Goal: Ask a question: Seek information or help from site administrators or community

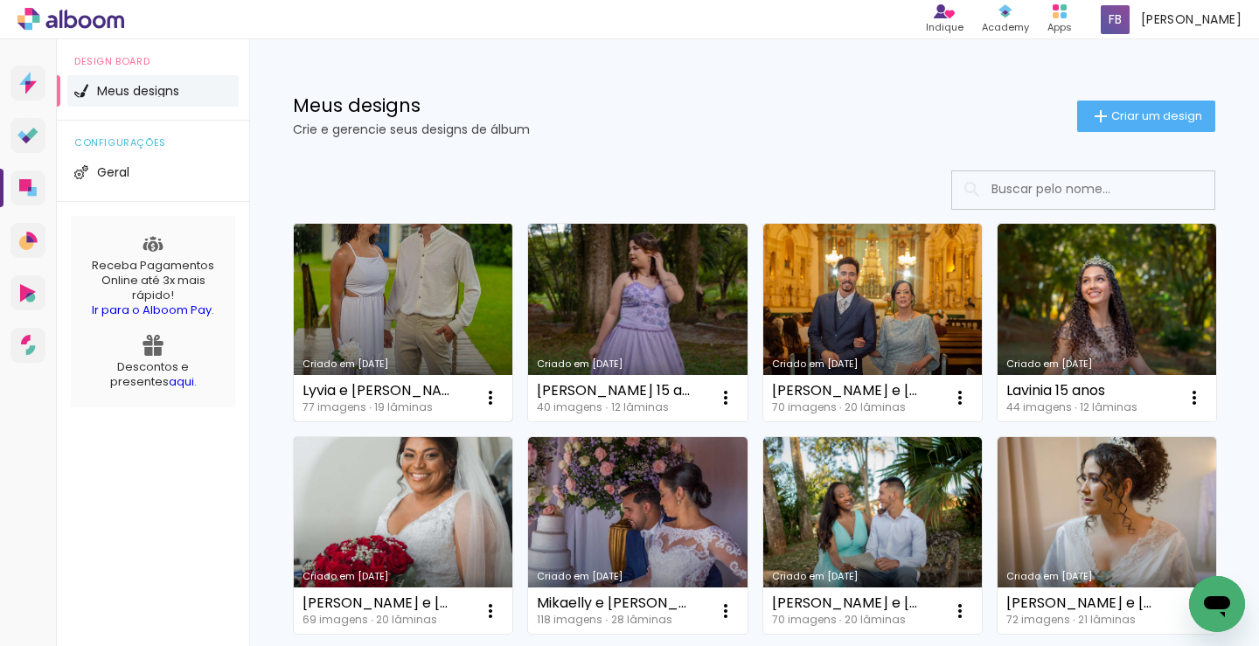
click at [404, 317] on link "Criado em [DATE]" at bounding box center [403, 323] width 219 height 198
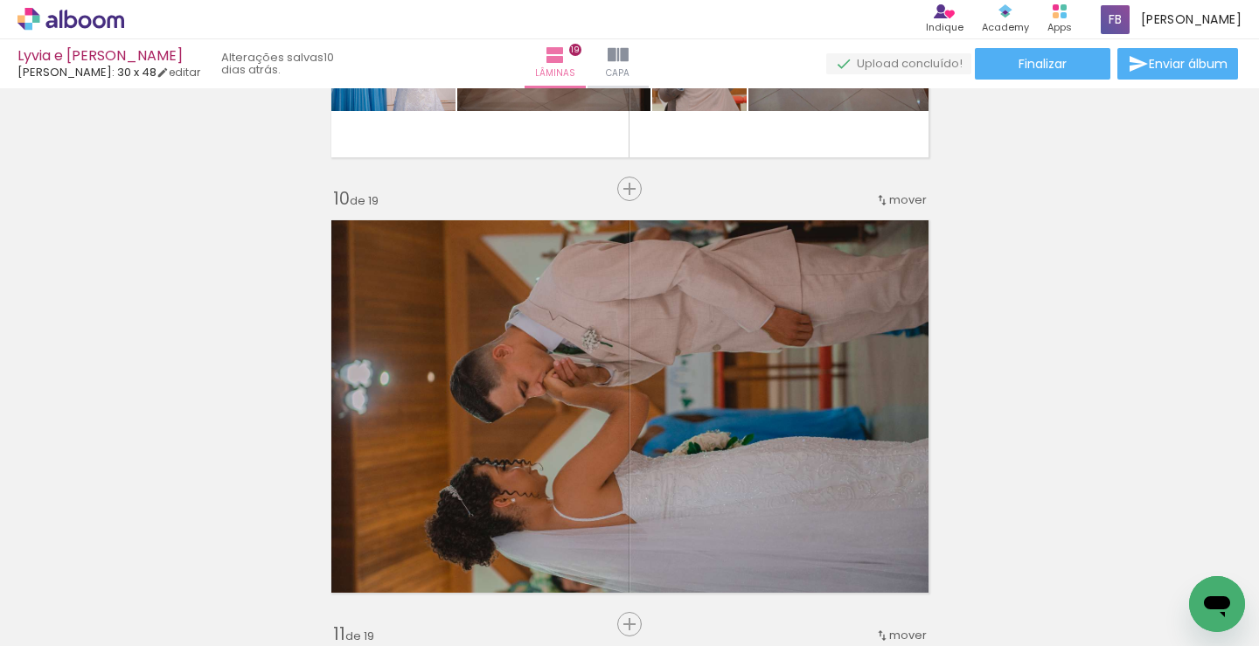
scroll to position [3323, 0]
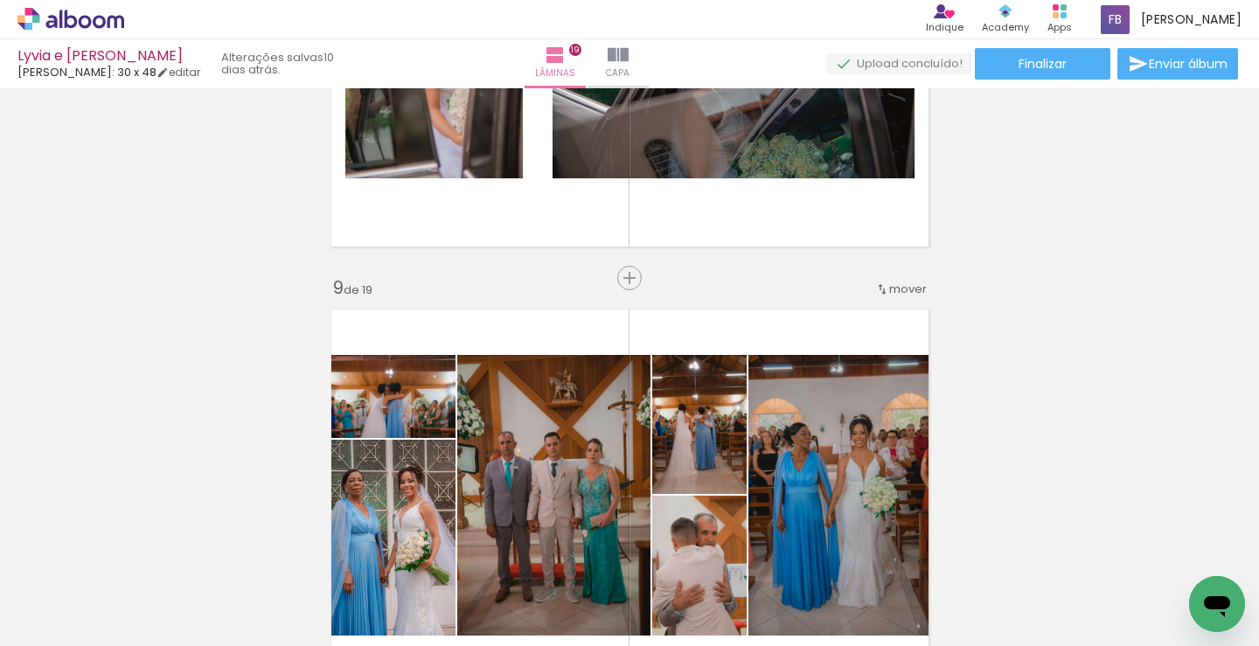
click at [1223, 614] on icon "Abrir janela de mensagens" at bounding box center [1217, 606] width 26 height 21
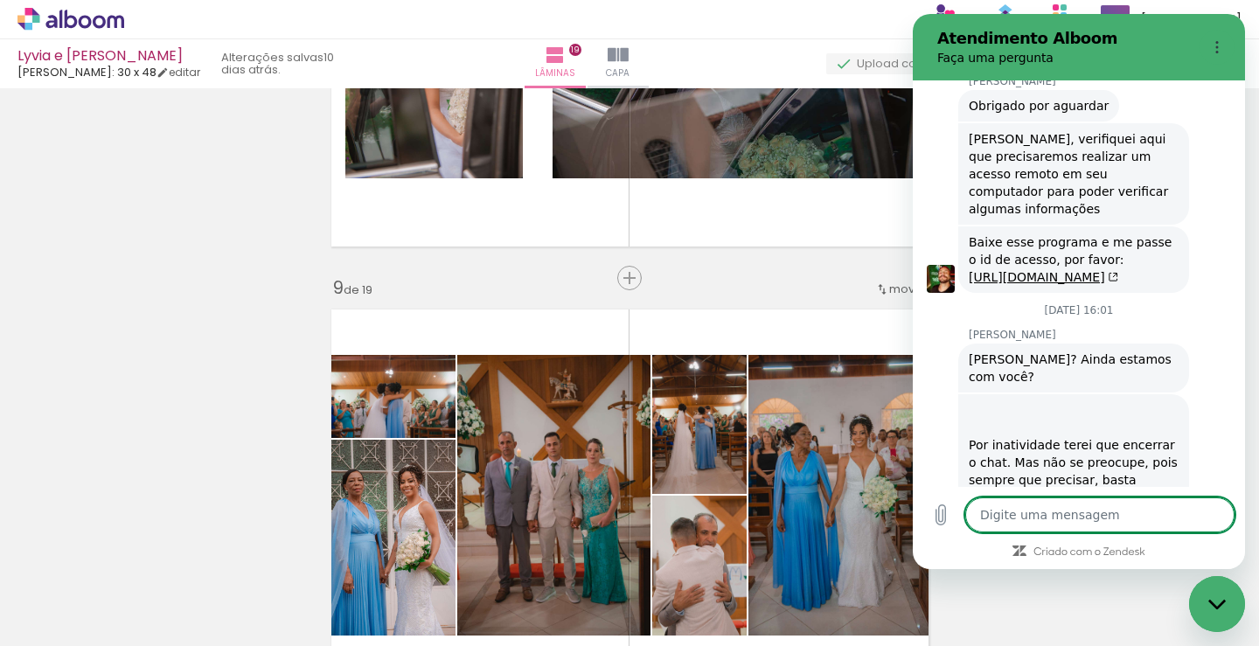
scroll to position [6737, 0]
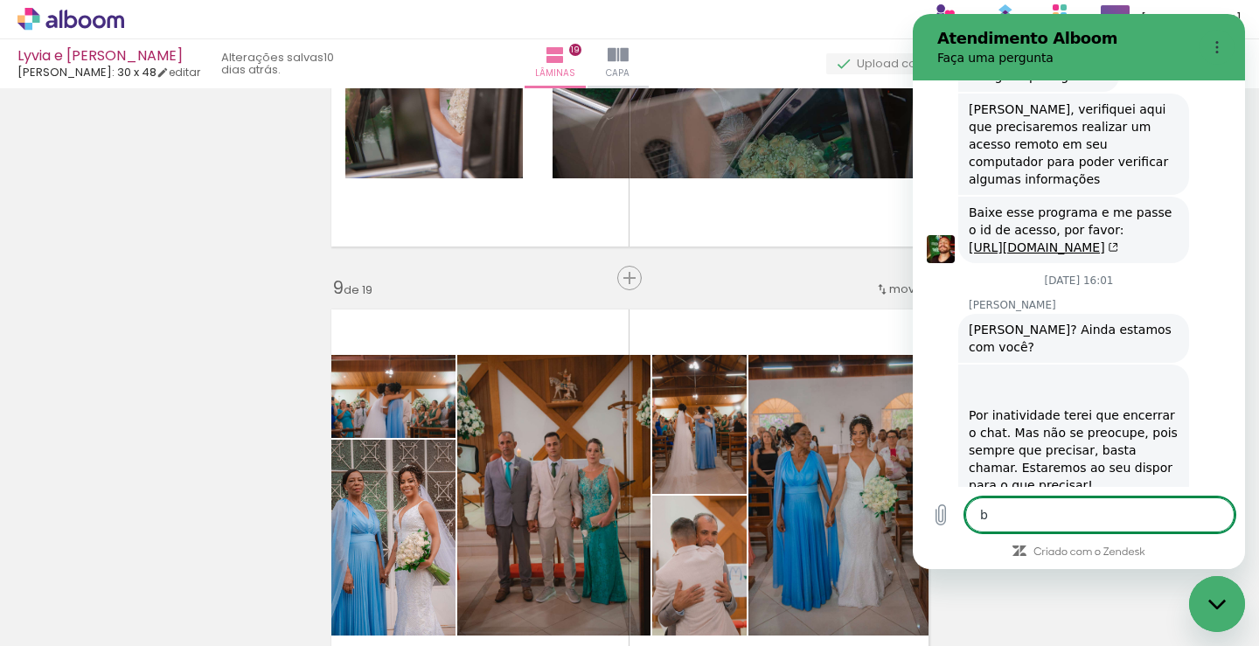
type textarea "bo"
type textarea "x"
type textarea "bom"
type textarea "x"
type textarea "bom"
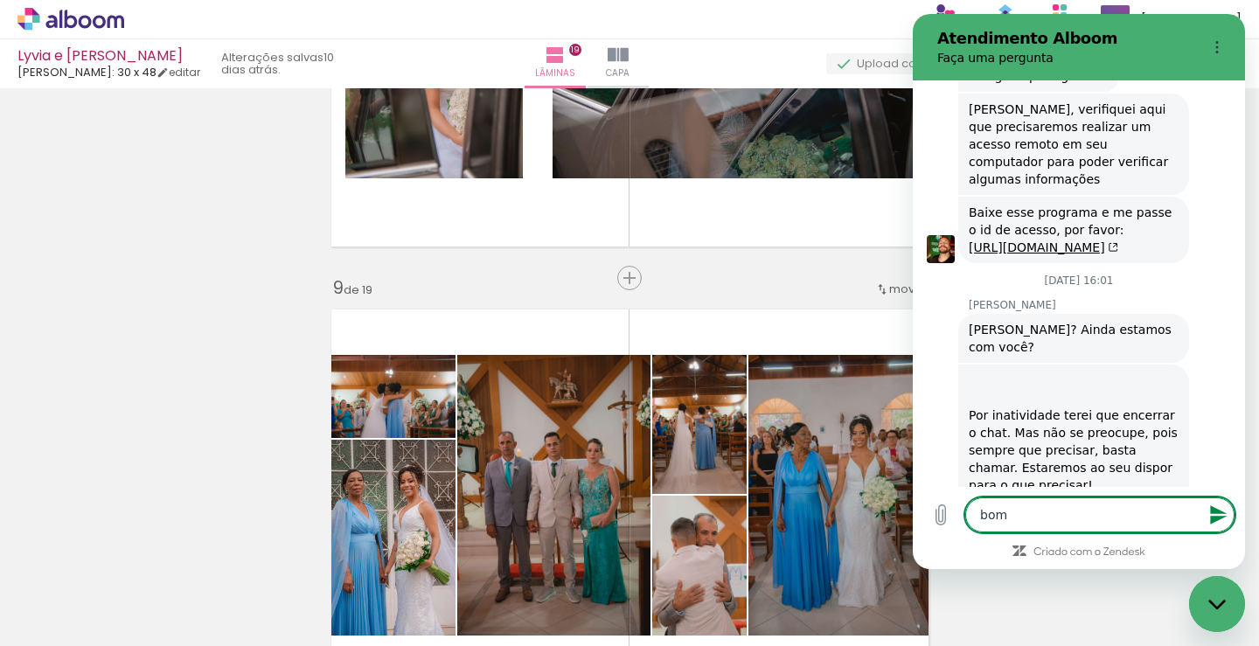
type textarea "x"
type textarea "bom s"
type textarea "x"
type textarea "bom si"
type textarea "x"
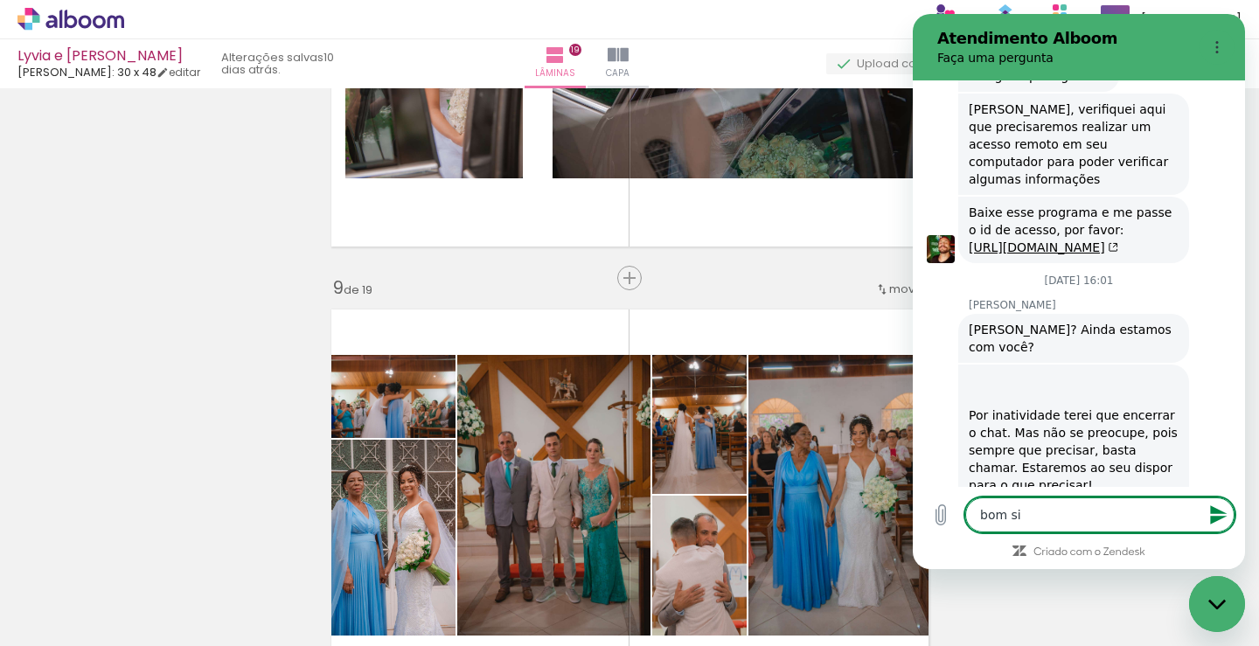
type textarea "bom sia"
type textarea "x"
type textarea "bom si"
type textarea "x"
type textarea "bom"
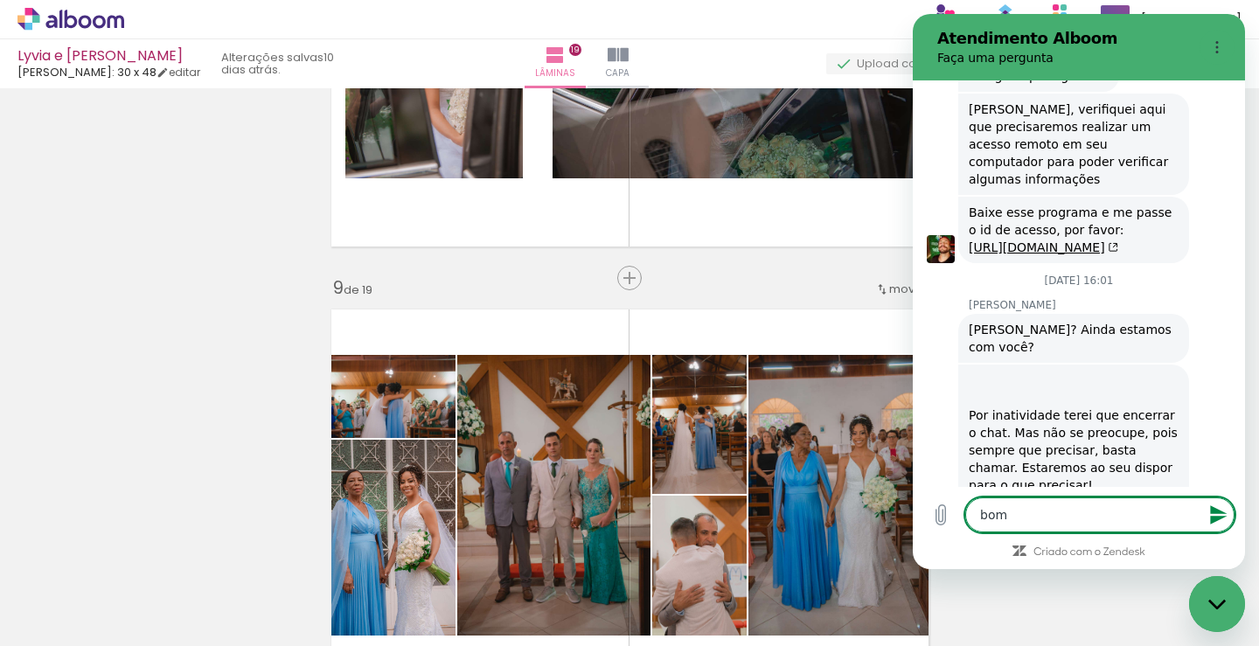
type textarea "x"
type textarea "bom"
type textarea "x"
type textarea "bomi"
type textarea "x"
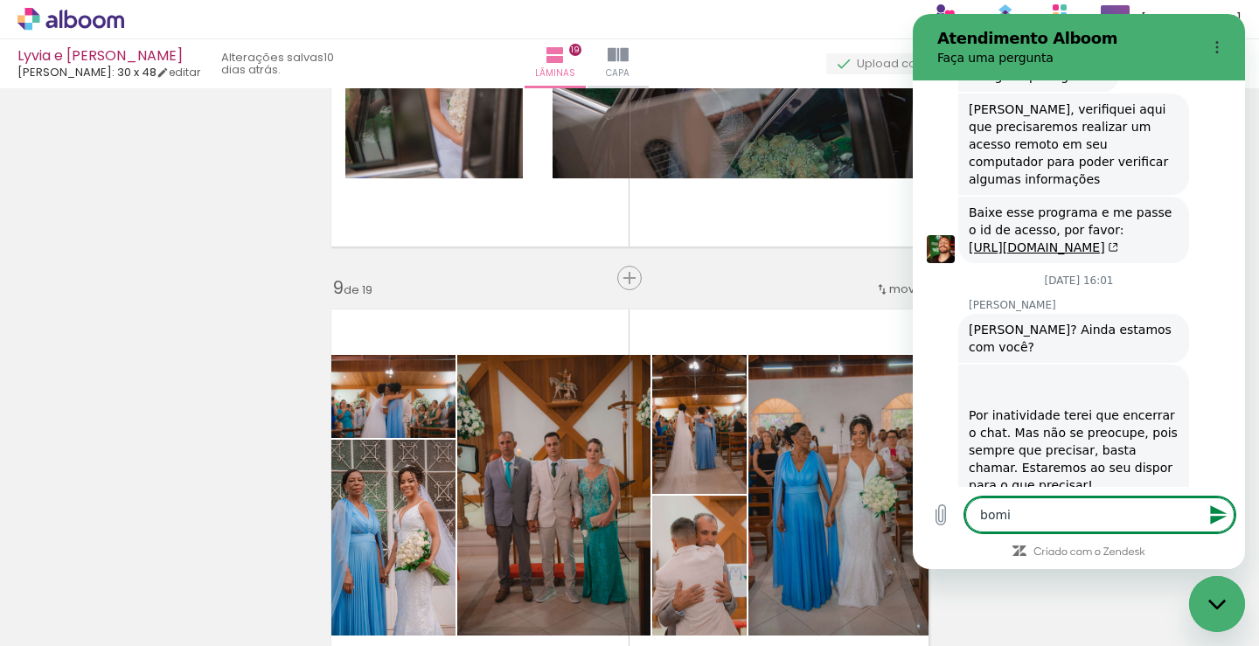
type textarea "bom"
type textarea "x"
type textarea "bomd"
type textarea "x"
type textarea "bomdi"
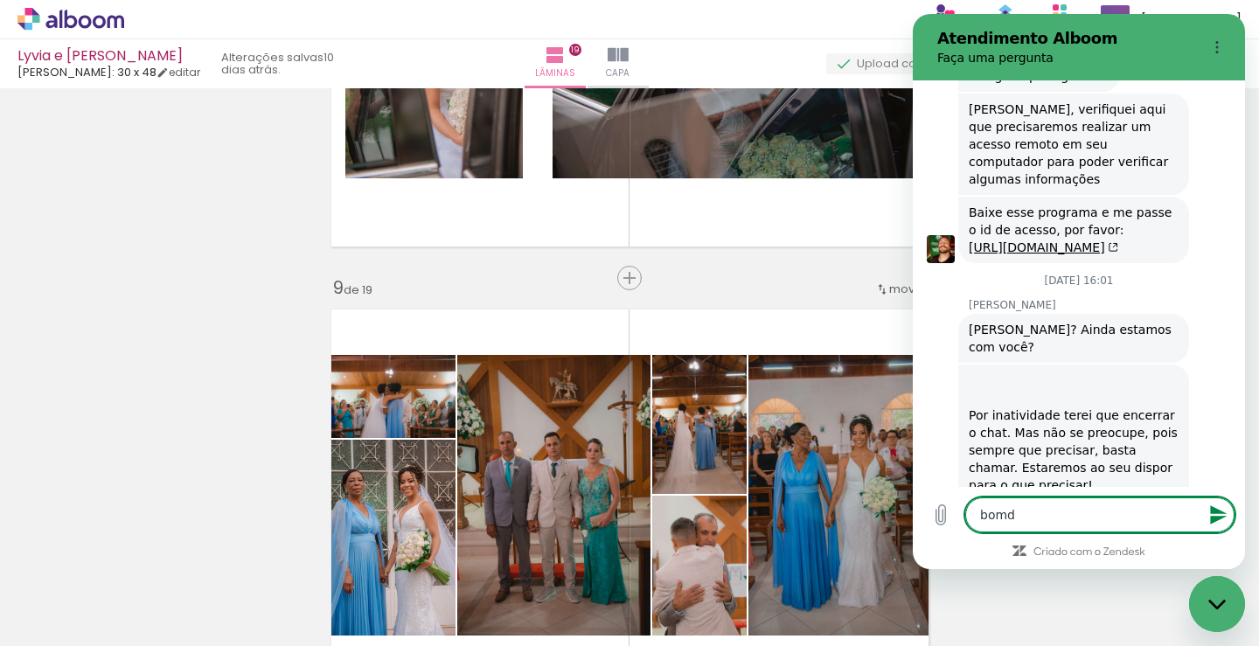
type textarea "x"
type textarea "bomdia"
type textarea "x"
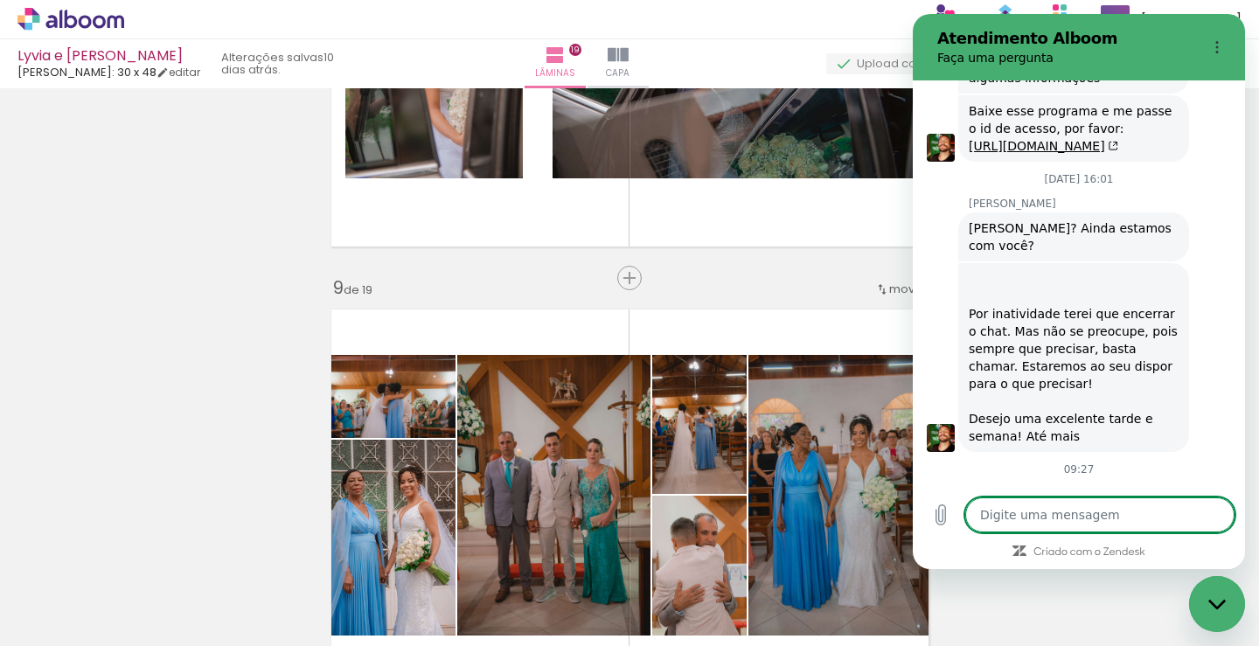
scroll to position [6837, 0]
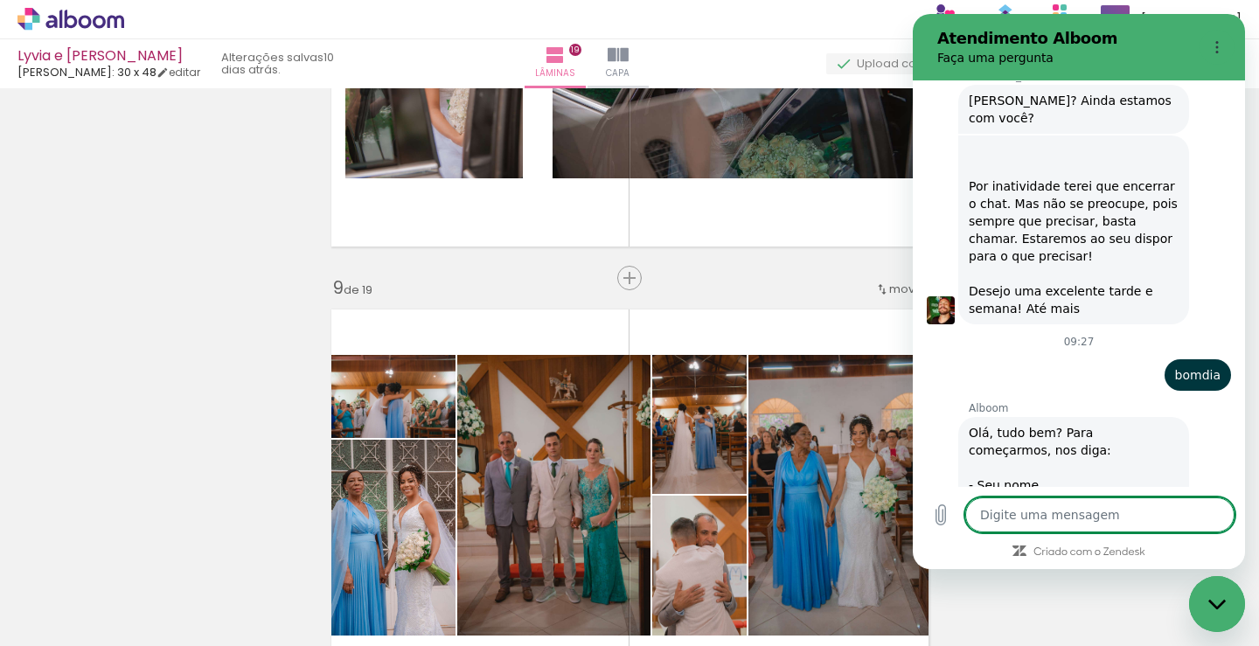
type textarea "x"
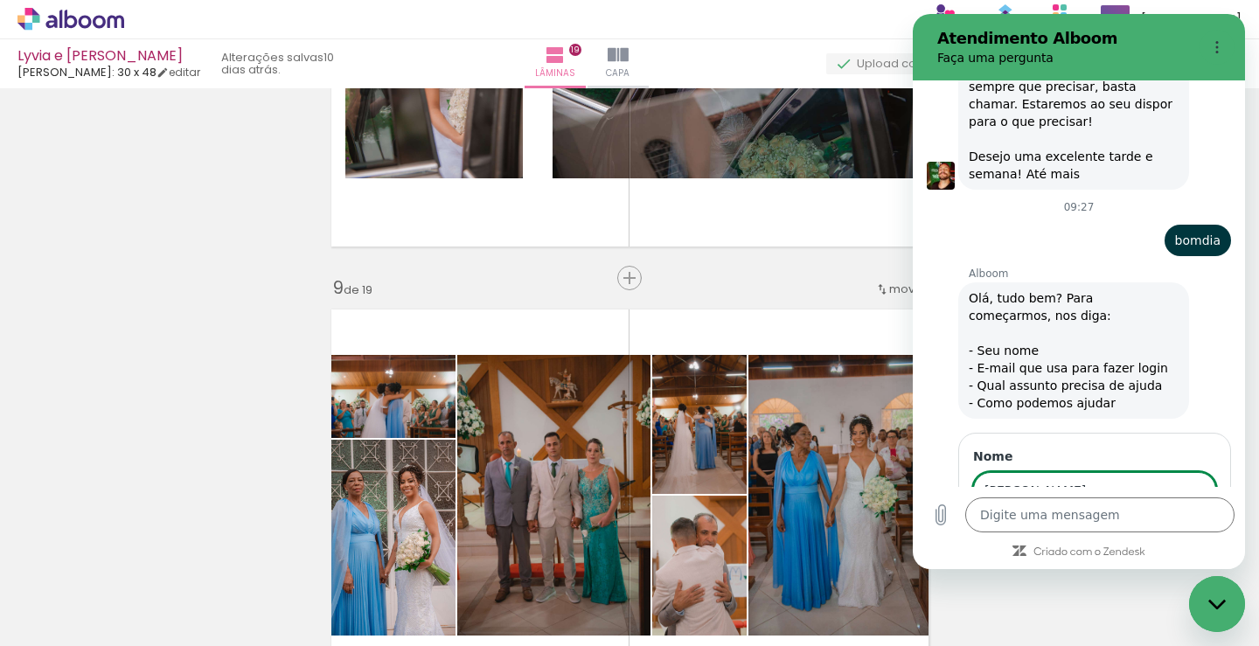
type input "[PERSON_NAME]"
click at [1179, 530] on span "Avançar" at bounding box center [1177, 540] width 50 height 21
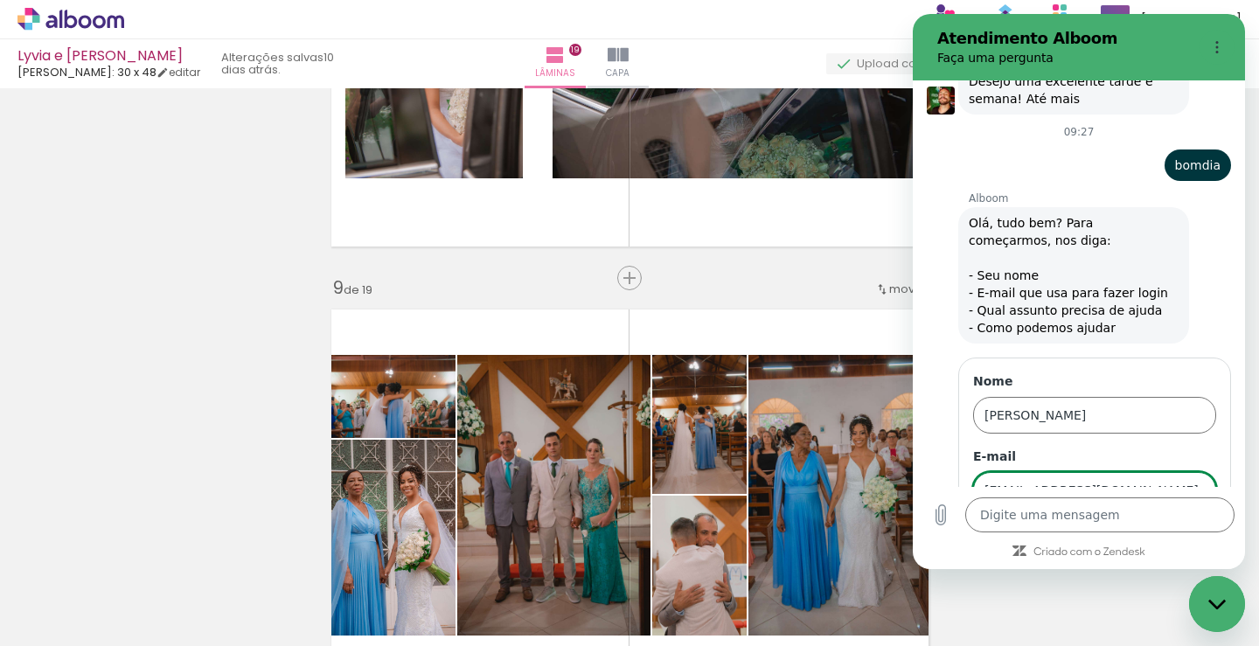
type input "[EMAIL_ADDRESS][DOMAIN_NAME]"
click at [1179, 530] on span "Avançar" at bounding box center [1177, 540] width 50 height 21
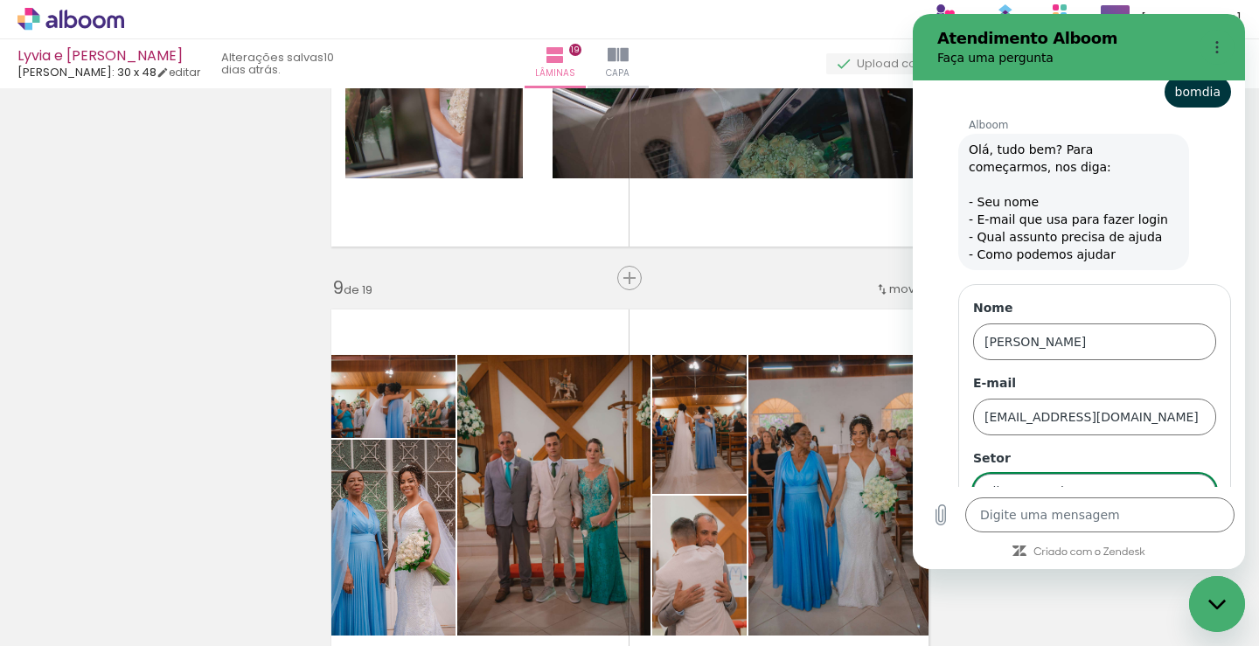
click at [1191, 485] on icon at bounding box center [1198, 492] width 14 height 14
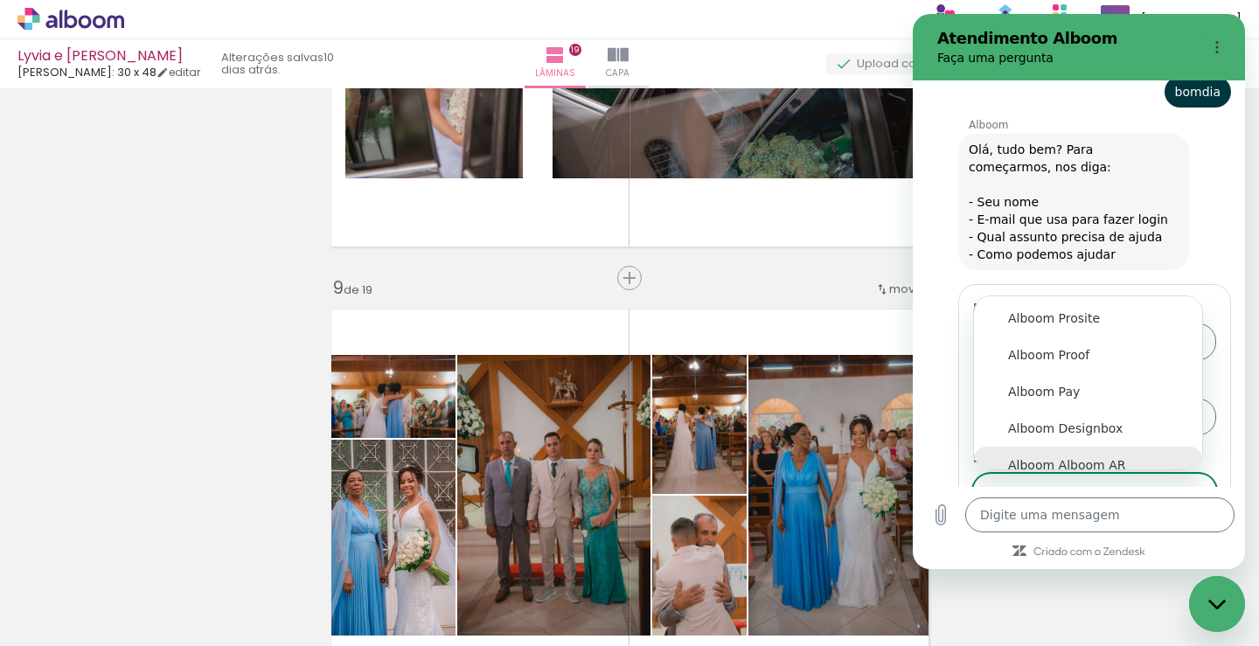
scroll to position [14, 0]
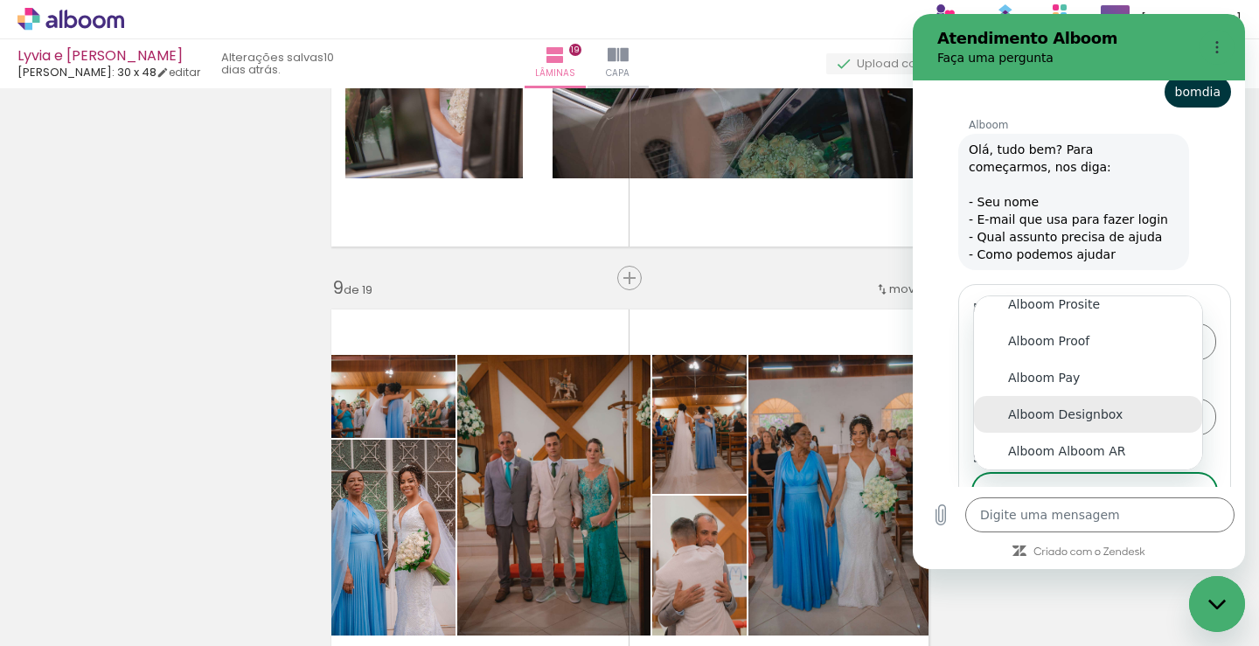
click at [1094, 396] on li "Alboom Designbox" at bounding box center [1088, 414] width 228 height 37
type input "Alboom Designbox"
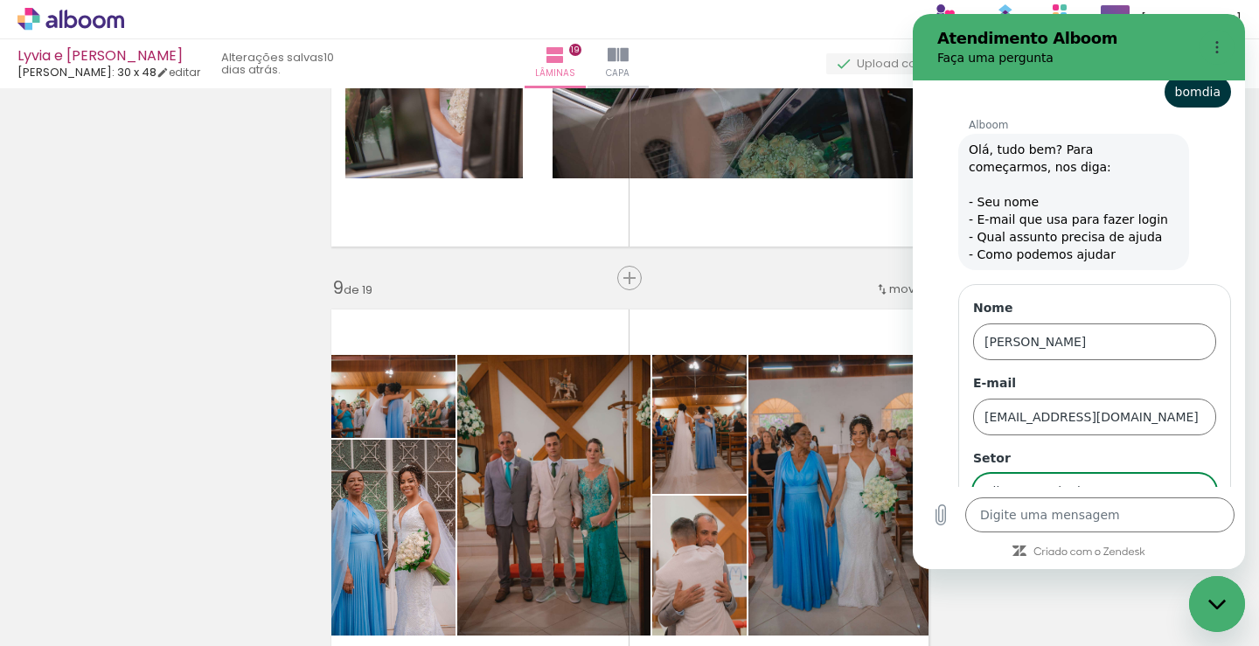
scroll to position [0, 0]
click at [1157, 530] on span "Avançar" at bounding box center [1177, 540] width 50 height 21
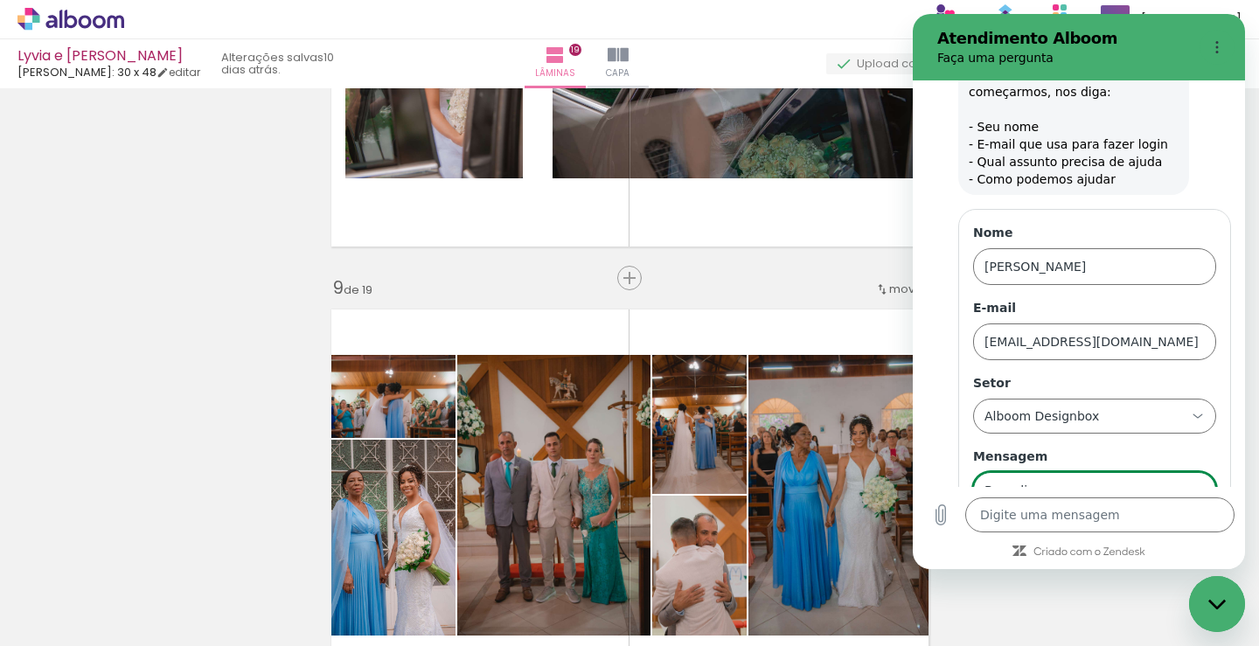
type input "Bom dia"
click at [1148, 523] on button "Enviar" at bounding box center [1182, 540] width 68 height 35
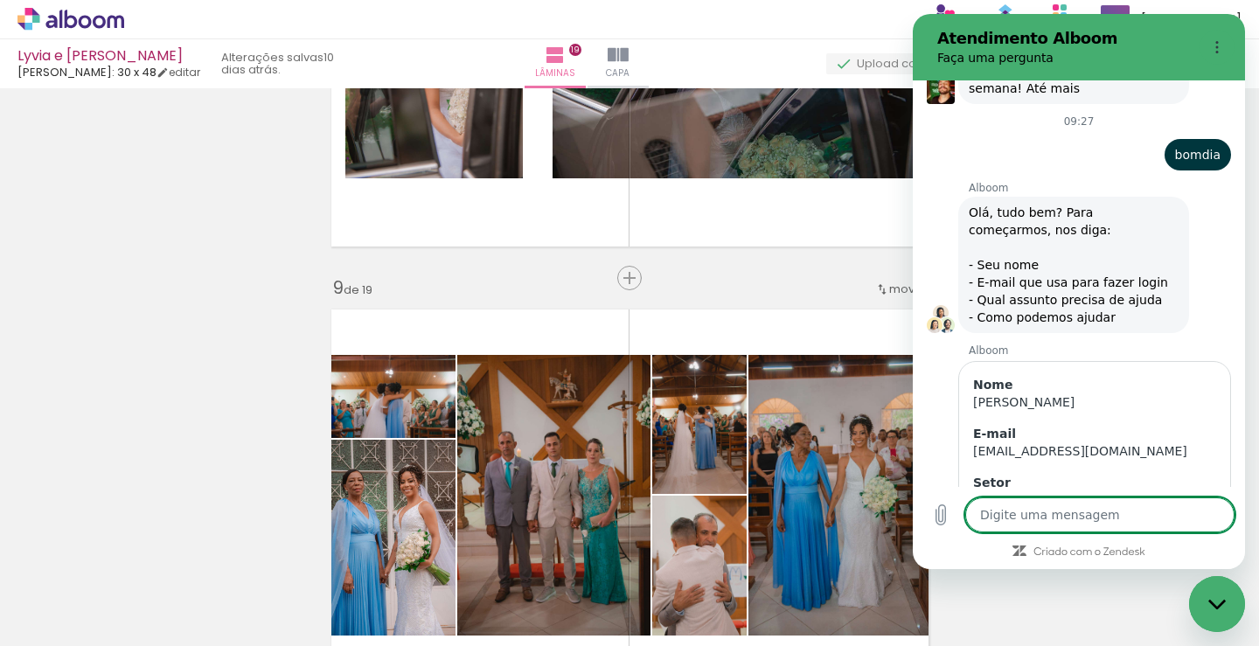
scroll to position [7225, 0]
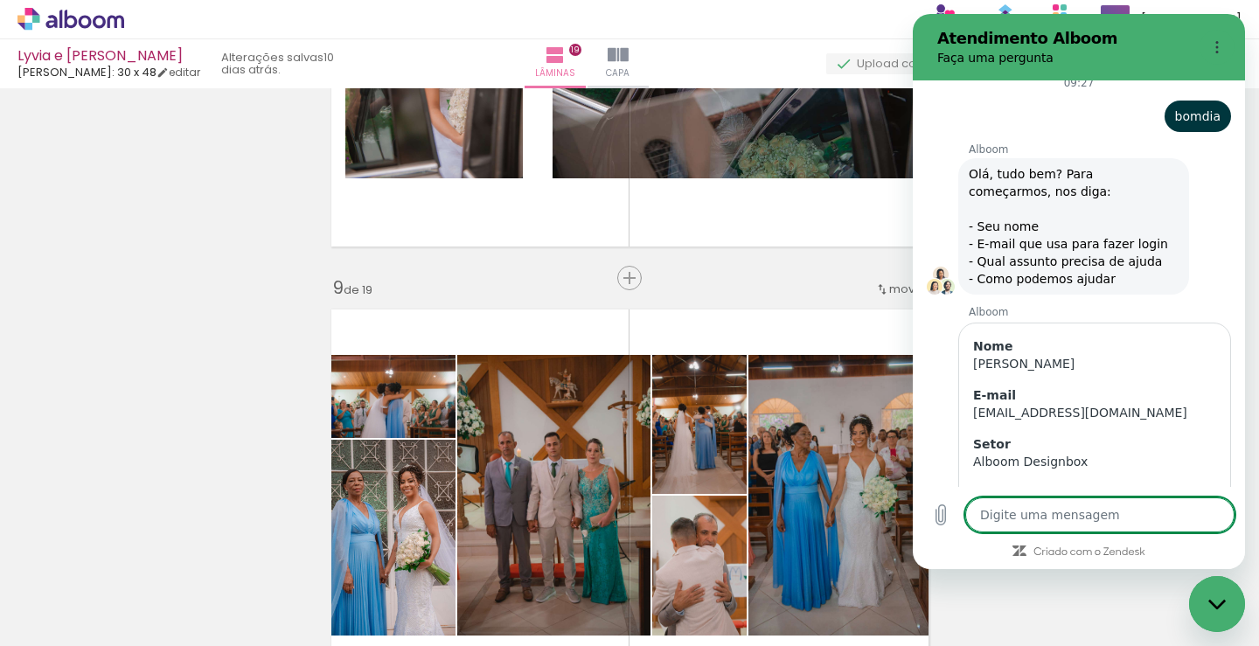
type textarea "x"
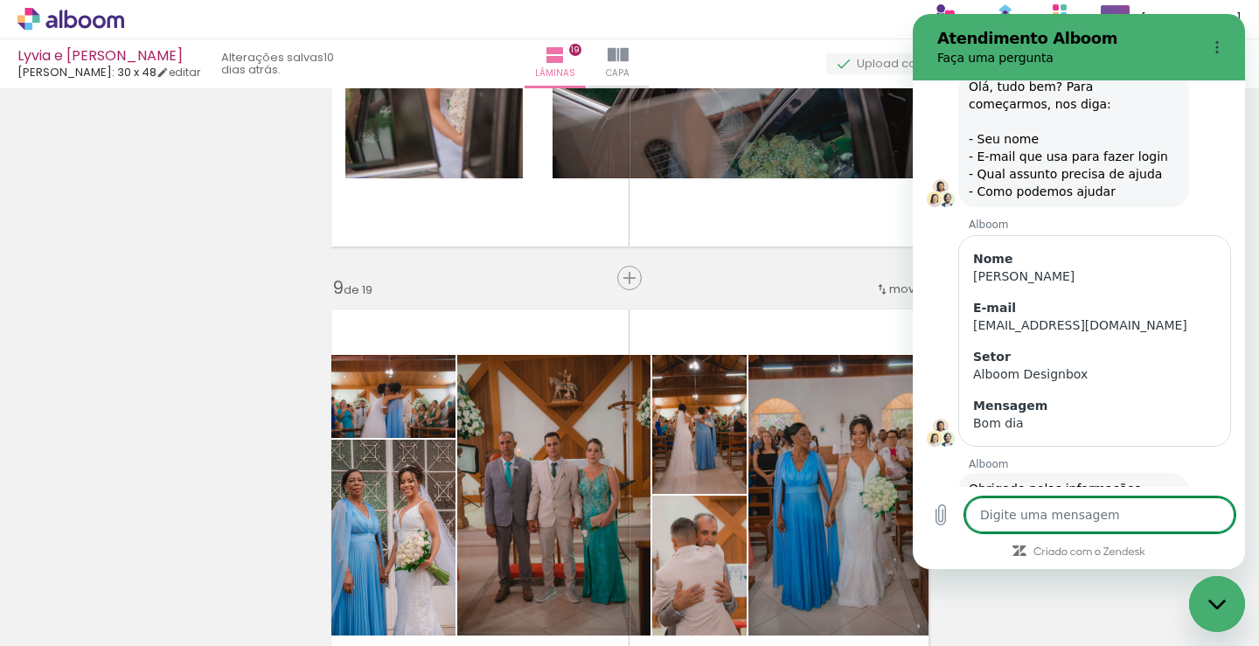
scroll to position [7316, 0]
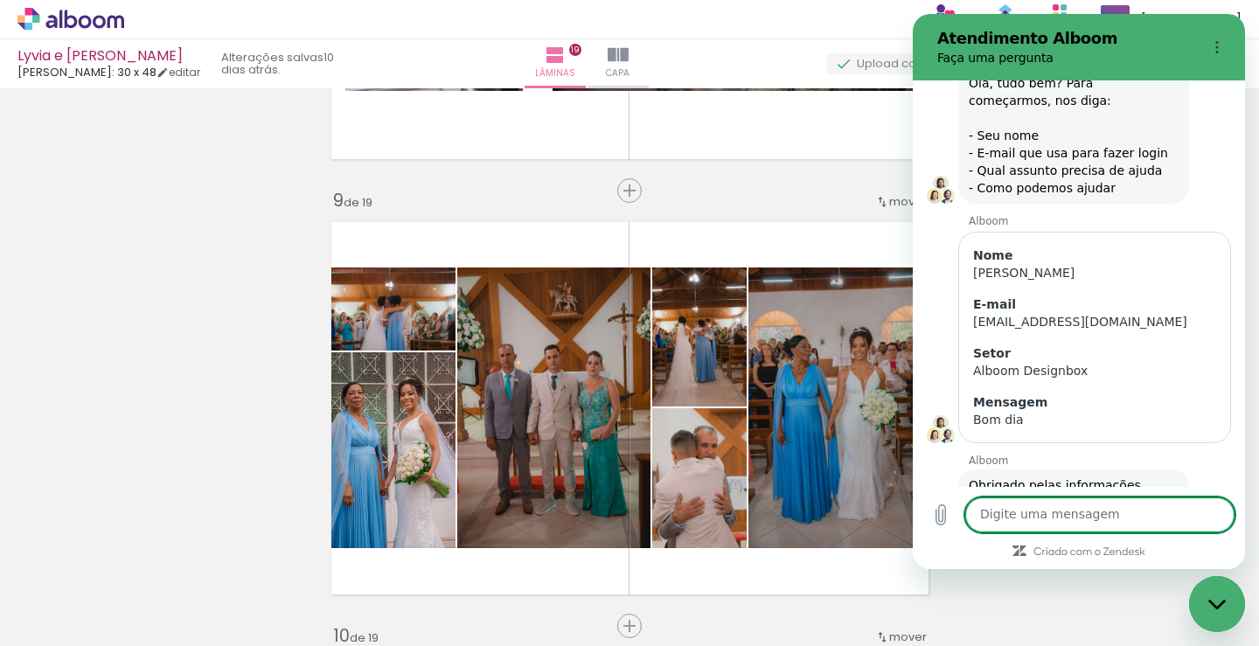
scroll to position [7391, 0]
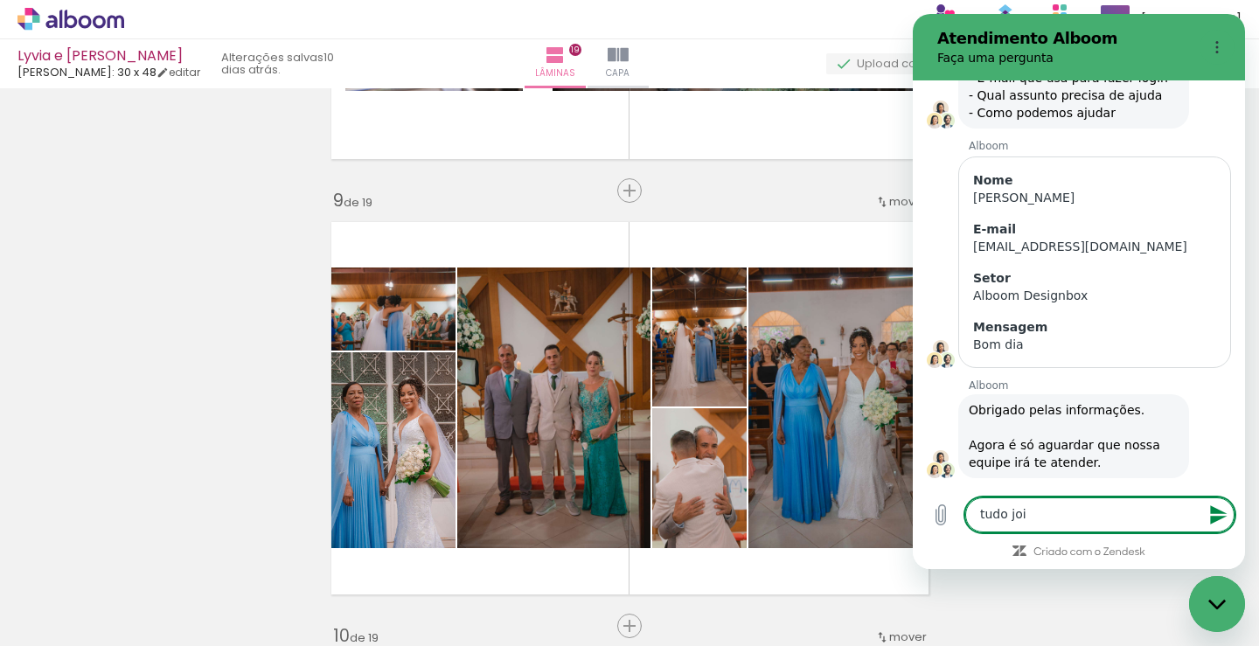
type textarea "tudo joia"
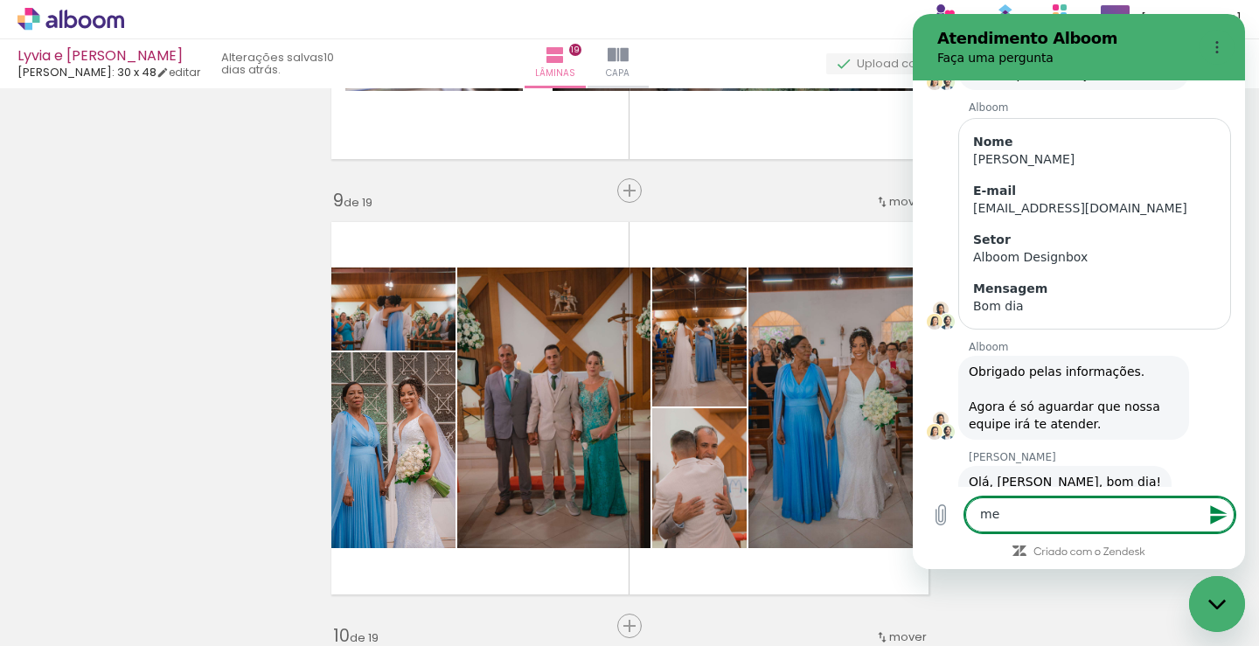
scroll to position [7433, 0]
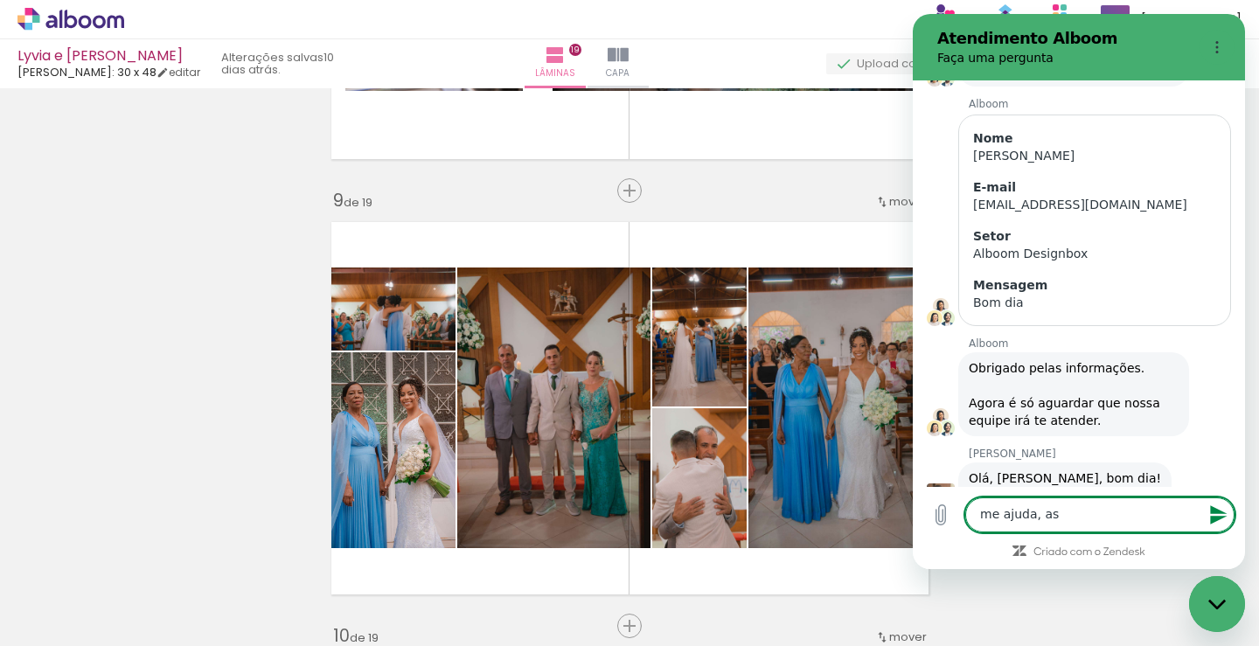
type textarea "me ajuda, as l"
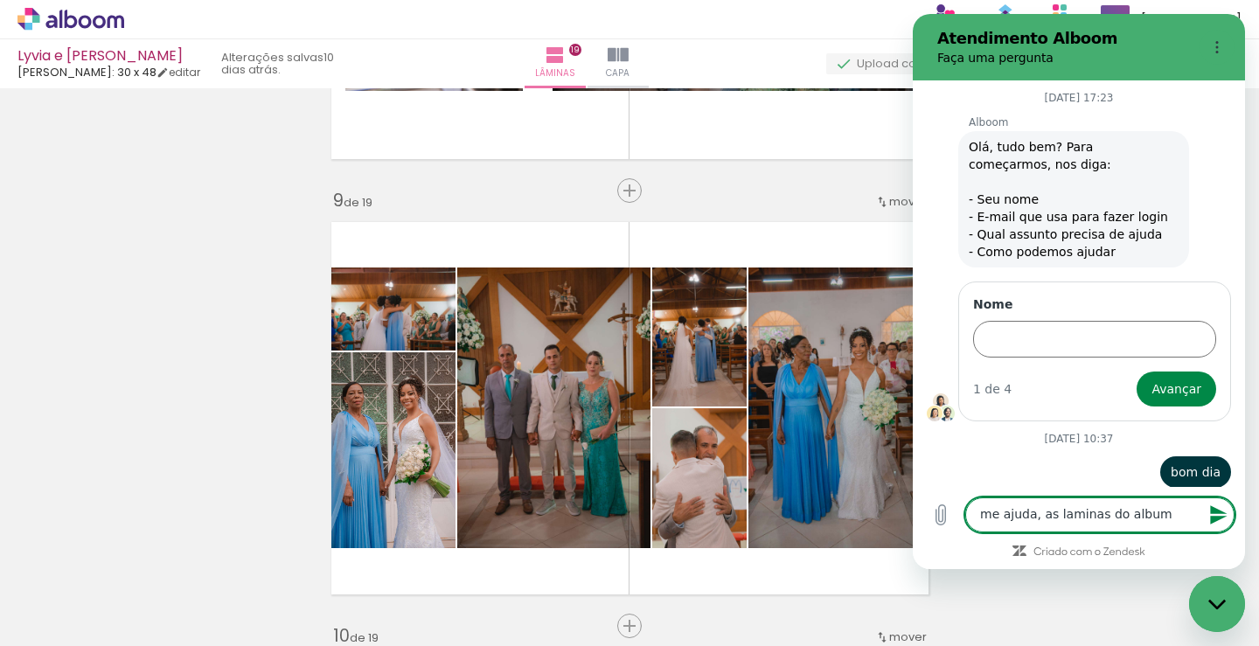
scroll to position [7433, 0]
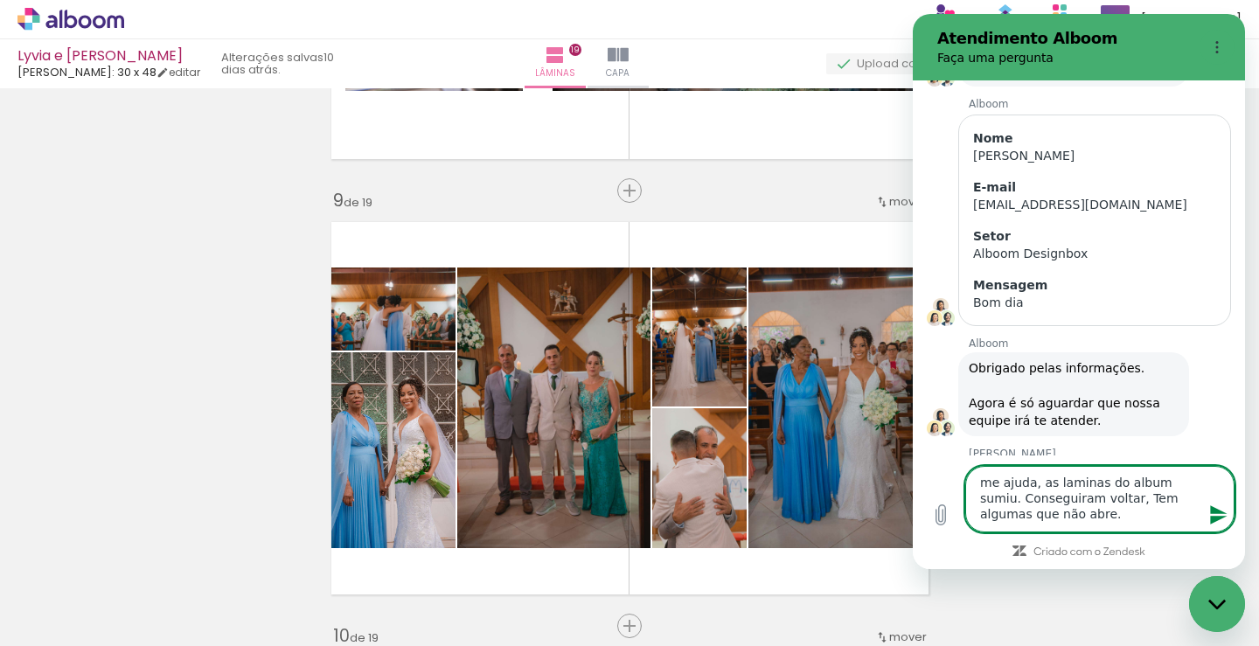
type textarea "me ajuda, as laminas do album sumiu. Conseguiram voltar, Tem algumas que não ab…"
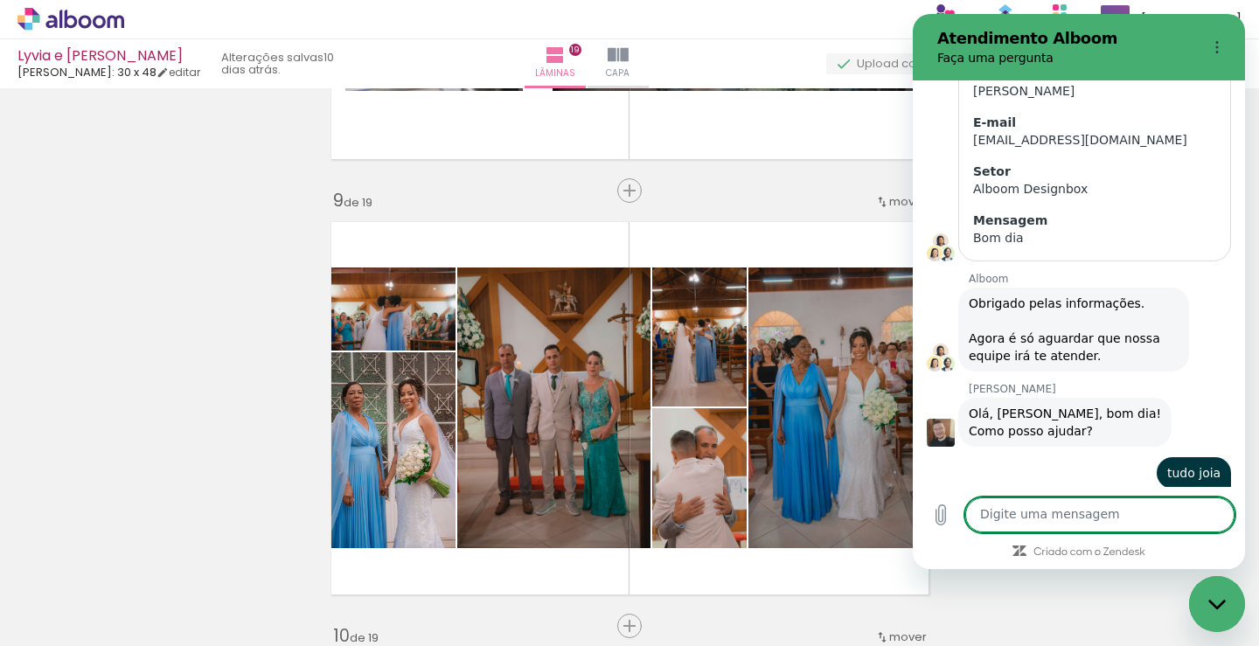
scroll to position [7501, 0]
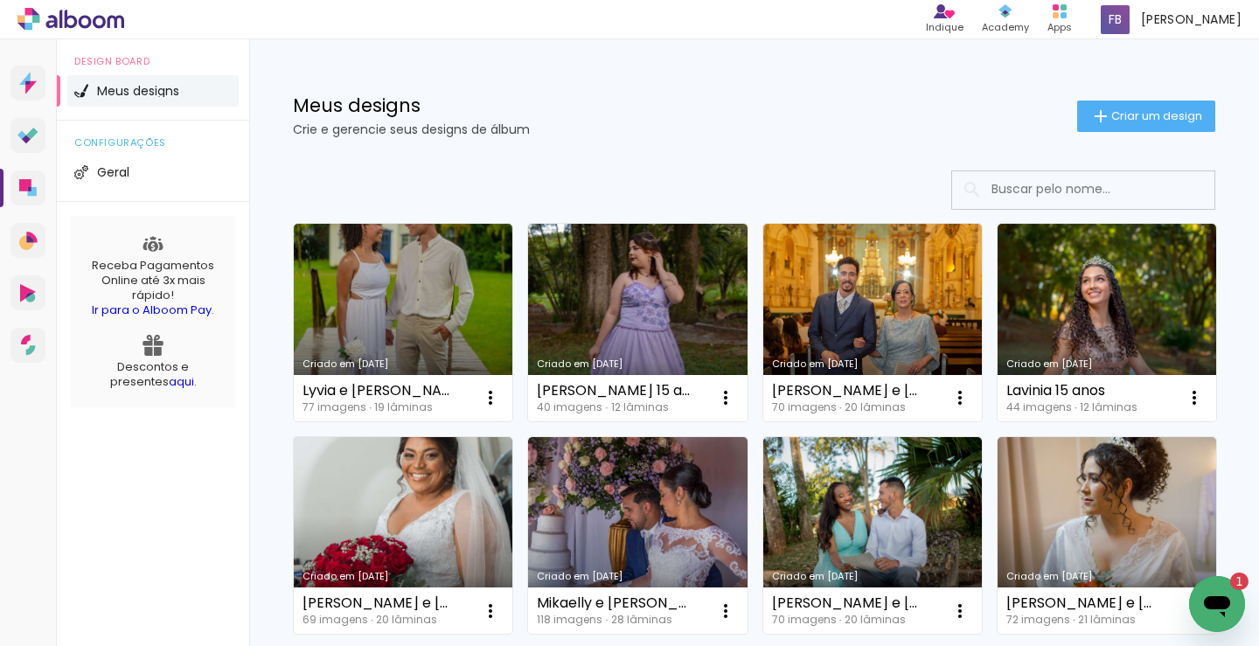
click at [1215, 603] on icon "Abrir janela de mensagens, 1 mensagem não lida" at bounding box center [1217, 606] width 26 height 21
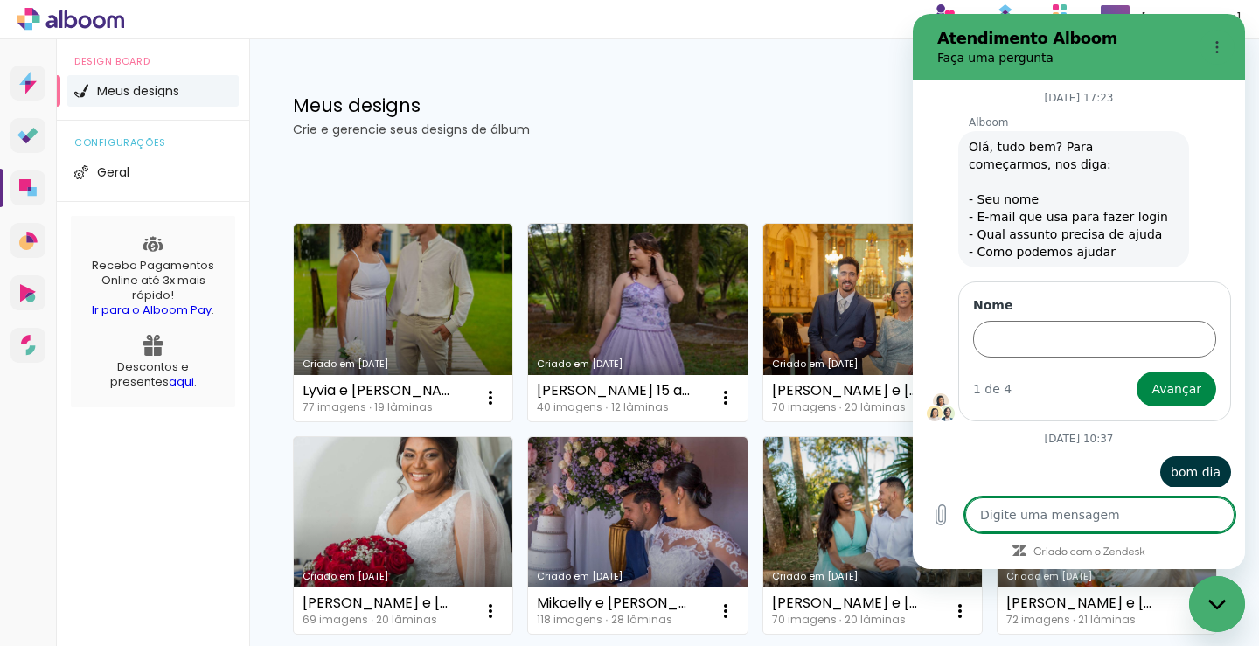
scroll to position [7622, 0]
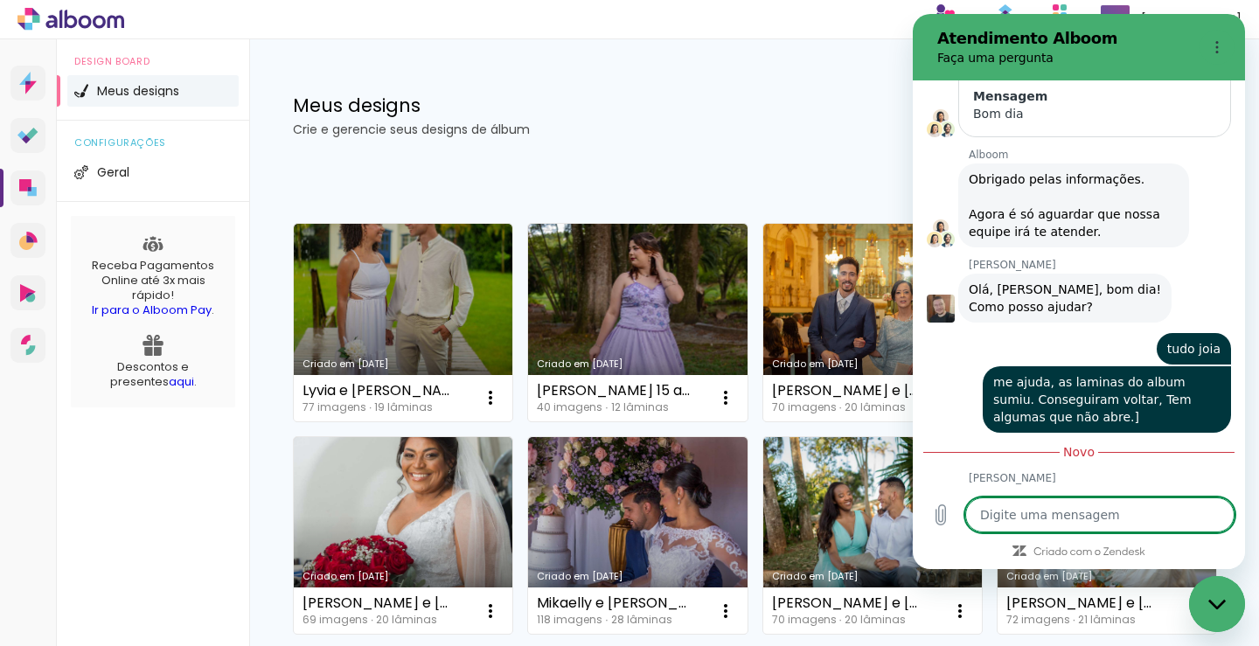
type textarea "n"
type textarea "x"
type textarea "nã"
type textarea "x"
type textarea "não"
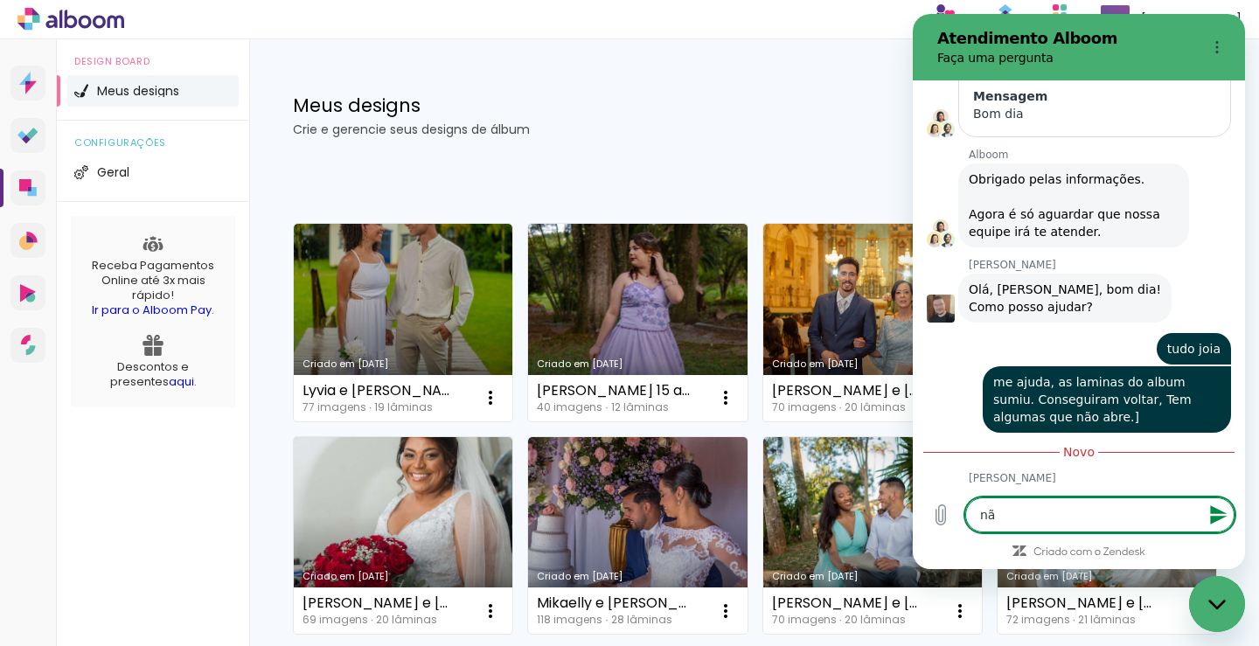
type textarea "x"
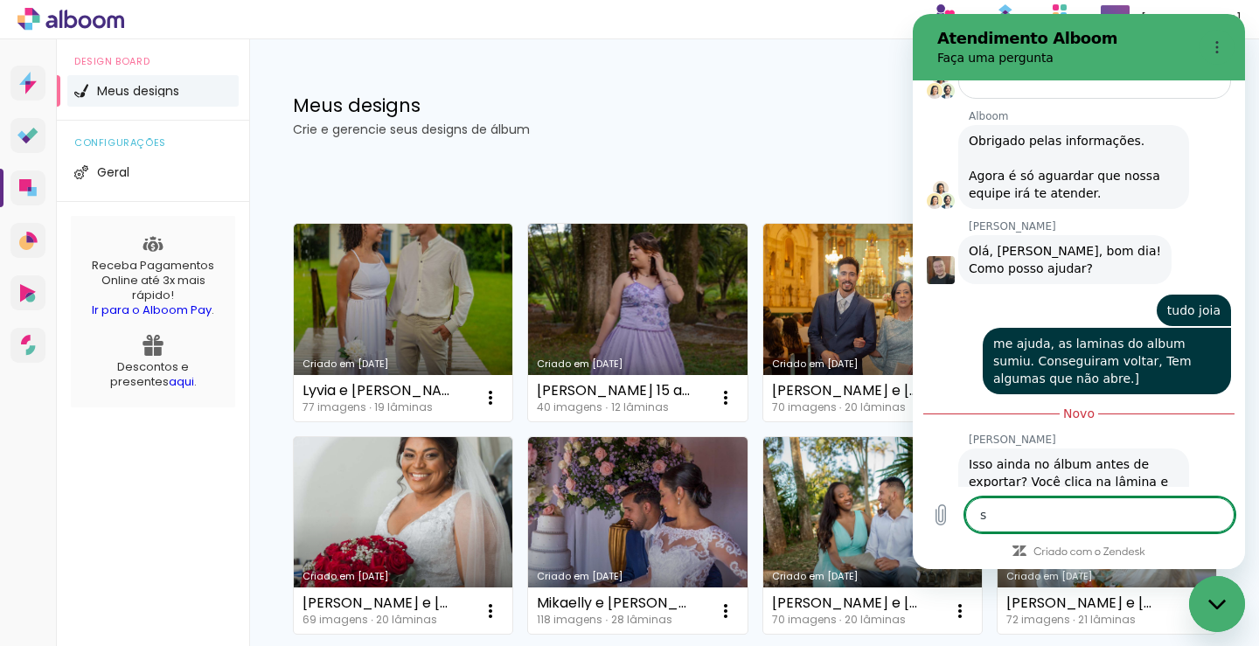
type textarea "so"
type textarea "x"
type textarea "so a"
type textarea "x"
type textarea "so al"
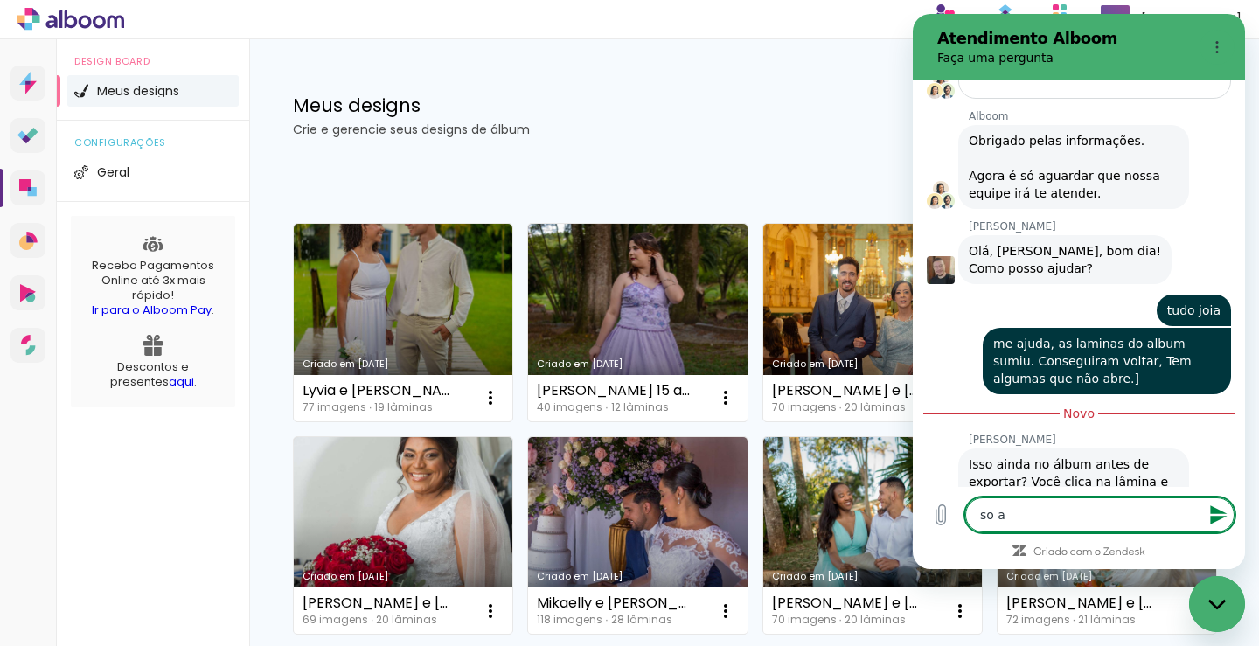
type textarea "x"
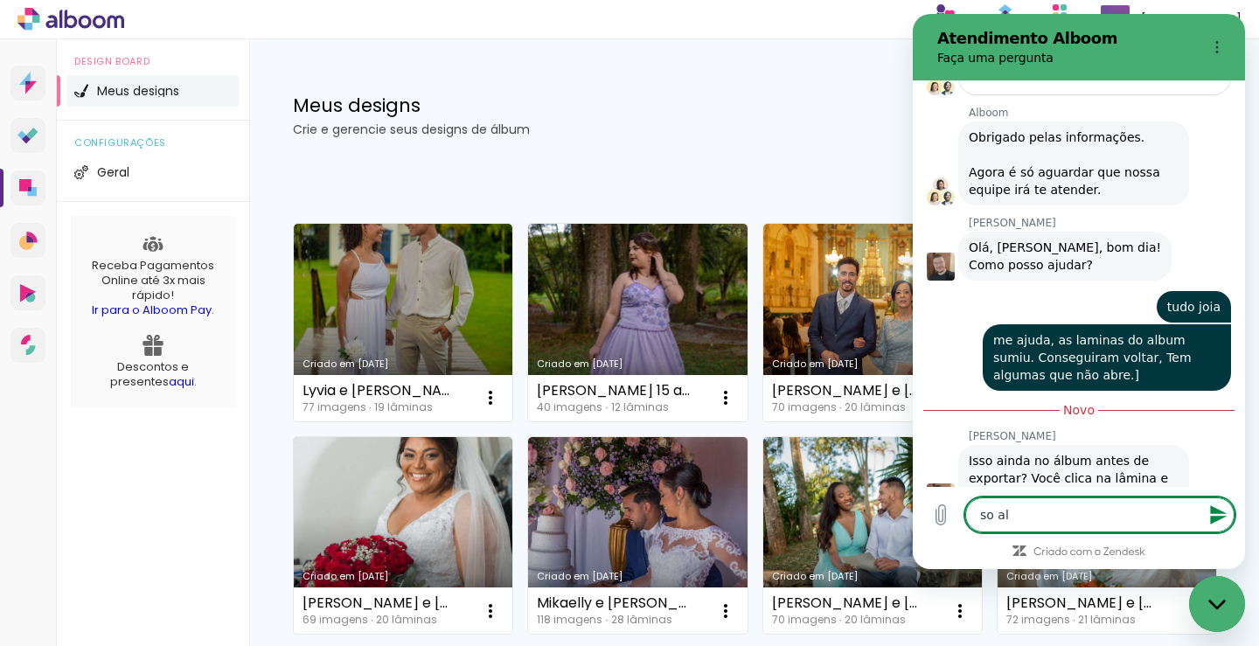
type textarea "so alb"
type textarea "x"
type textarea "so albu"
type textarea "x"
type textarea "so album"
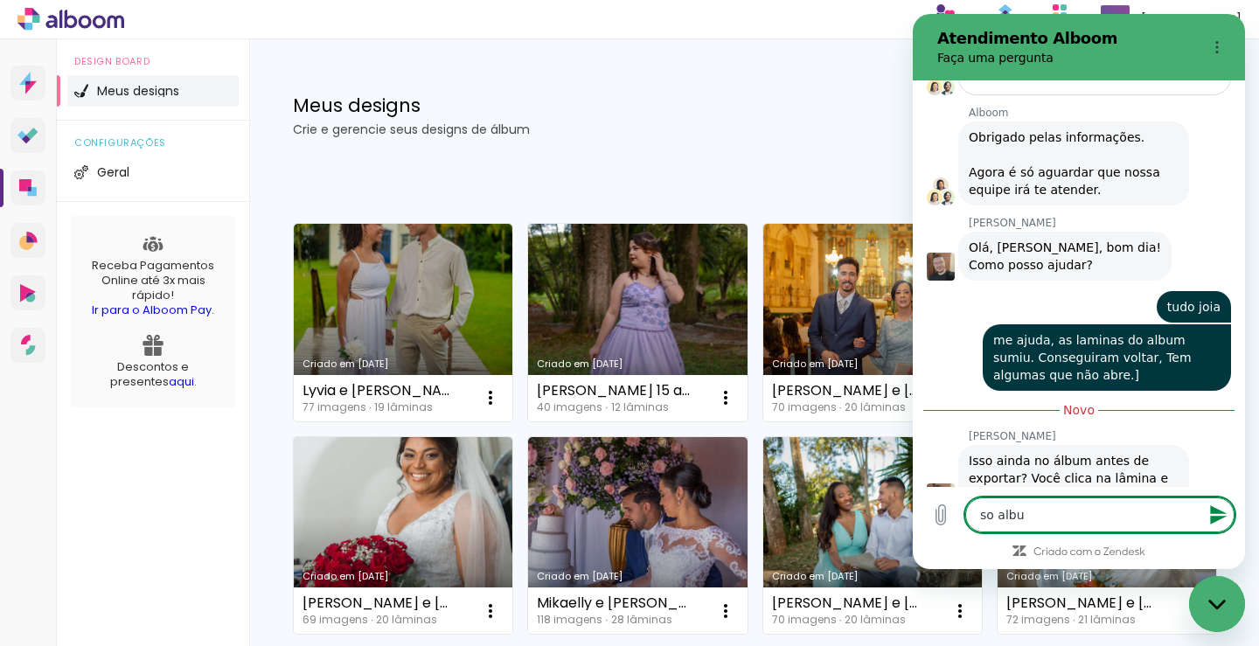
type textarea "x"
type textarea "so albuma"
type textarea "x"
type textarea "so albumas"
type textarea "x"
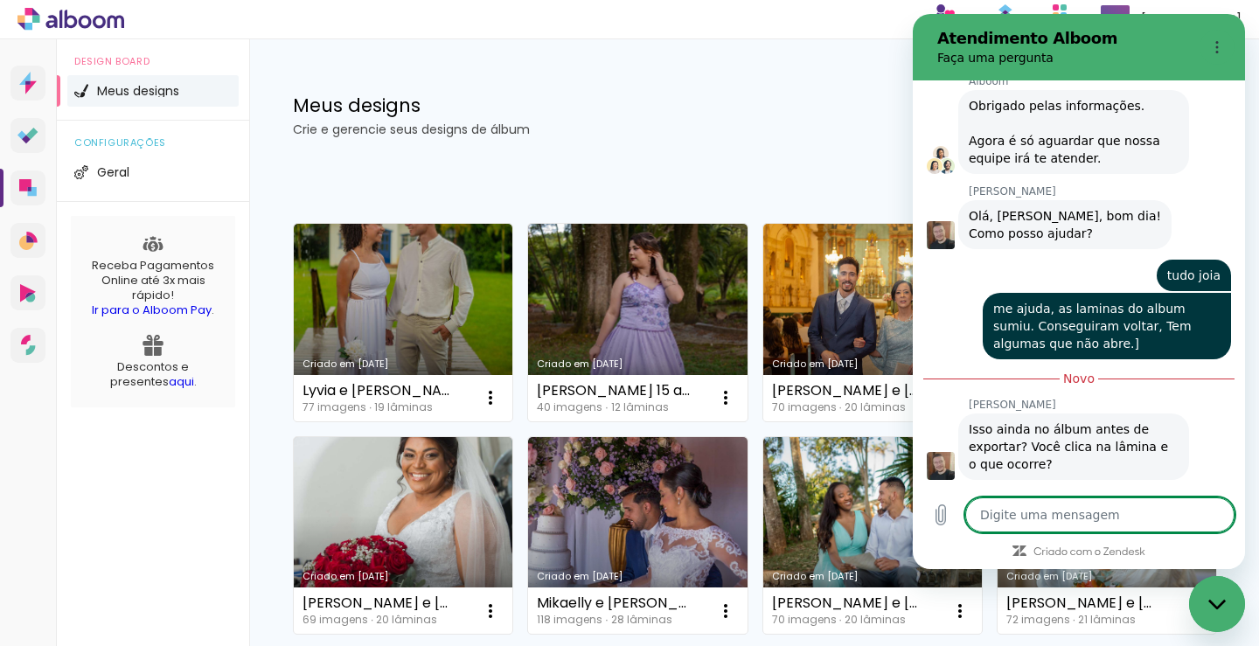
type textarea "x"
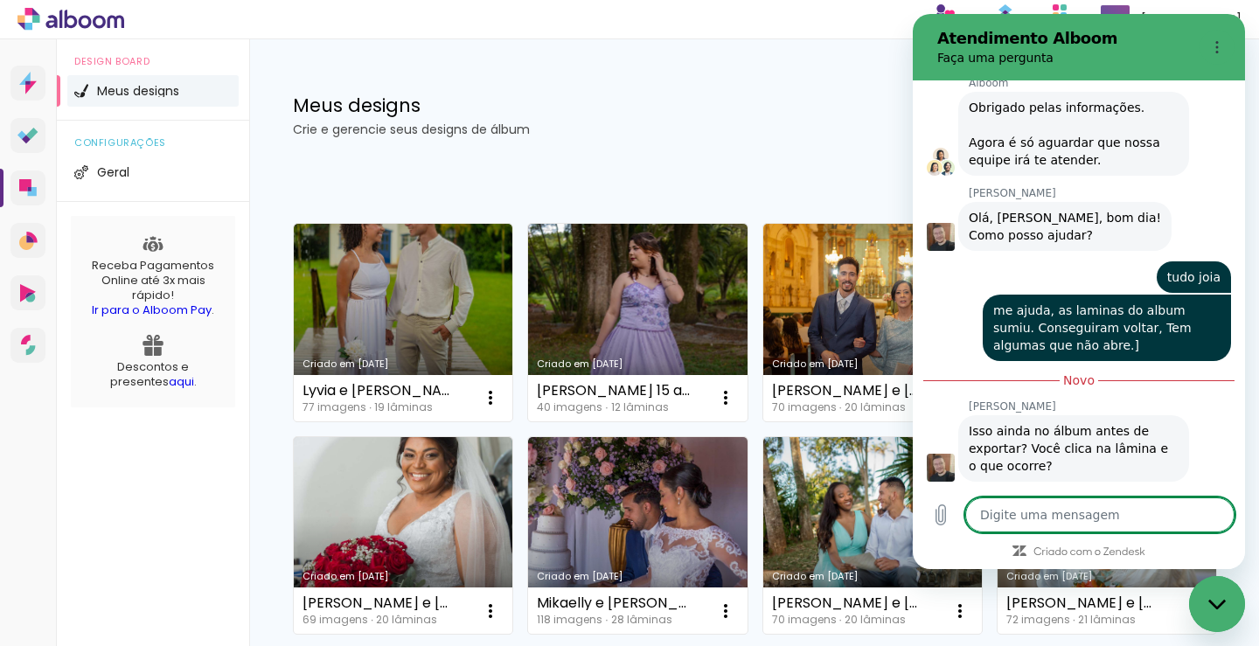
scroll to position [7697, 0]
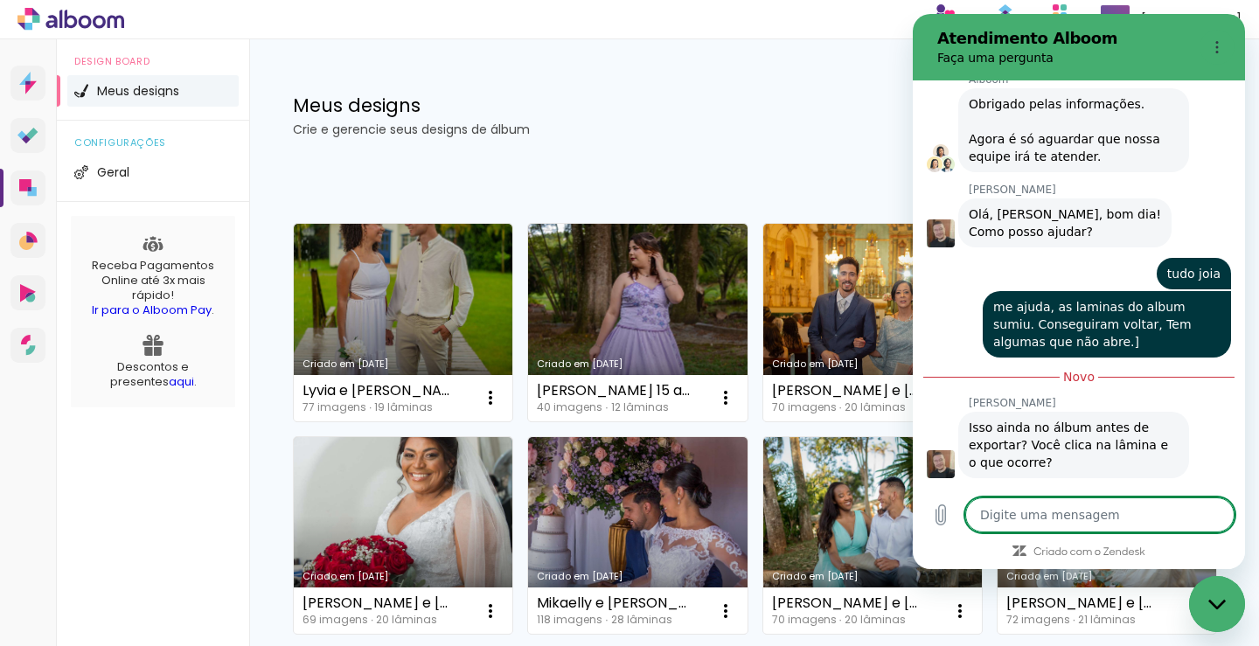
type textarea "a"
type textarea "x"
type textarea "al"
type textarea "x"
type textarea "alg"
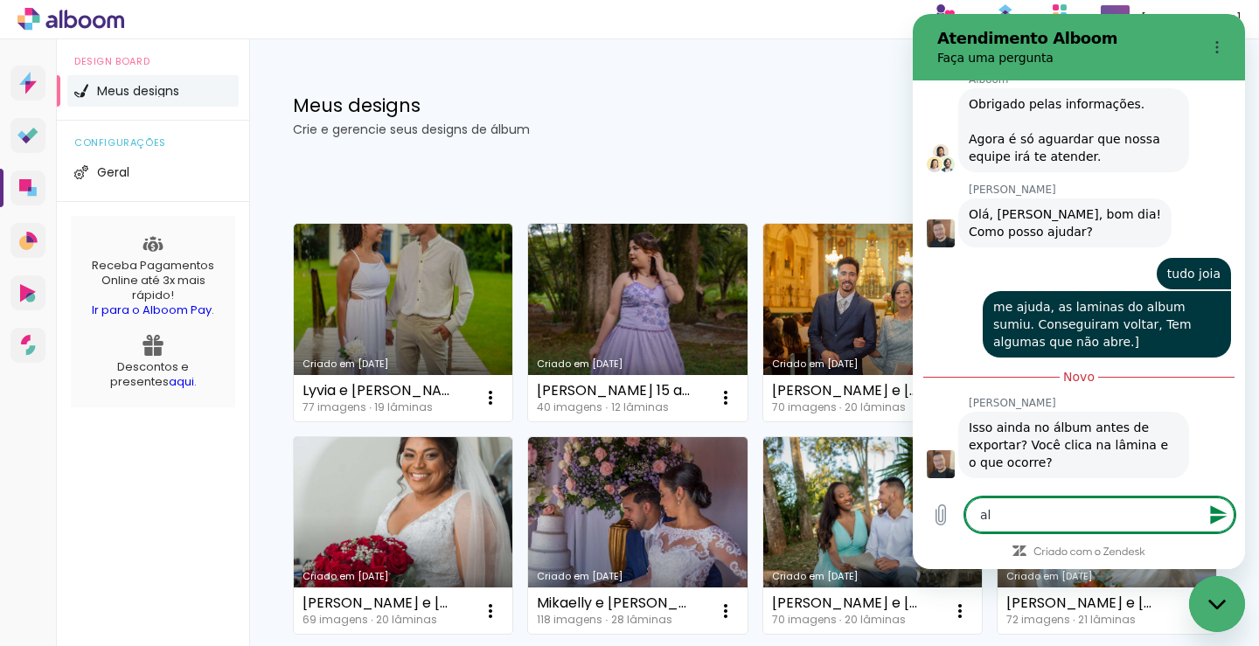
type textarea "x"
type textarea "algu"
type textarea "x"
type textarea "algum"
type textarea "x"
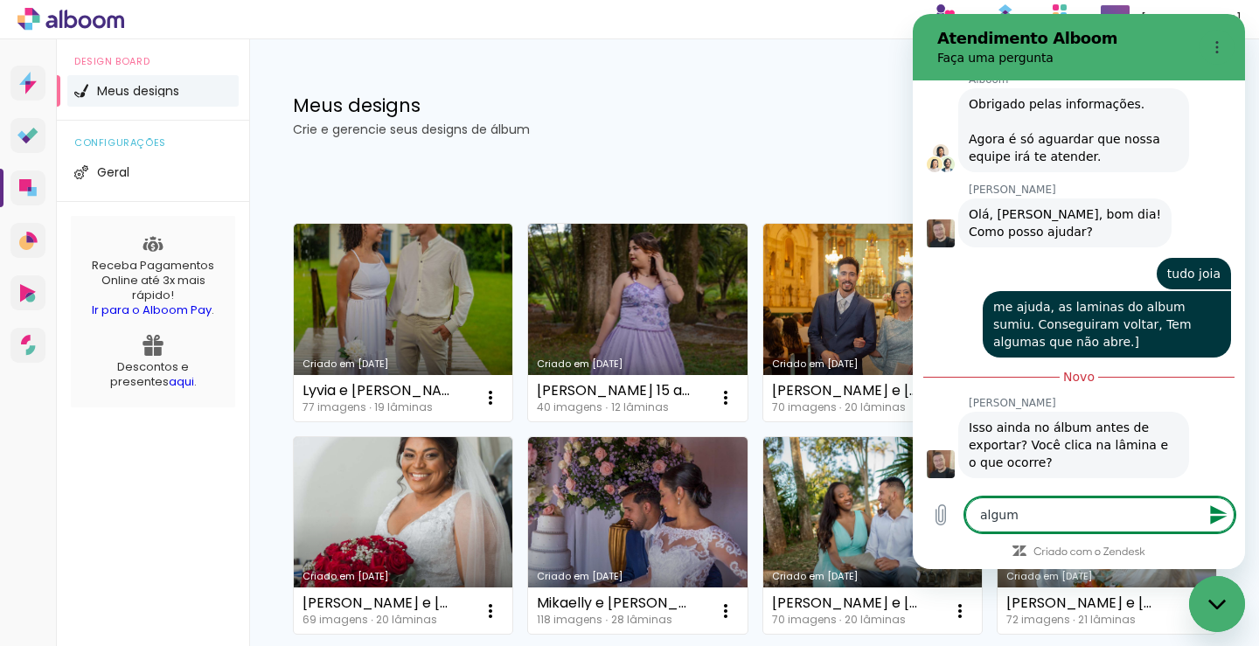
type textarea "alguma"
type textarea "x"
type textarea "algumas"
type textarea "x"
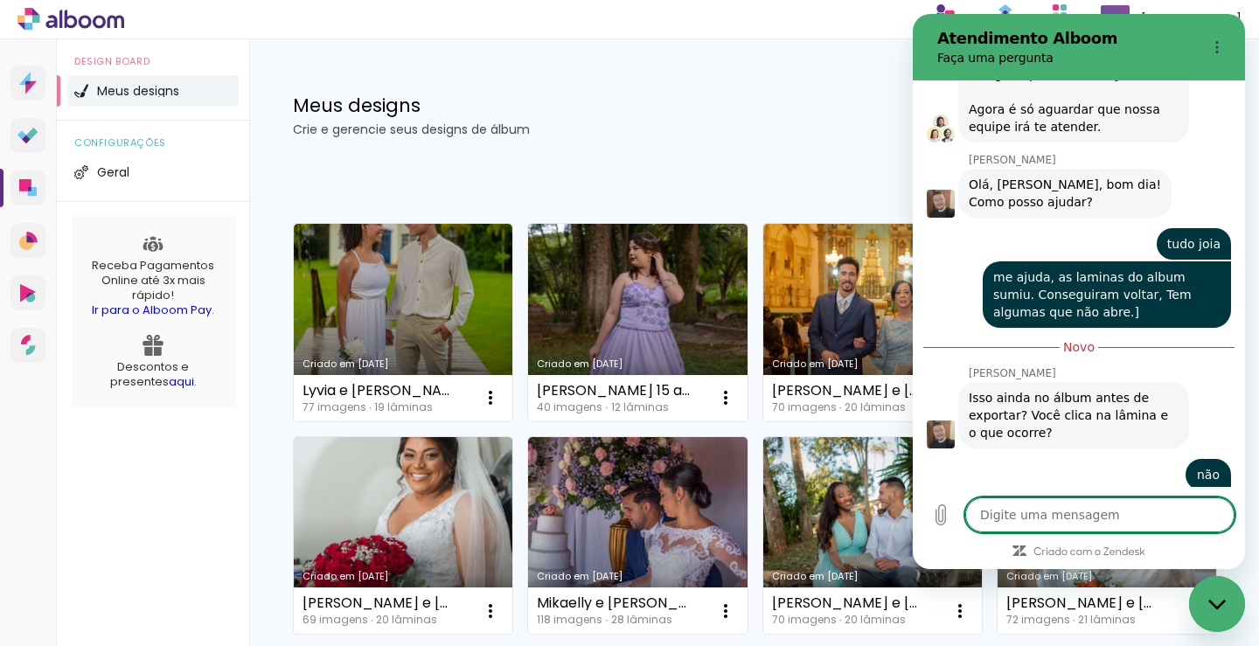
scroll to position [7731, 0]
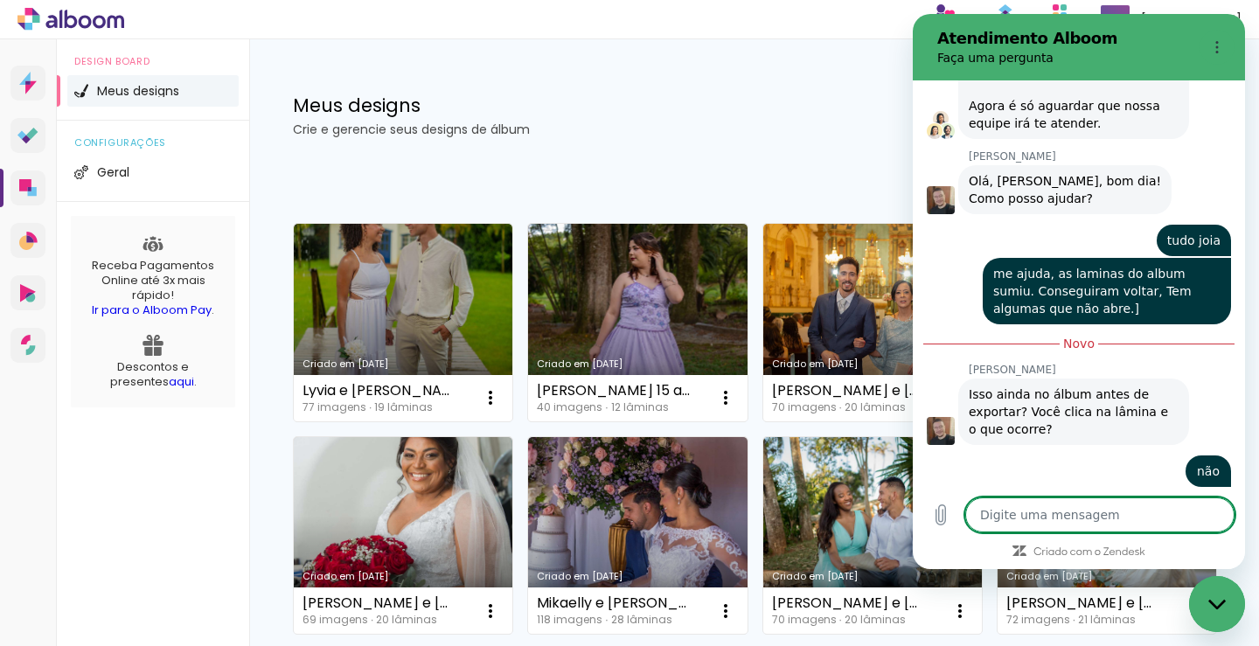
type textarea "s"
type textarea "x"
type textarea "sã"
type textarea "x"
type textarea "são"
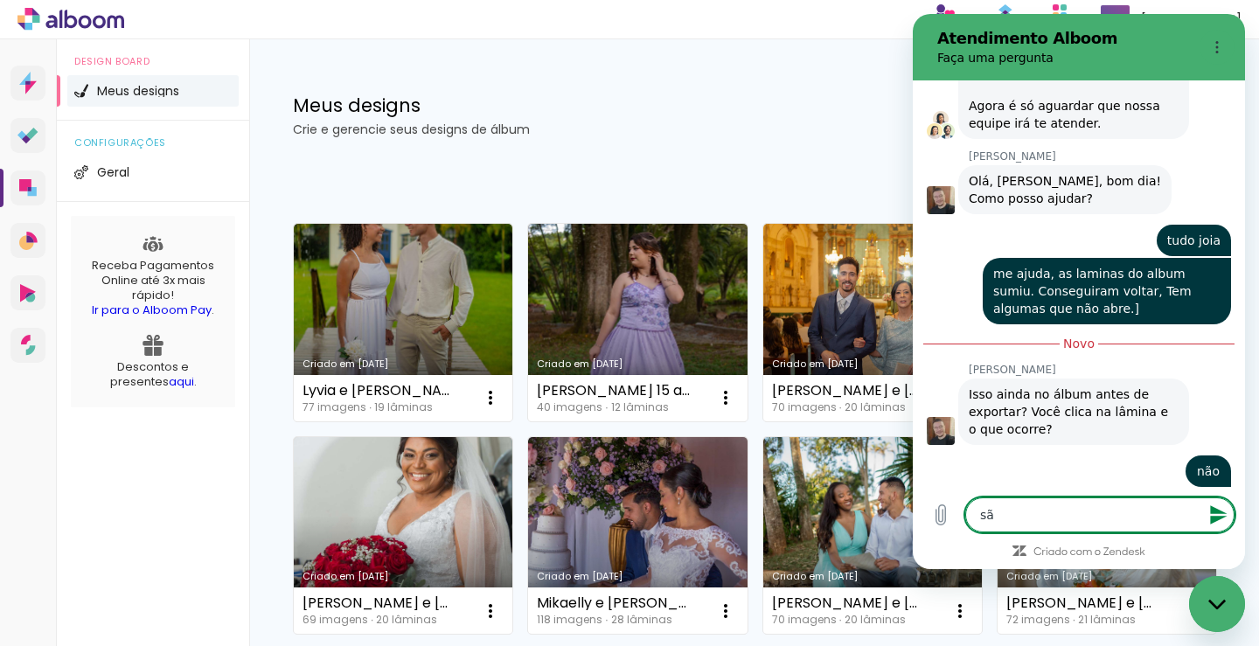
type textarea "x"
type textarea "são"
type textarea "x"
type textarea "são 2"
type textarea "x"
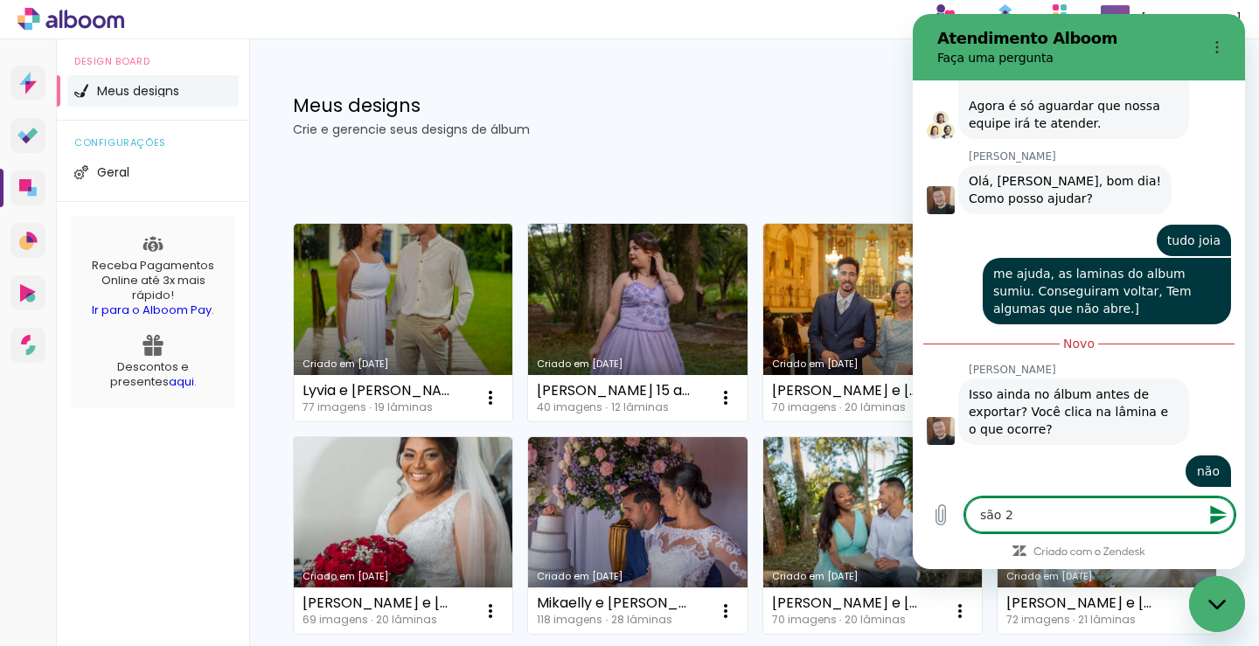
type textarea "são 20"
type textarea "x"
type textarea "são 20"
type textarea "x"
type textarea "são 20 l"
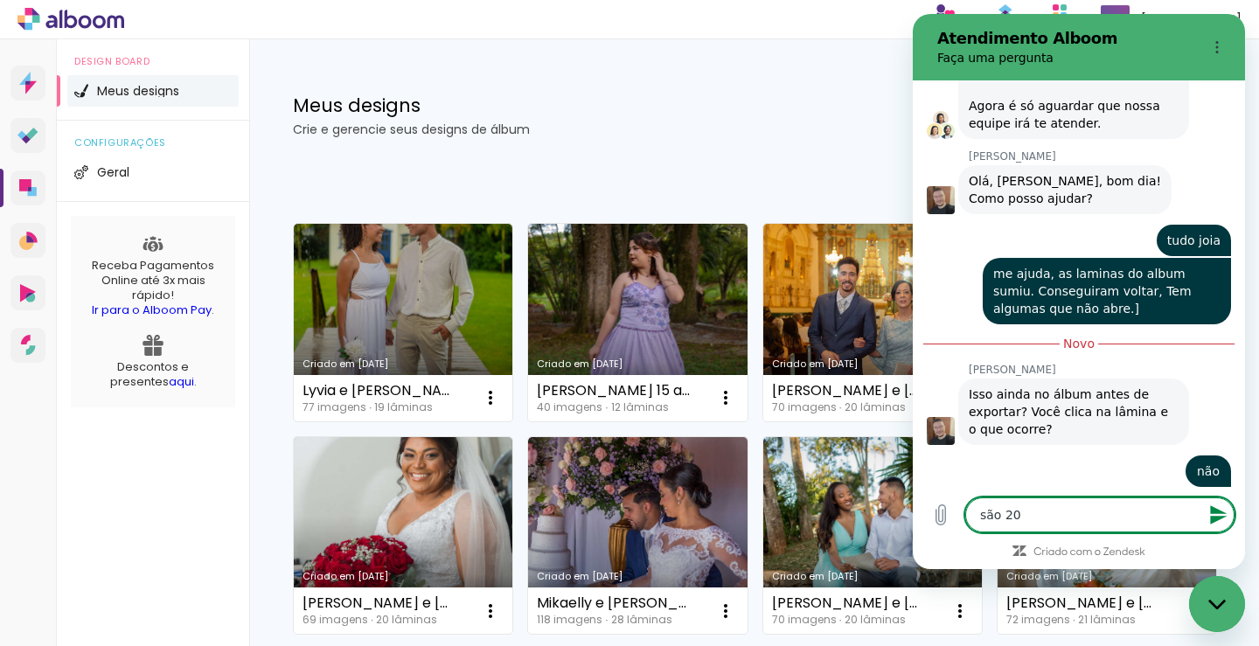
type textarea "x"
type textarea "são 20 la"
type textarea "x"
type textarea "são 20 lam"
type textarea "x"
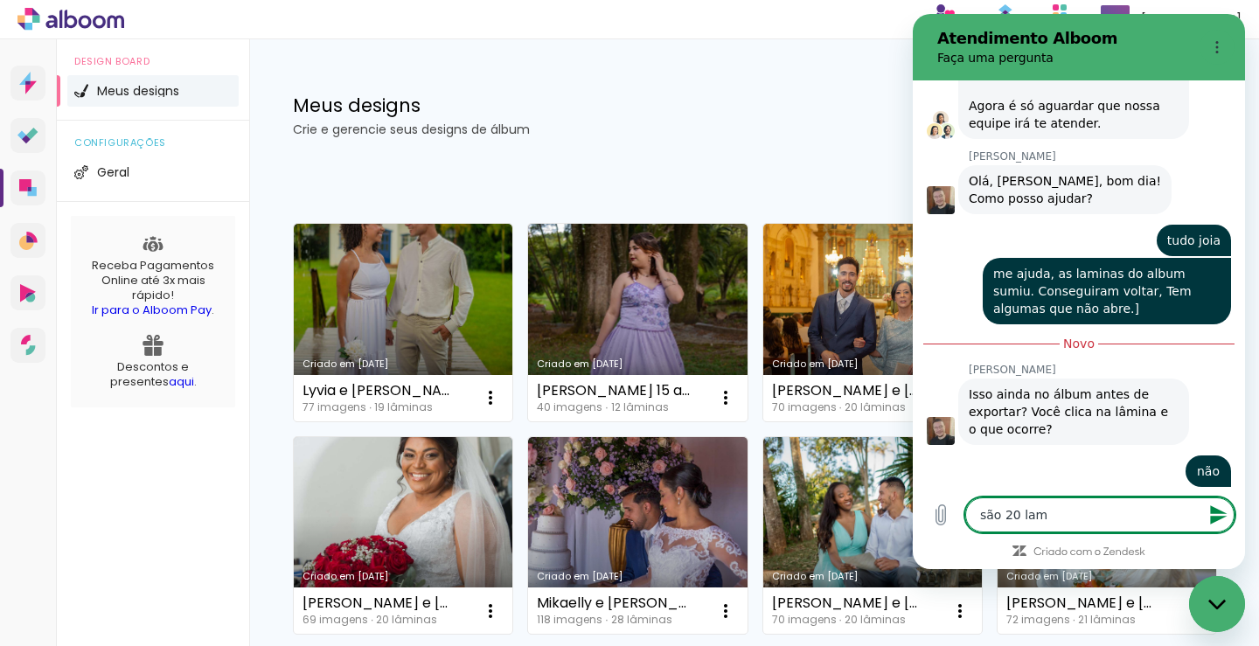
type textarea "são 20 lami"
type textarea "x"
type textarea "são 20 lamin"
type textarea "x"
type textarea "são 20 lamina"
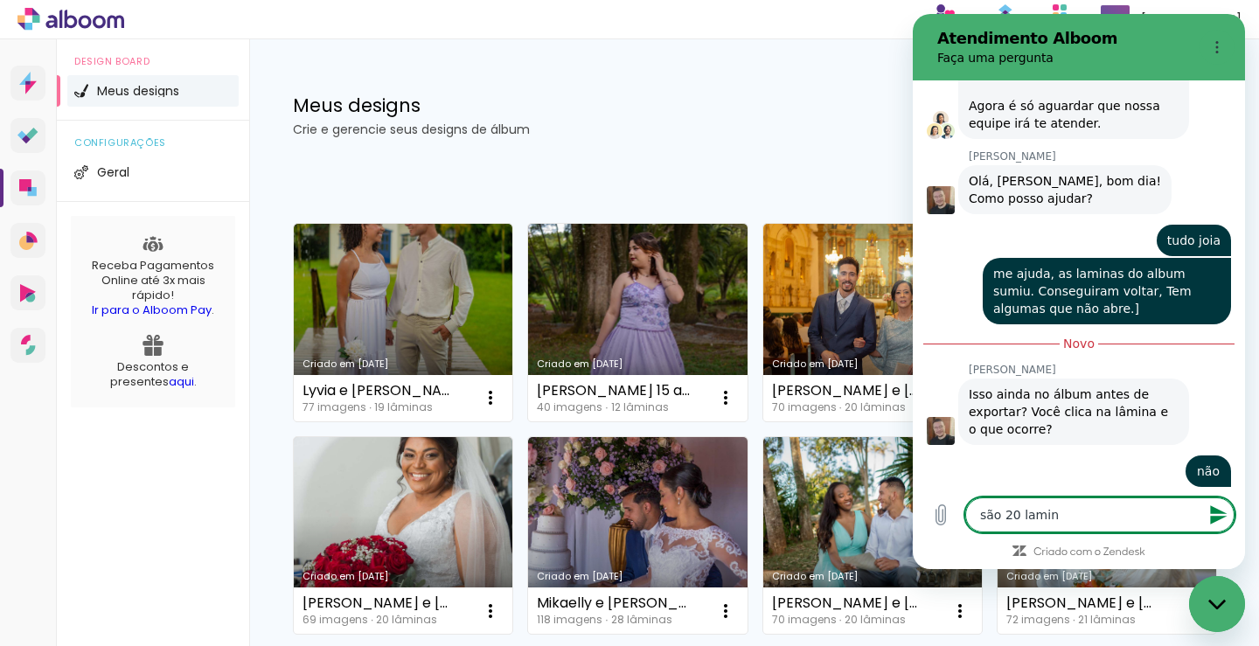
type textarea "x"
type textarea "são 20 laminas"
type textarea "x"
type textarea "são 20 laminas."
type textarea "x"
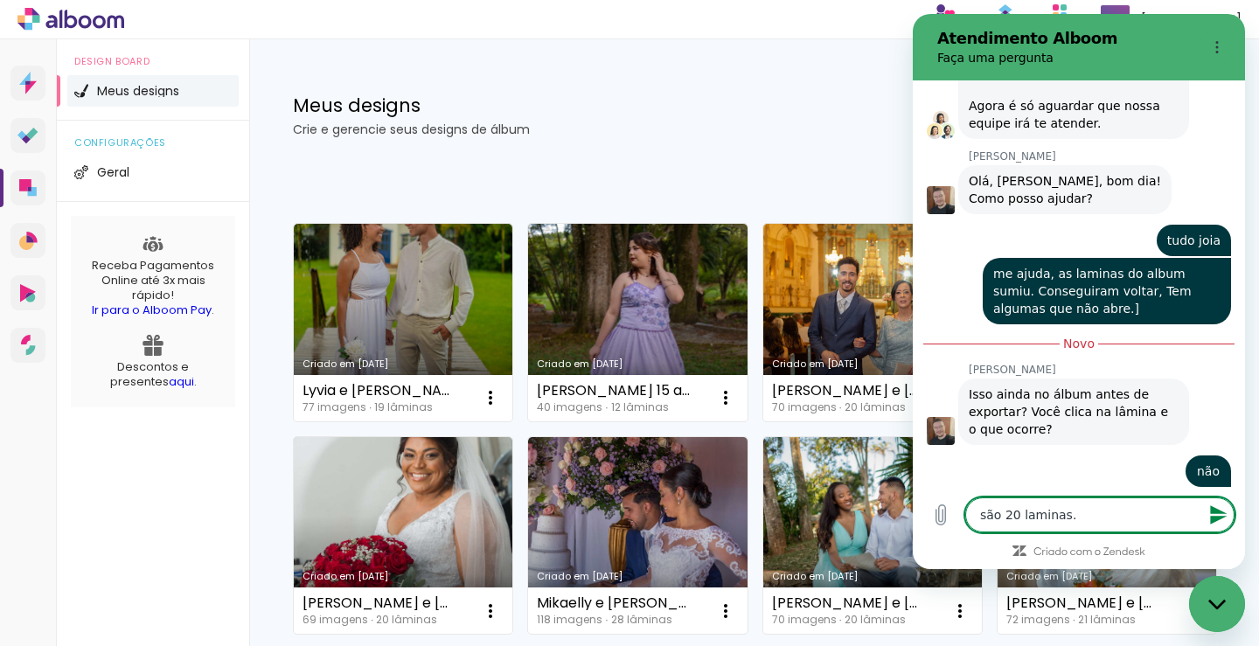
type textarea "são 20 laminas"
type textarea "x"
type textarea "são 20 laminas,"
type textarea "x"
type textarea "são 20 laminas,"
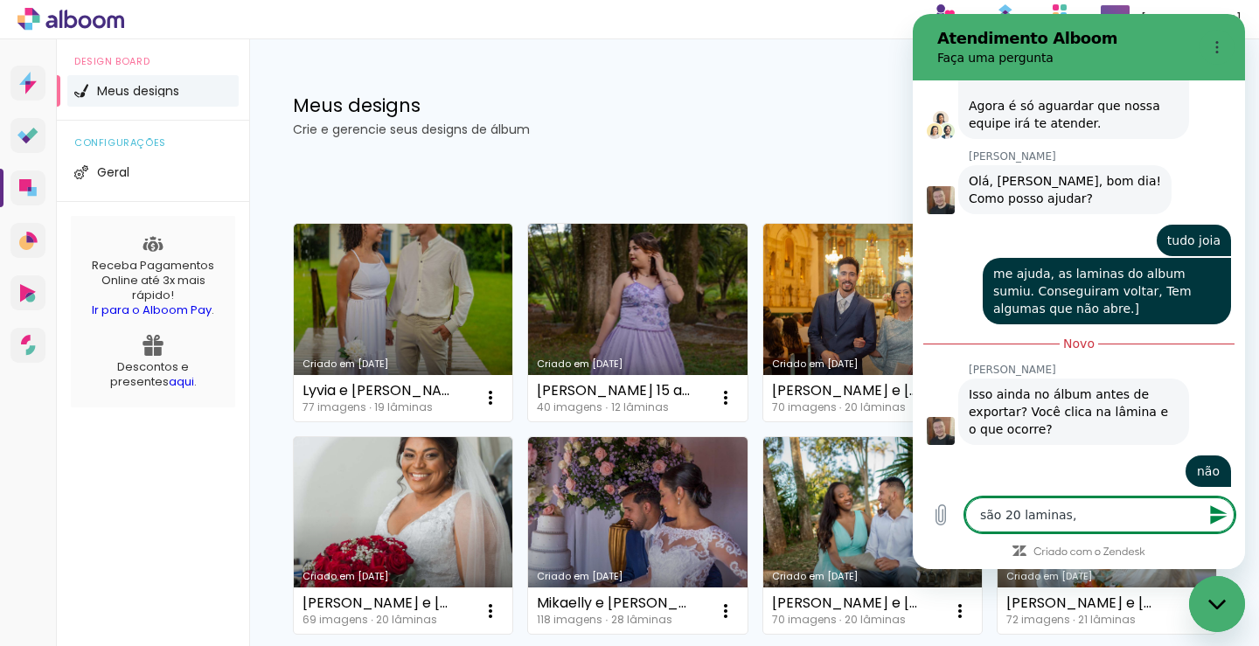
type textarea "x"
type textarea "são 20 laminas, v"
type textarea "x"
type textarea "são 20 laminas, ve"
type textarea "x"
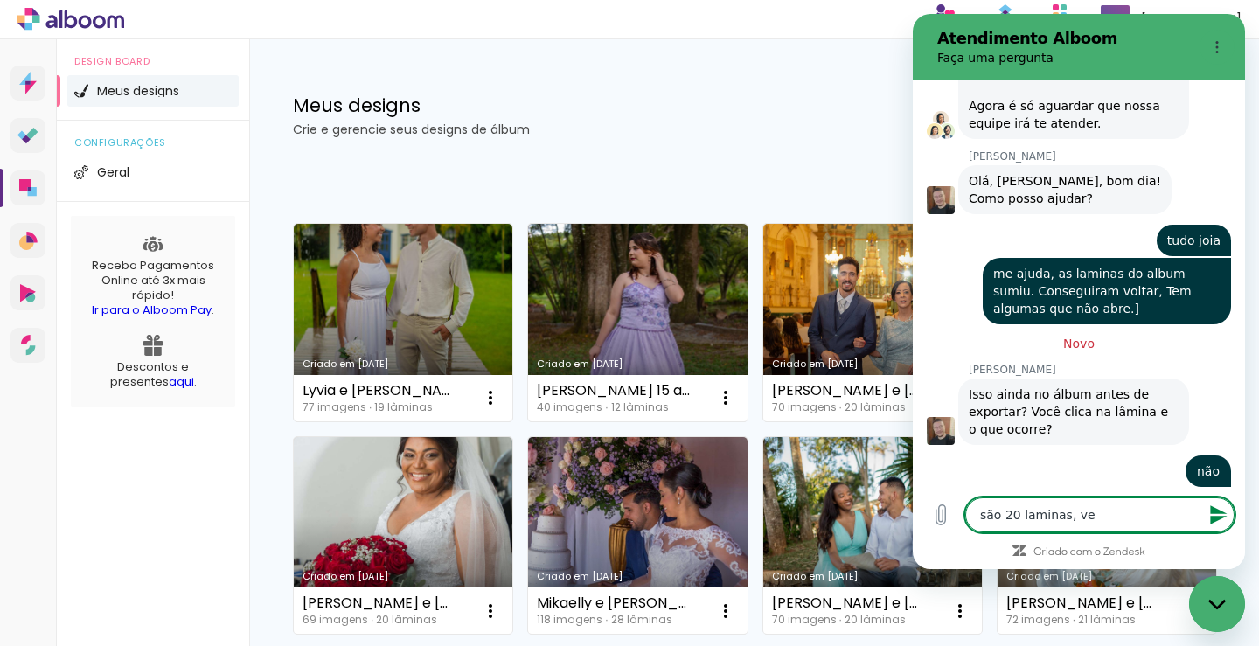
type textarea "são 20 laminas, vei"
type textarea "x"
type textarea "são 20 laminas, veio"
type textarea "x"
type textarea "são 20 laminas, veio"
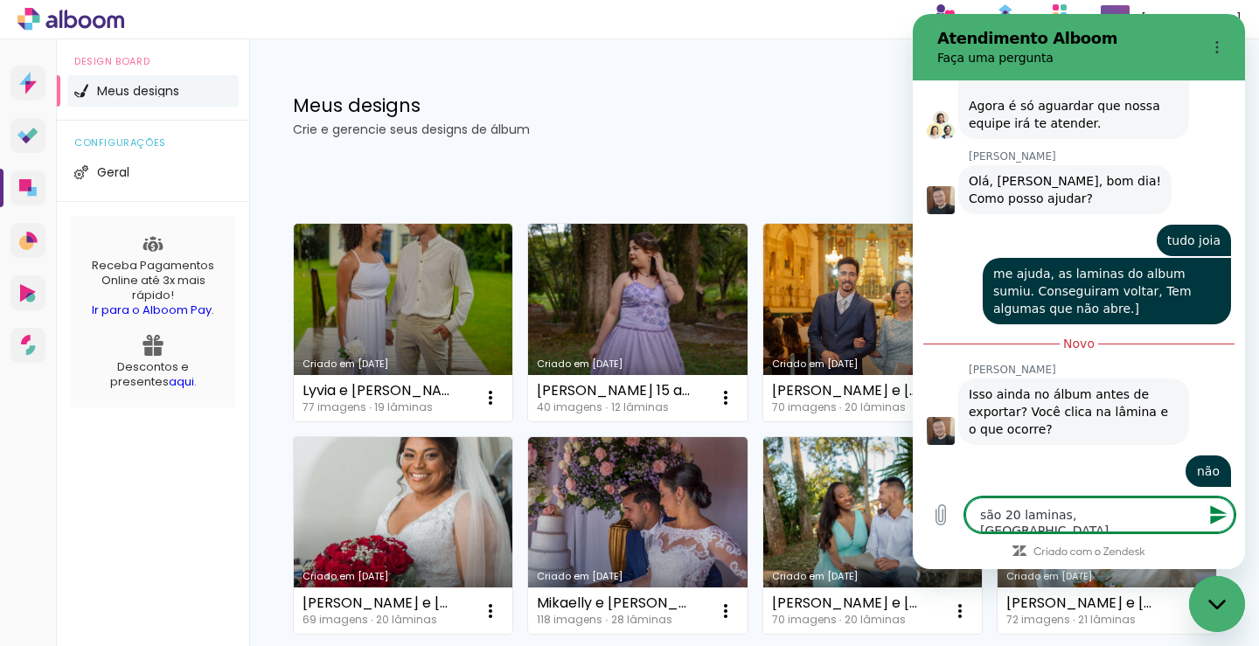
type textarea "x"
type textarea "são 20 laminas, veio s"
type textarea "x"
type textarea "são 20 laminas, veio so"
type textarea "x"
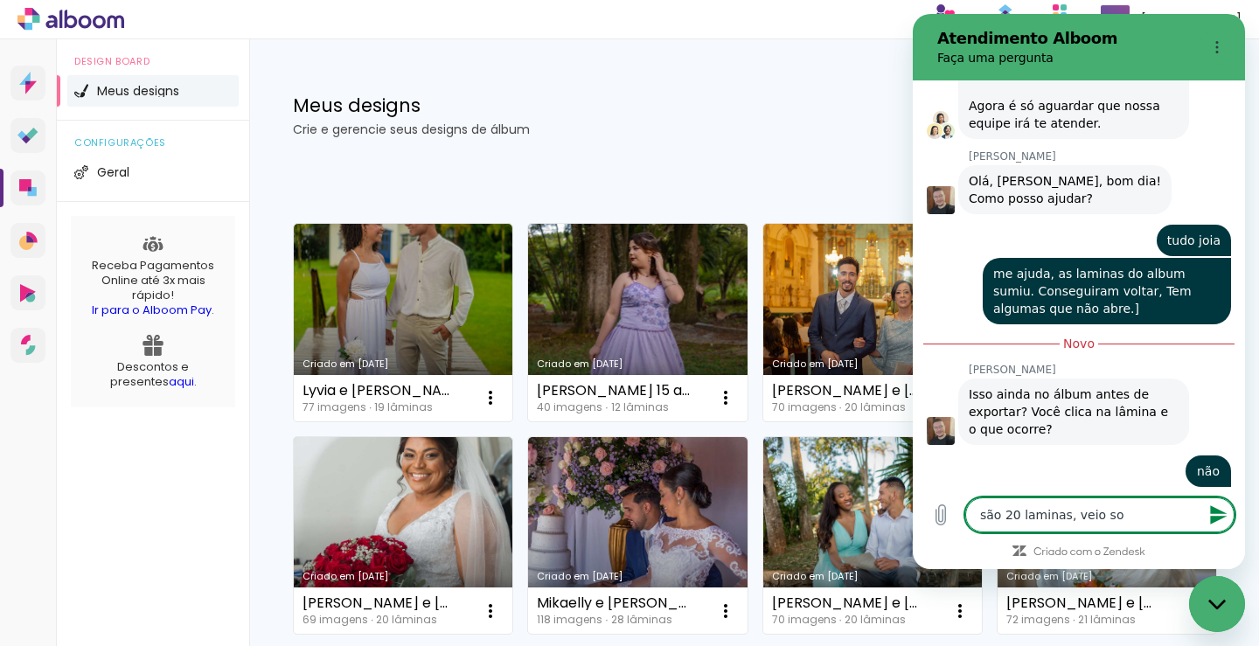
type textarea "são 20 laminas, veio so"
type textarea "x"
type textarea "são 20 laminas, veio so 2"
type textarea "x"
type textarea "são 20 laminas, veio so 20"
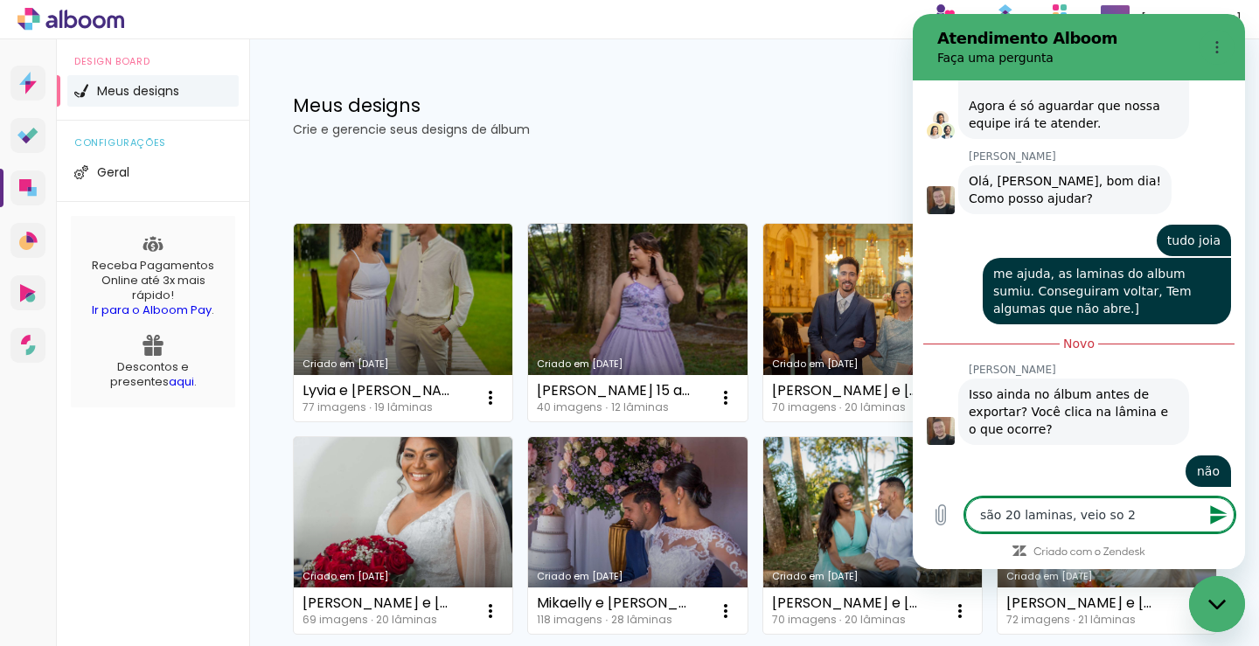
type textarea "x"
type textarea "são 20 laminas, veio so 20."
type textarea "x"
type textarea "são 20 laminas, veio so 20"
type textarea "x"
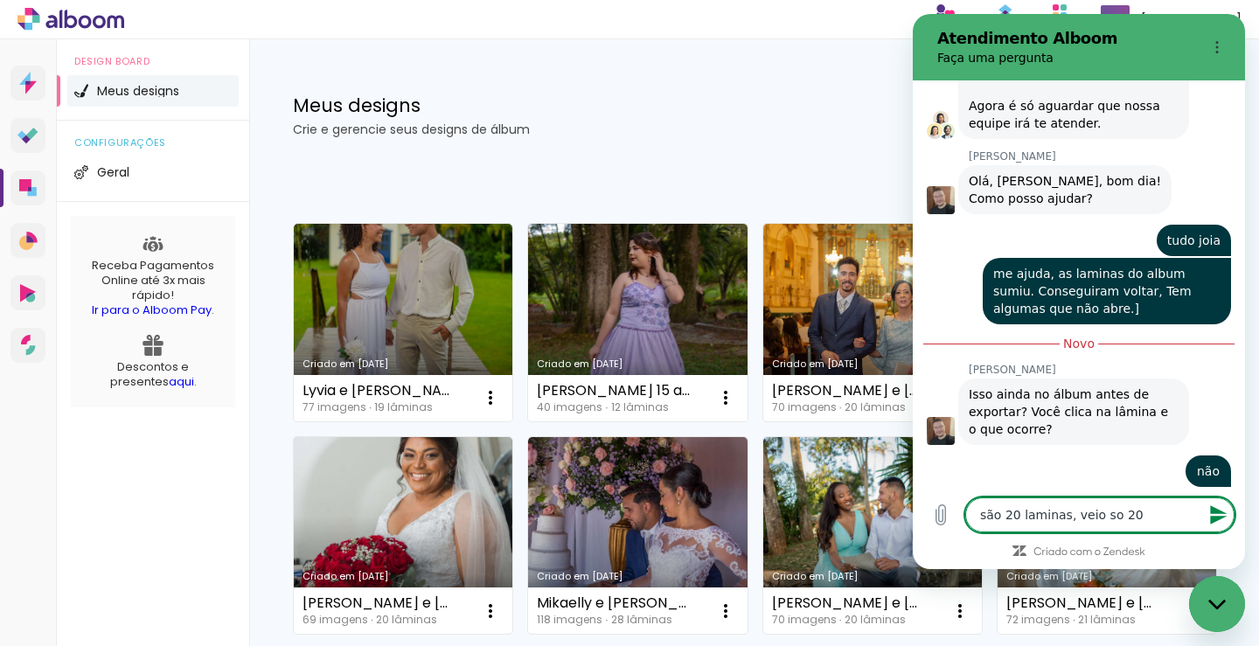
type textarea "são 20 laminas, veio so 20,"
type textarea "x"
type textarea "são 20 laminas, veio so 20,"
type textarea "x"
type textarea "são 20 laminas, veio so 20, d"
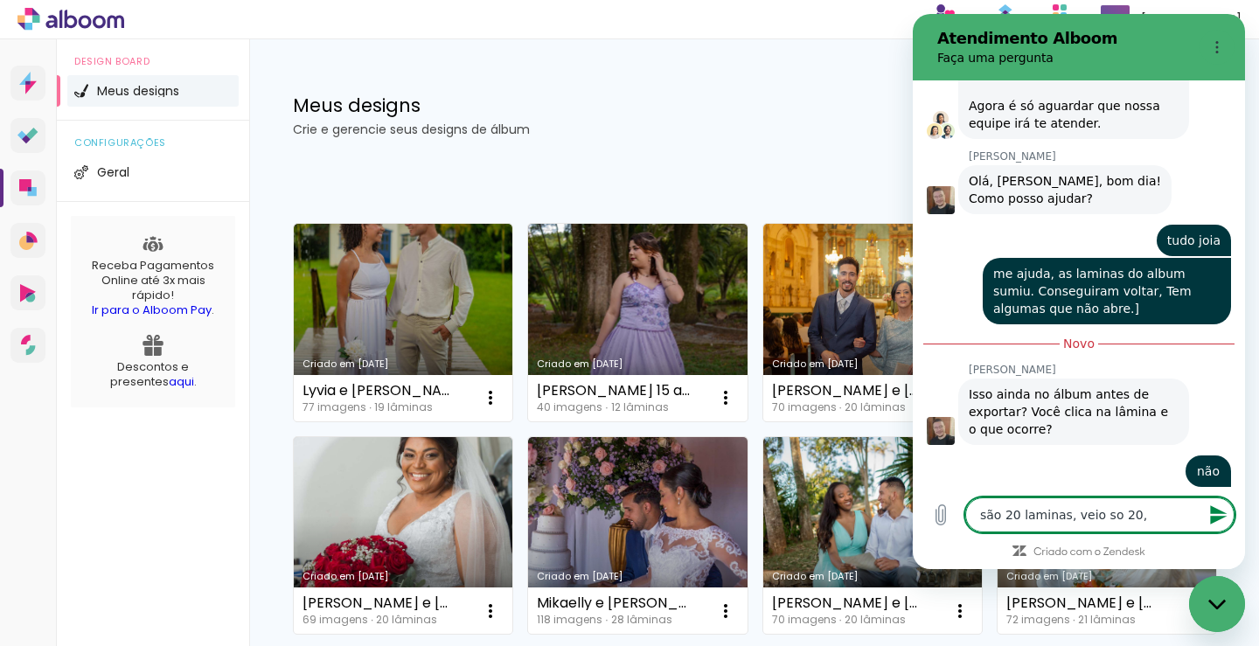
type textarea "x"
type textarea "são 20 laminas, veio so 20, da"
type textarea "x"
type textarea "são 20 laminas, veio so 20, da"
type textarea "x"
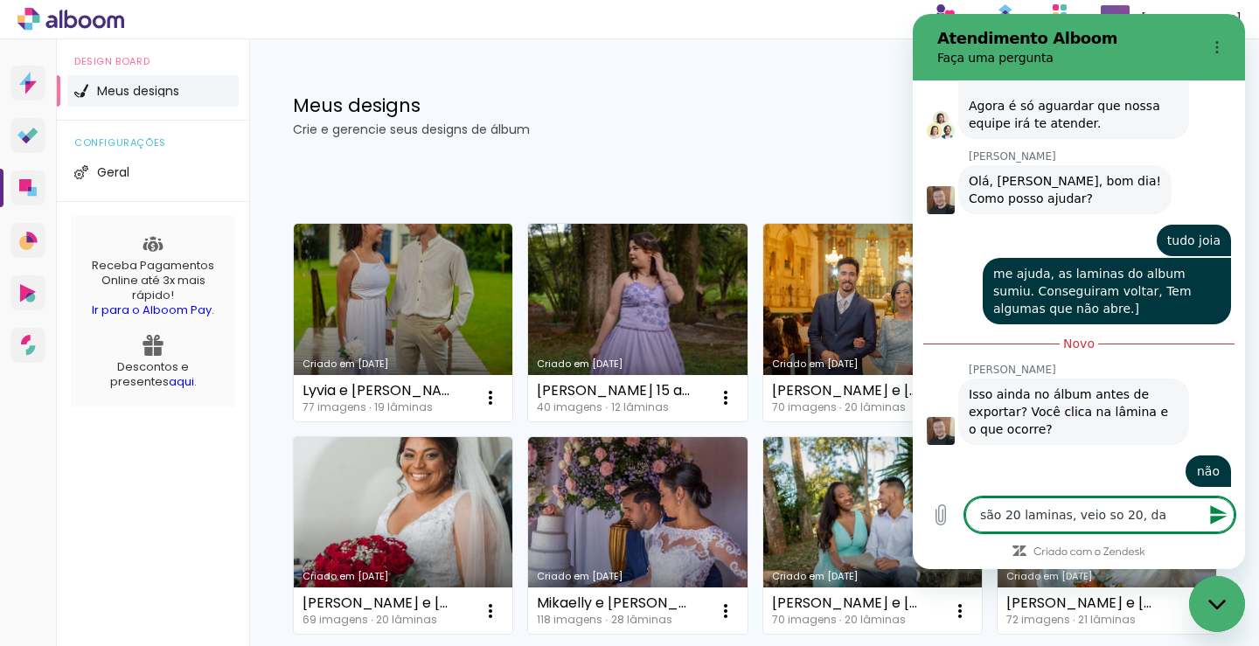
type textarea "são 20 laminas, veio so 20, da 1"
type textarea "x"
type textarea "são 20 laminas, veio so 20, da 11"
type textarea "x"
type textarea "são 20 laminas, veio so 20, da 11"
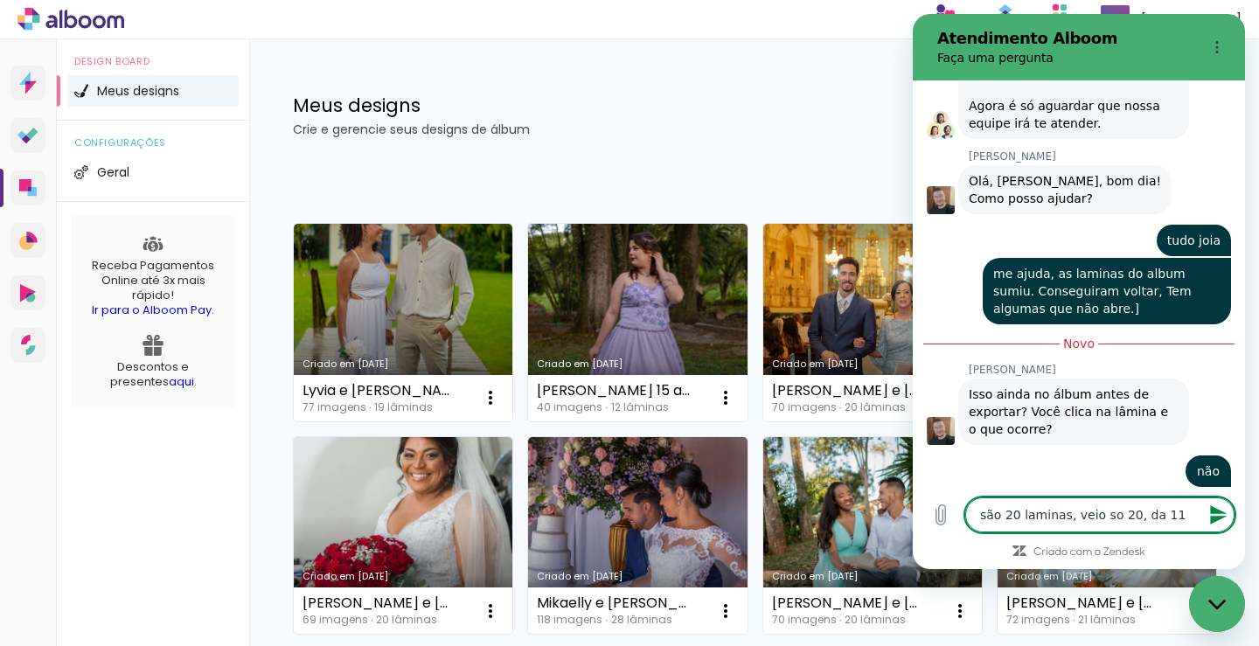
type textarea "x"
type textarea "são 20 laminas, veio so 20, da 11 a"
type textarea "x"
type textarea "são 20 laminas, veio so 20, da 11 ao"
type textarea "x"
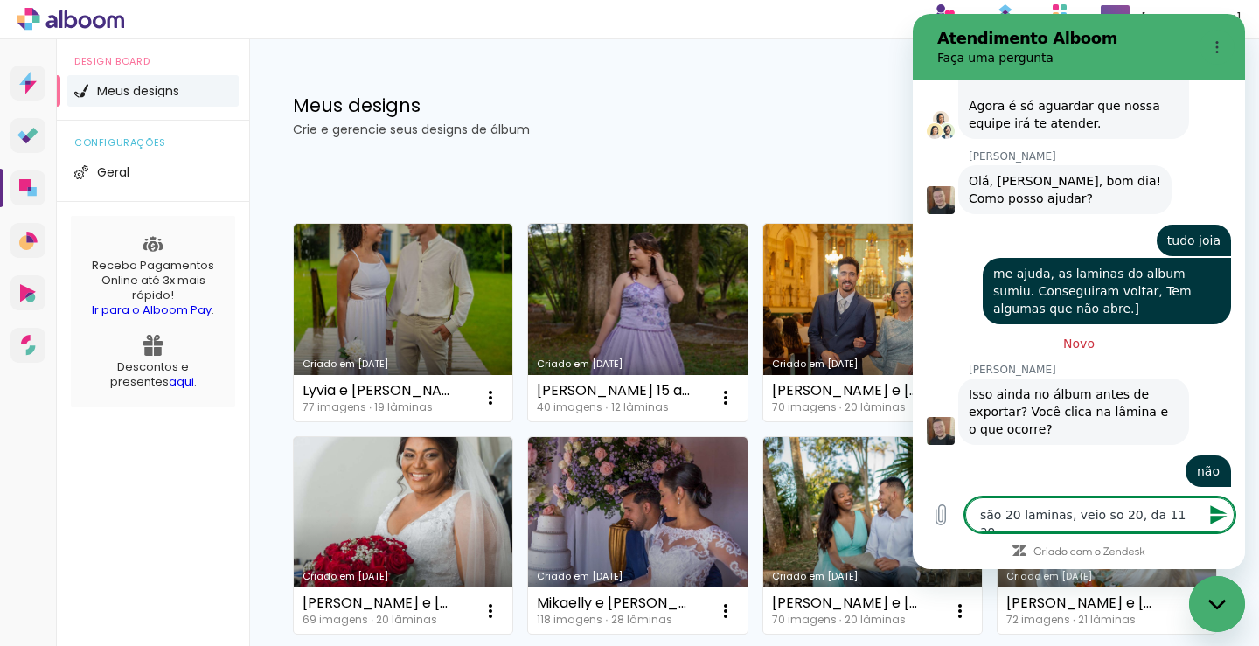
type textarea "são 20 laminas, veio so 20, da 11 ao"
type textarea "x"
type textarea "são 20 laminas, veio so 20, da 11 ao 1"
type textarea "x"
type textarea "são 20 laminas, veio so 20, da 11 ao 16"
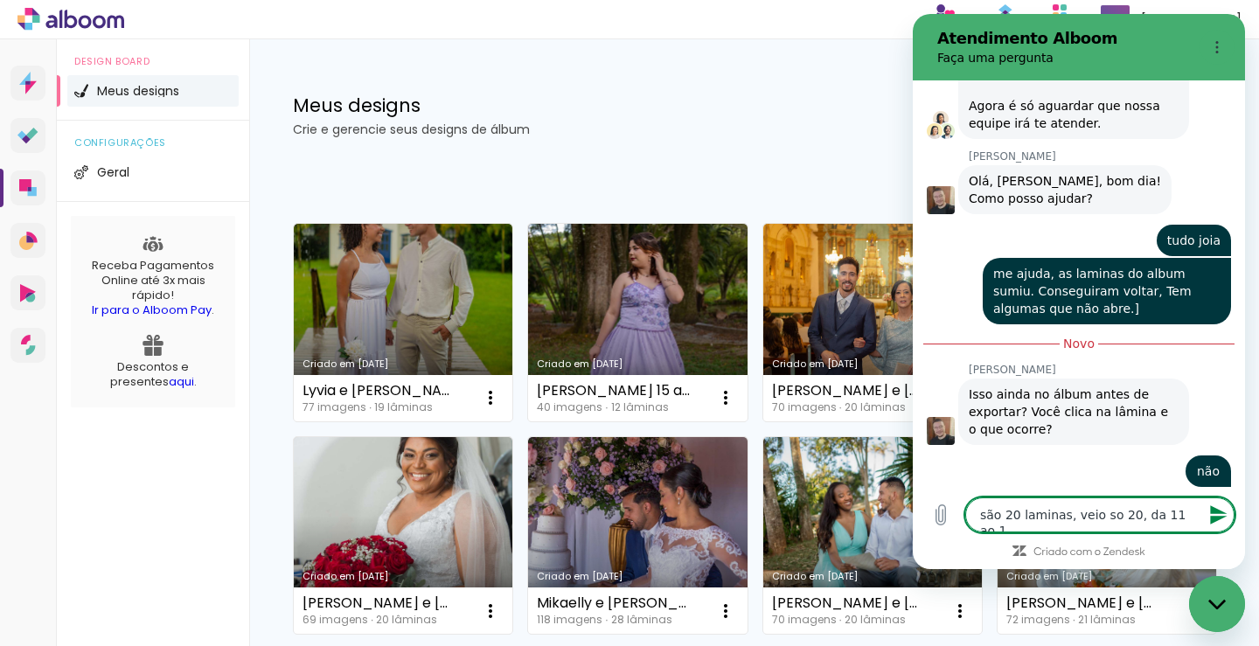
type textarea "x"
type textarea "são 20 laminas, veio so 20, da 11 ao 16"
type textarea "x"
type textarea "são 20 laminas, veio so 20, da 11 ao 16 n"
type textarea "x"
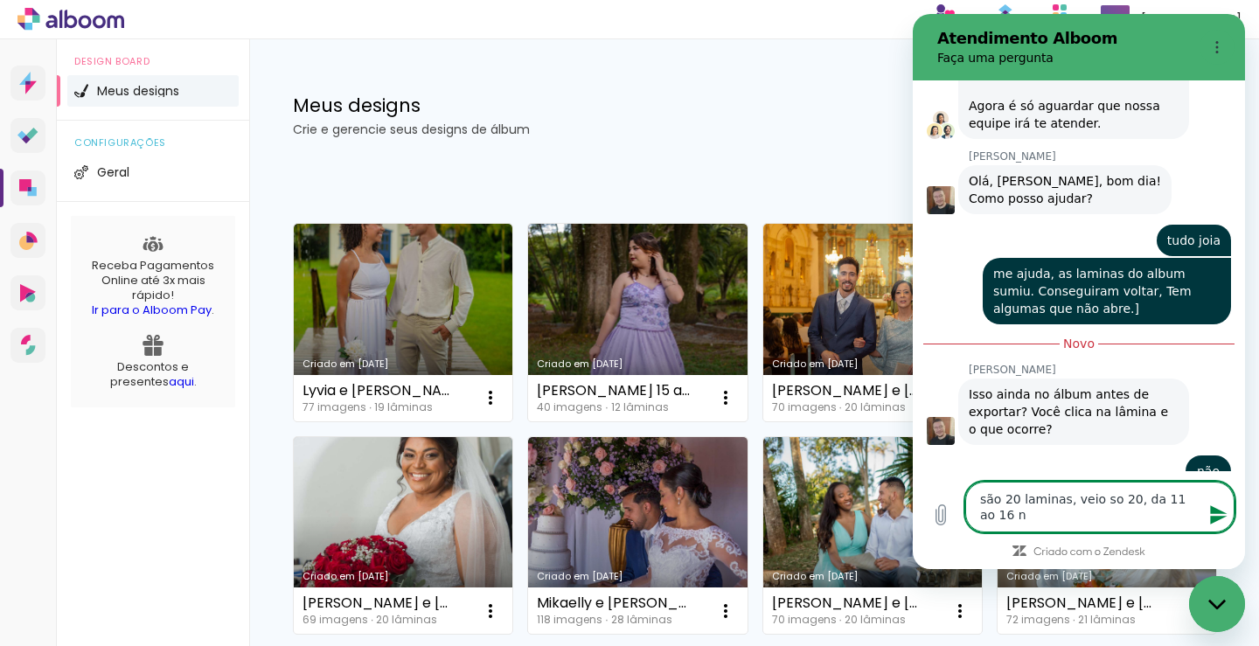
type textarea "são 20 laminas, veio so 20, da 11 ao 16 nã"
type textarea "x"
type textarea "são 20 laminas, veio so 20, da 11 ao 16 não"
type textarea "x"
type textarea "são 20 laminas, veio so 20, da 11 ao 16 não"
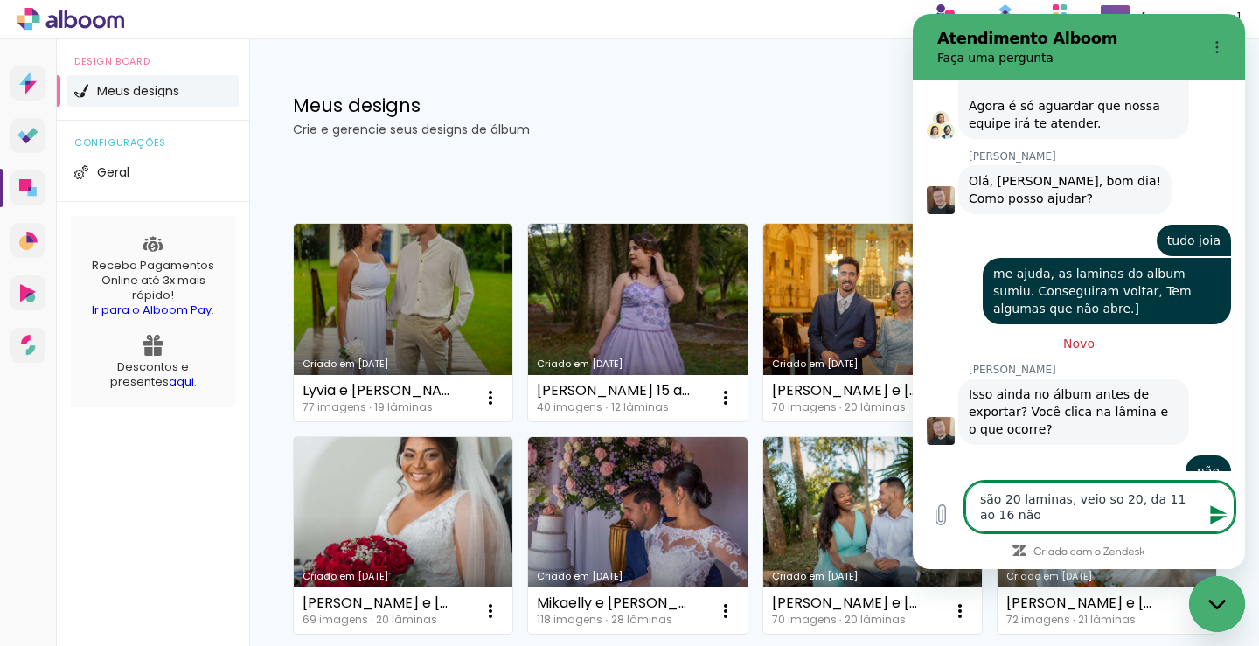
type textarea "x"
type textarea "são 20 laminas, veio so 20, da 11 ao 16 não a"
type textarea "x"
type textarea "são 20 laminas, veio so 20, da 11 ao 16 não ab"
type textarea "x"
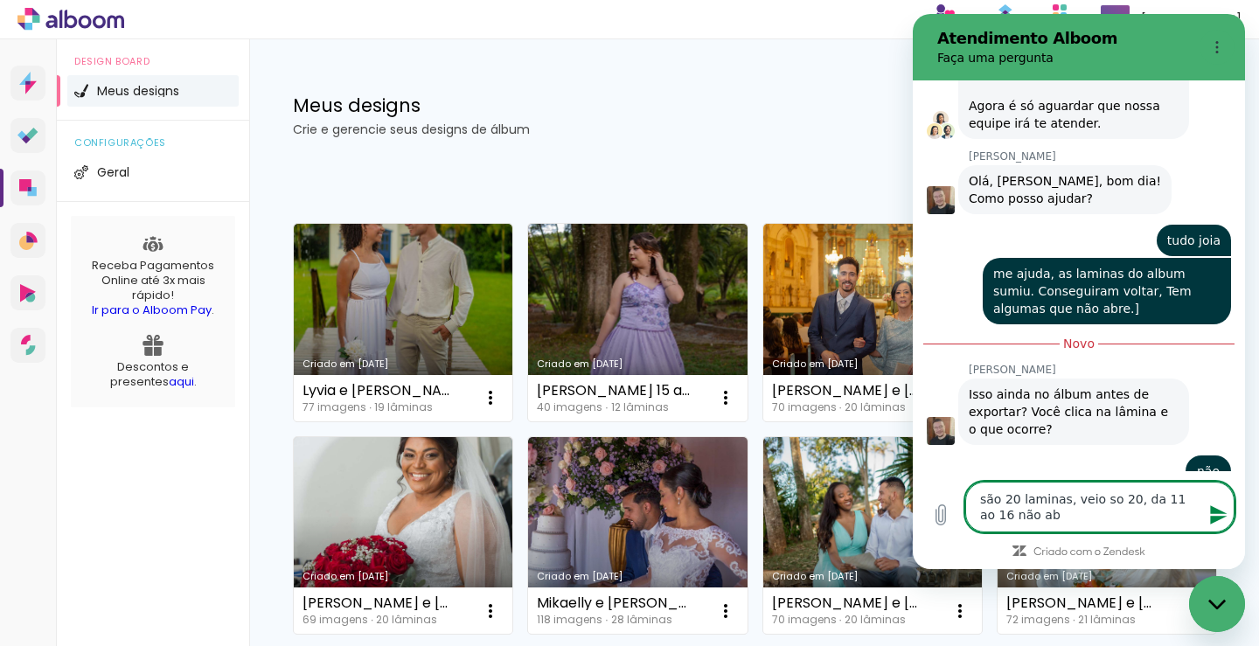
type textarea "são 20 laminas, veio so 20, da 11 ao 16 não abr"
type textarea "x"
type textarea "são 20 laminas, veio so 20, da 11 ao 16 não abre"
type textarea "x"
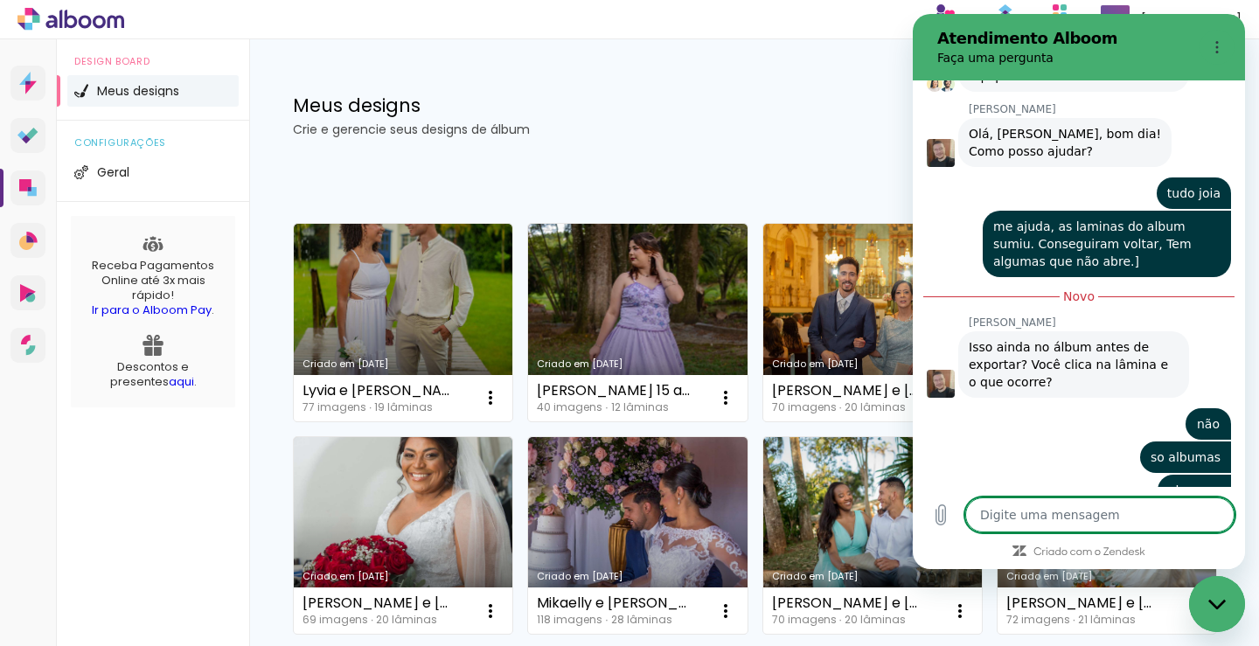
type textarea "x"
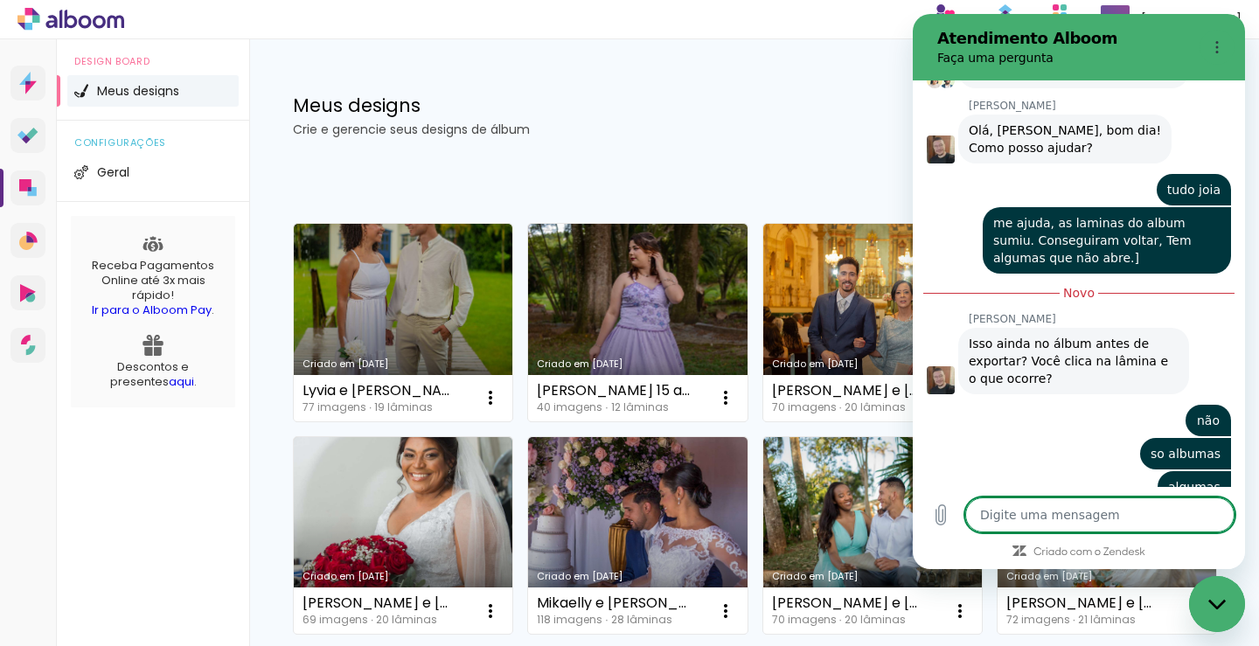
type textarea "a"
type textarea "x"
type textarea "an"
type textarea "x"
type textarea "ane"
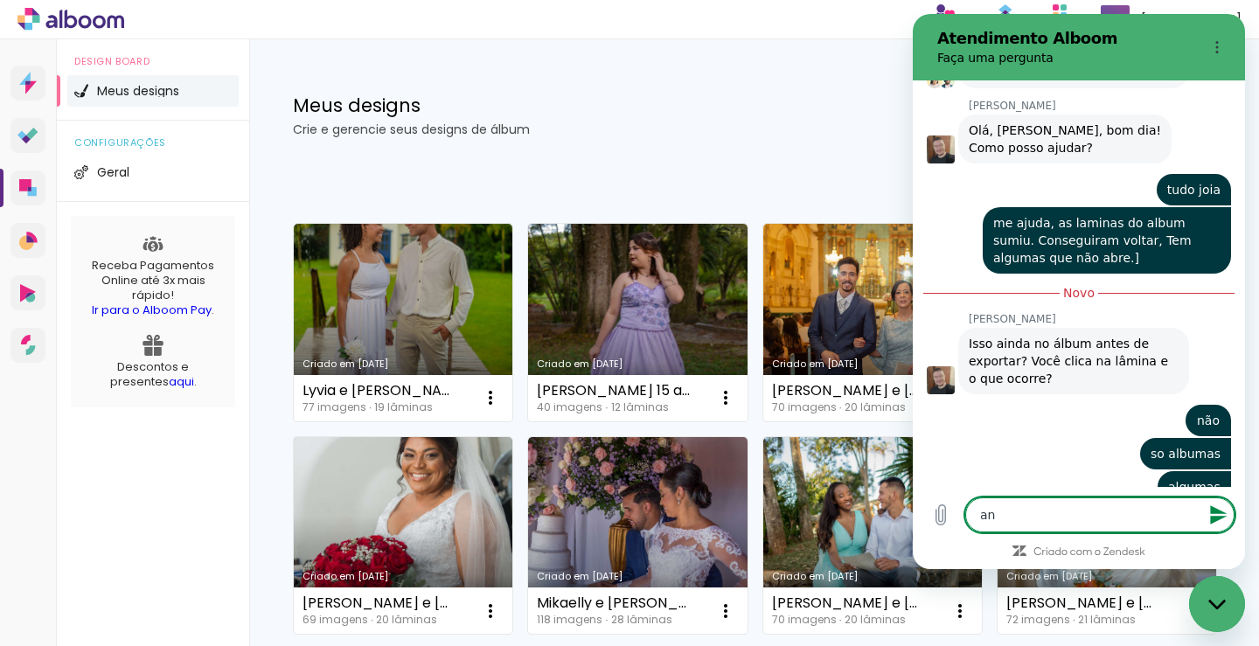
type textarea "x"
type textarea "anes"
type textarea "x"
type textarea "ane"
type textarea "x"
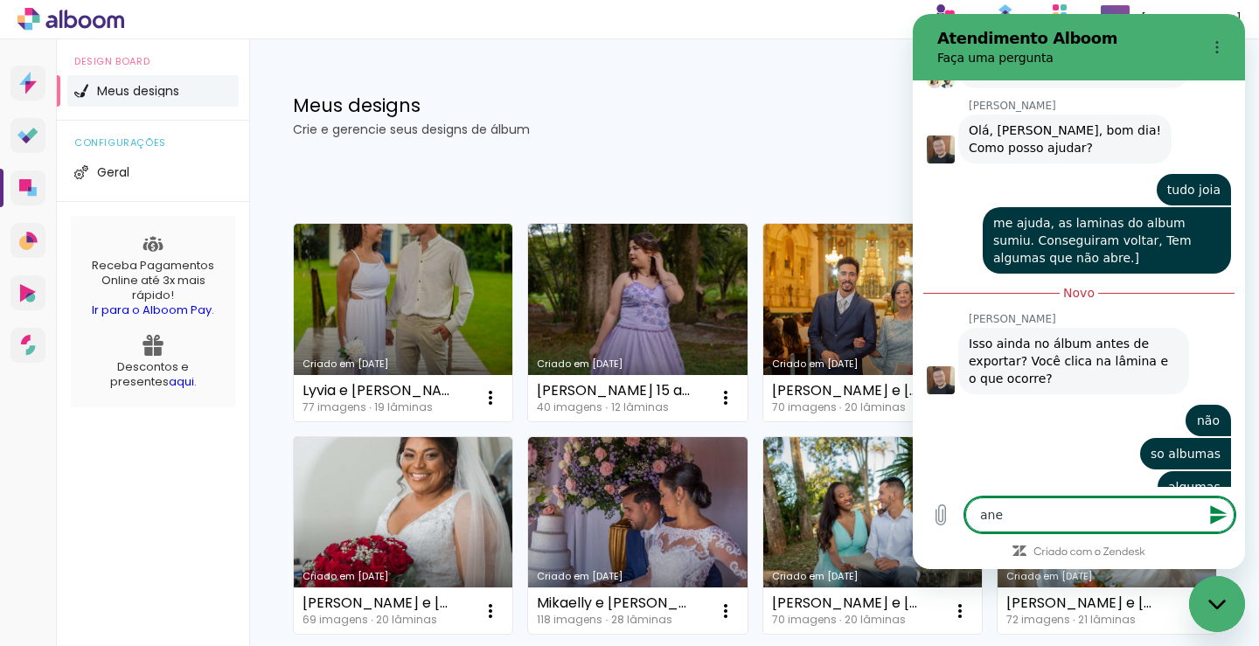
type textarea "an"
type textarea "x"
type textarea "ant"
type textarea "x"
type textarea "ante"
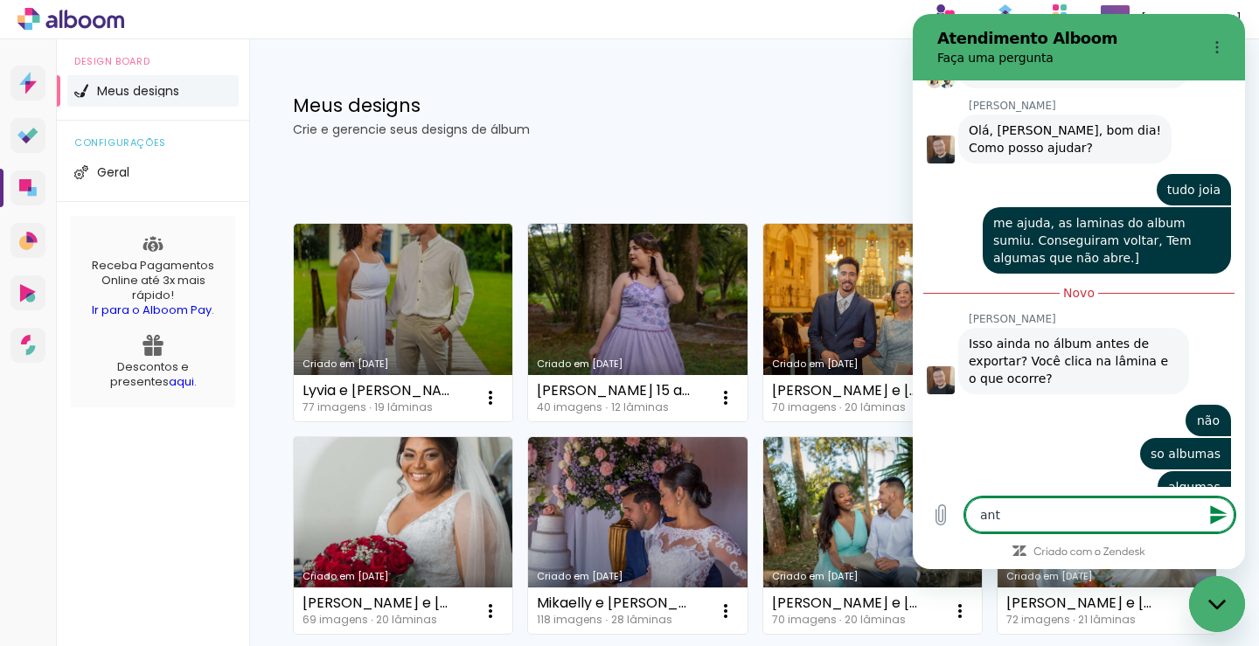
type textarea "x"
type textarea "ante,"
type textarea "x"
type textarea "ante"
type textarea "x"
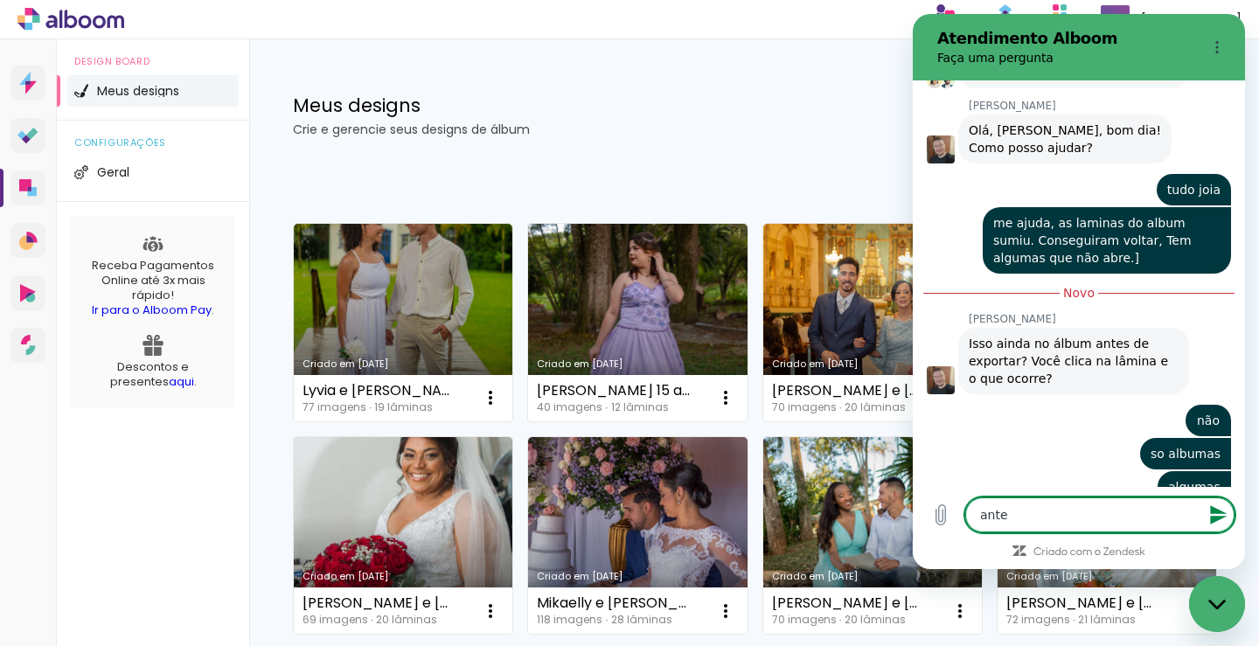
type textarea "ant"
type textarea "x"
type textarea "an"
type textarea "x"
type textarea "a"
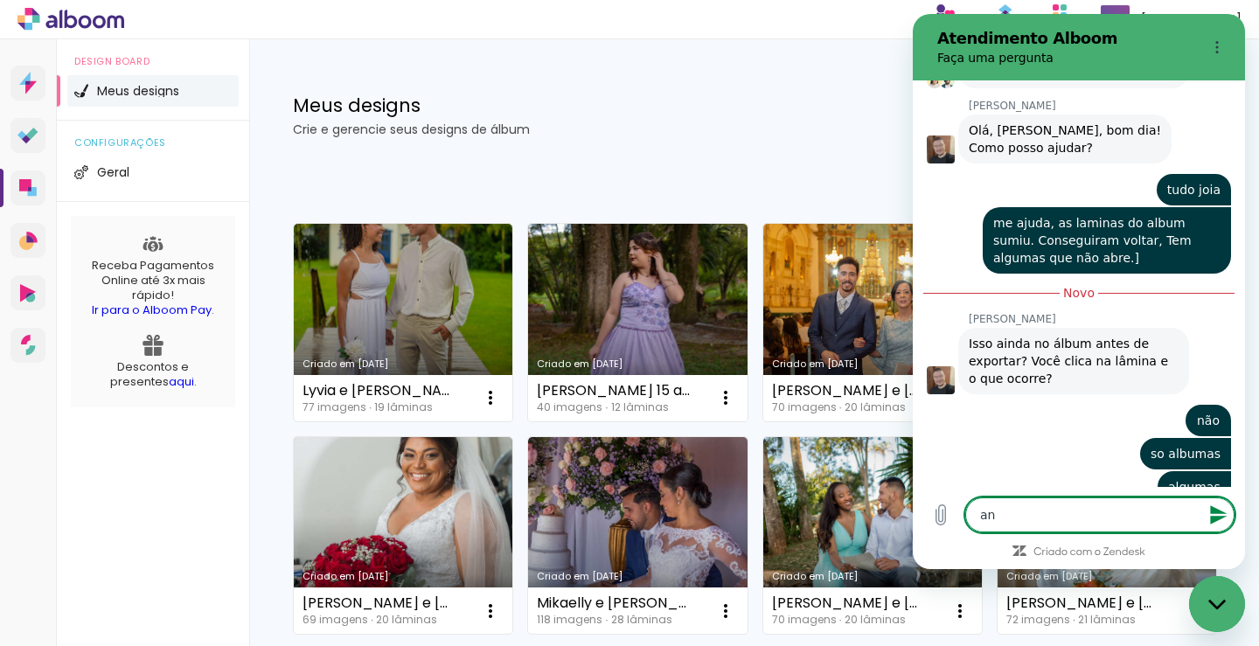
type textarea "x"
type textarea "q"
type textarea "x"
type textarea "qu"
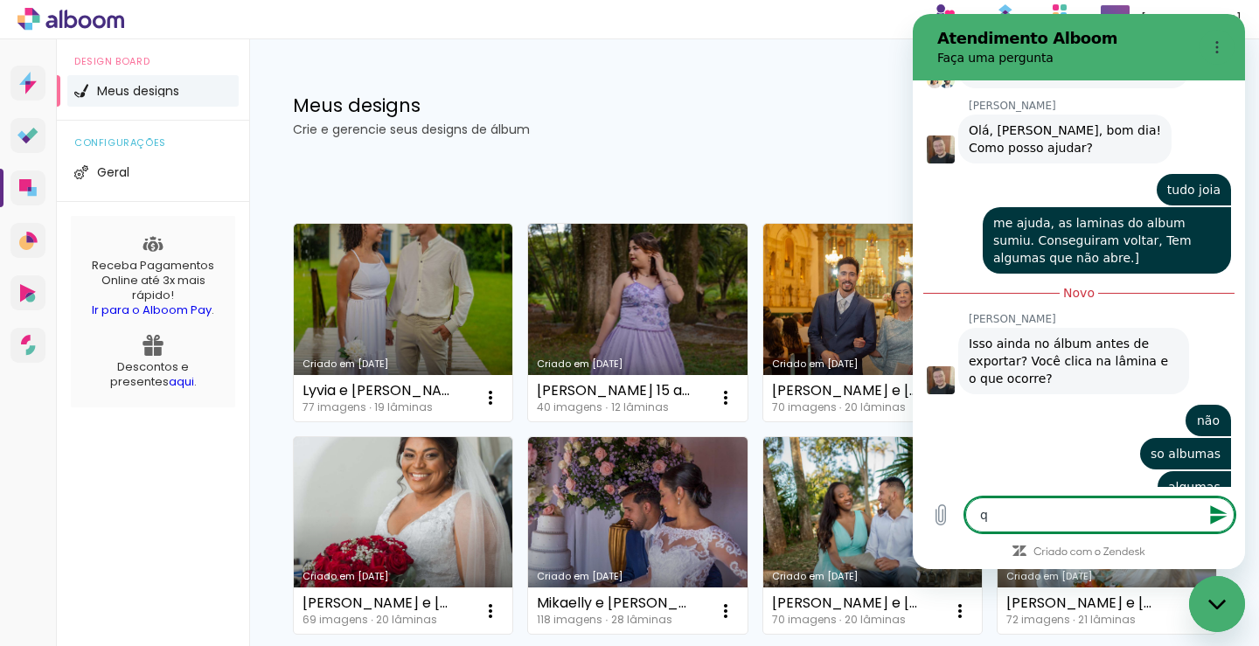
type textarea "x"
type textarea "qua"
type textarea "x"
type textarea "quan"
type textarea "x"
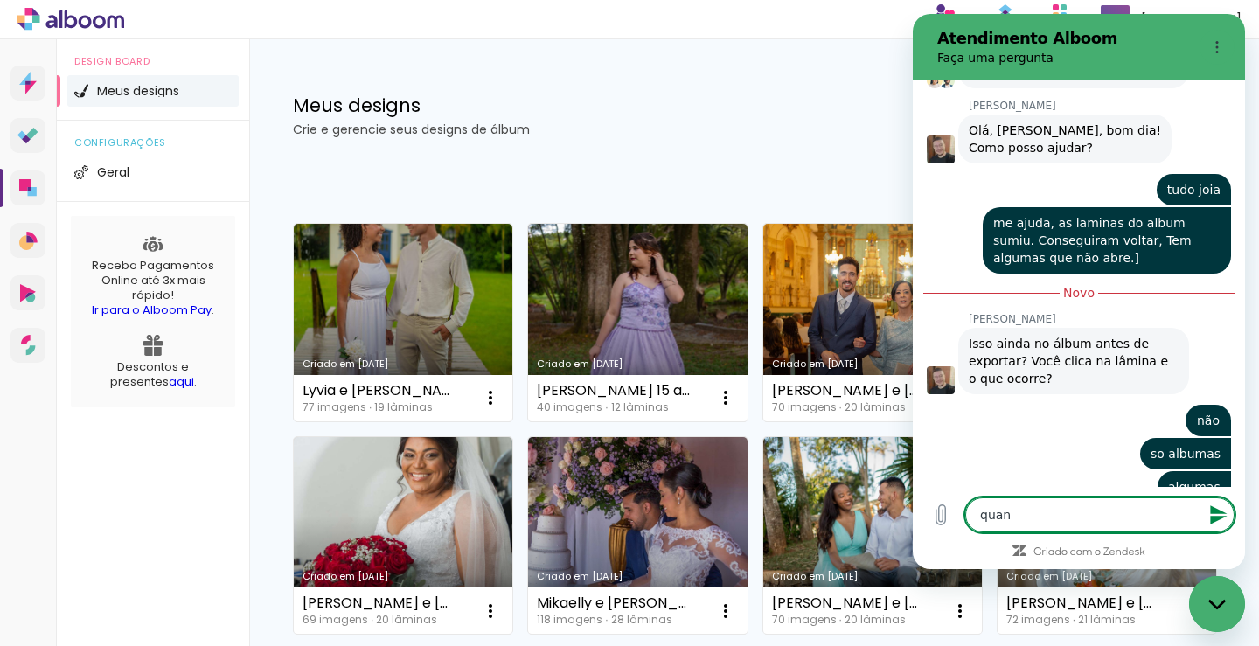
type textarea "quand"
type textarea "x"
type textarea "quando"
type textarea "x"
type textarea "quando"
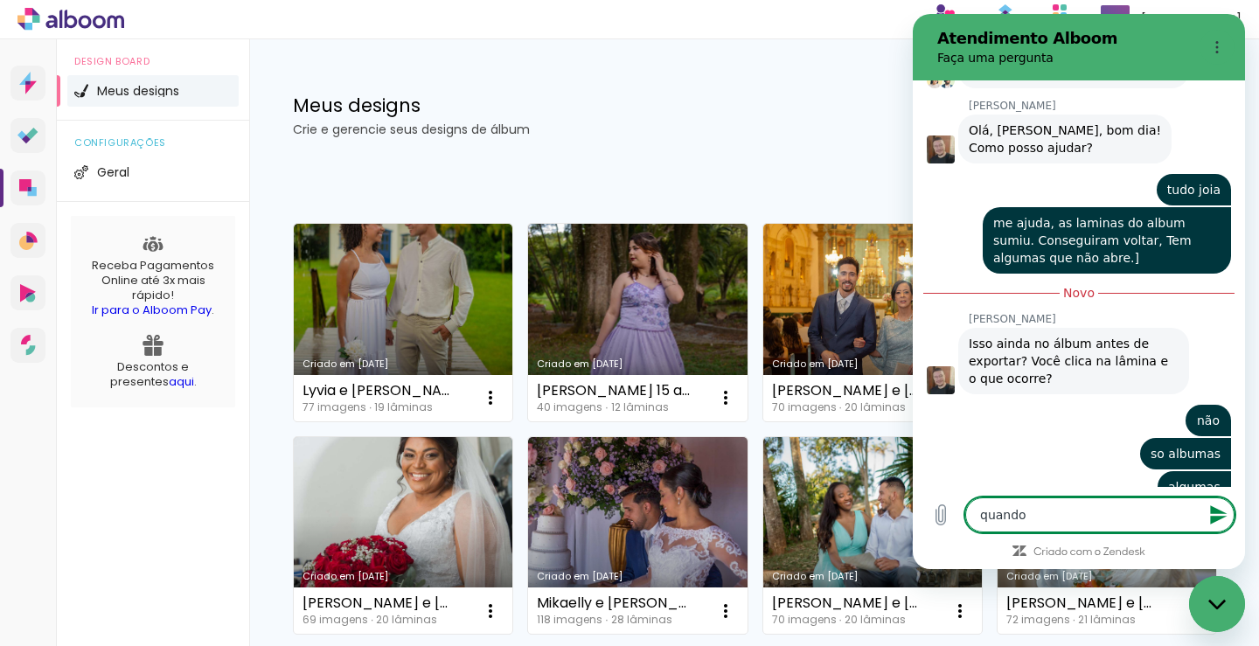
type textarea "x"
type textarea "quando f"
type textarea "x"
type textarea "quando fi"
type textarea "x"
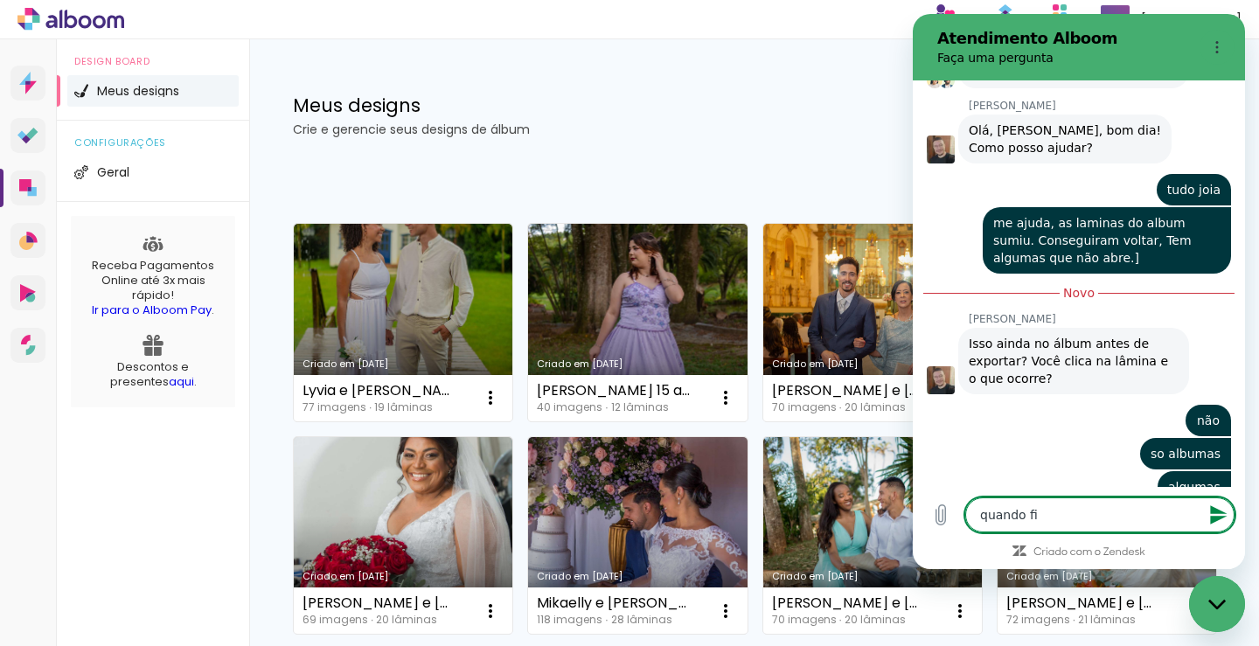
type textarea "quando fiz"
type textarea "x"
type textarea "quando fiz"
type textarea "x"
type textarea "quando fiz d"
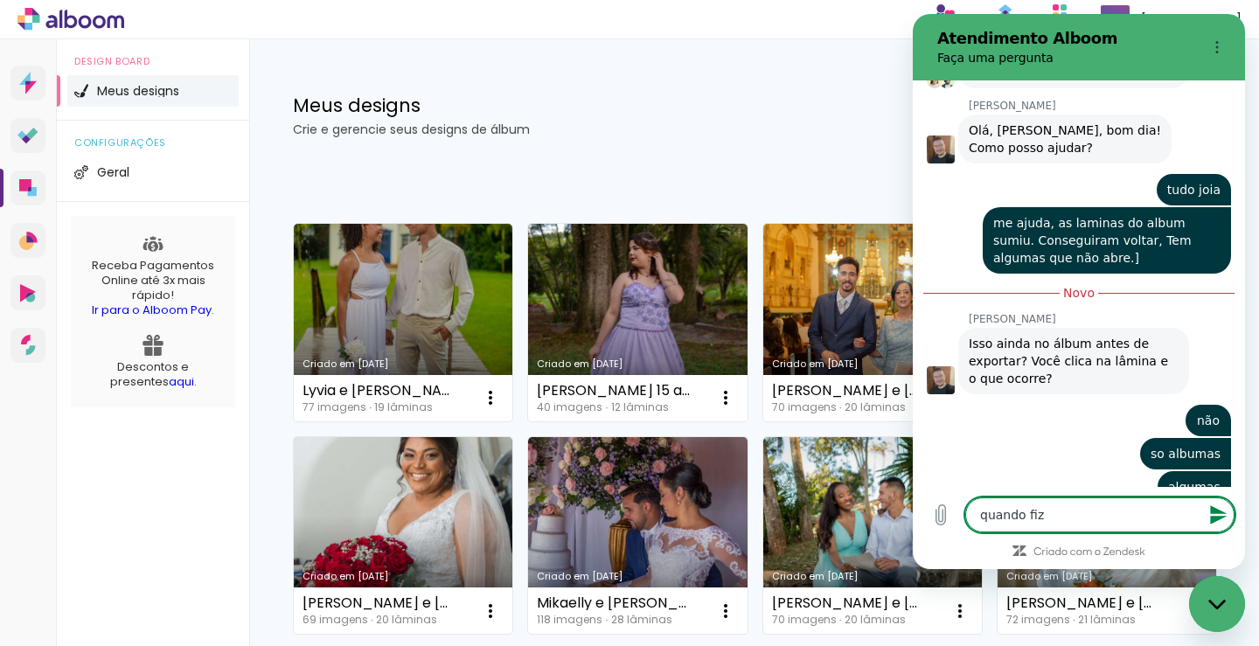
type textarea "x"
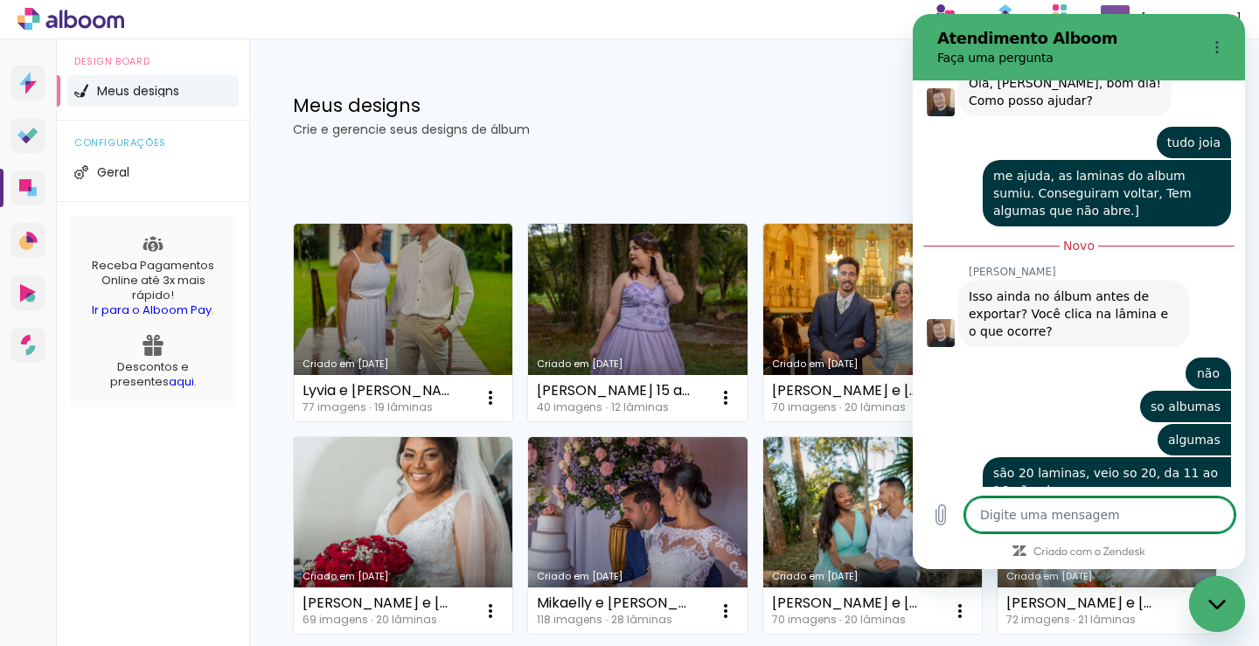
scroll to position [7832, 0]
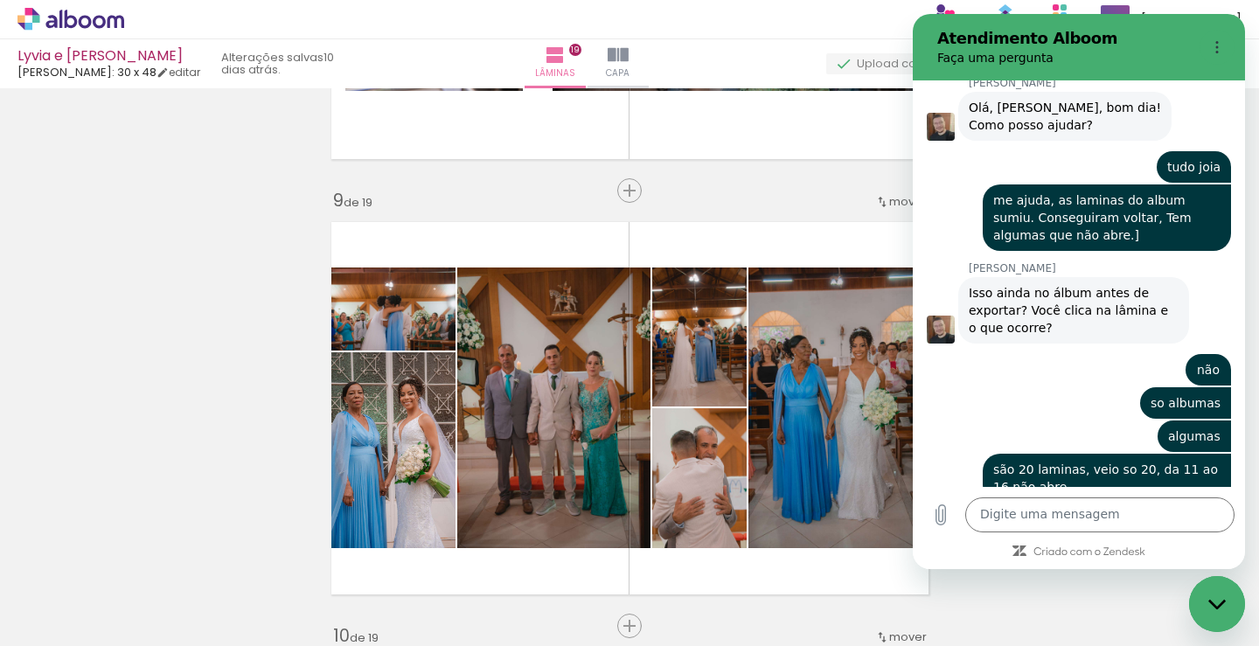
scroll to position [7862, 0]
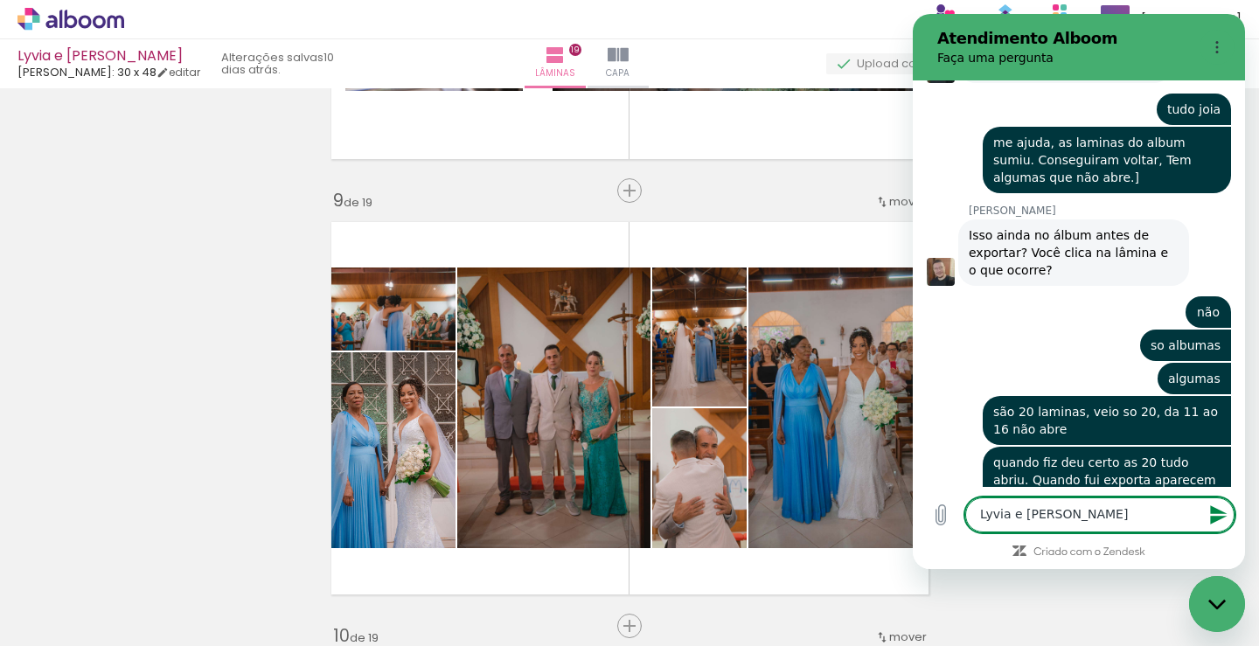
type textarea "Lyvia e [PERSON_NAME]"
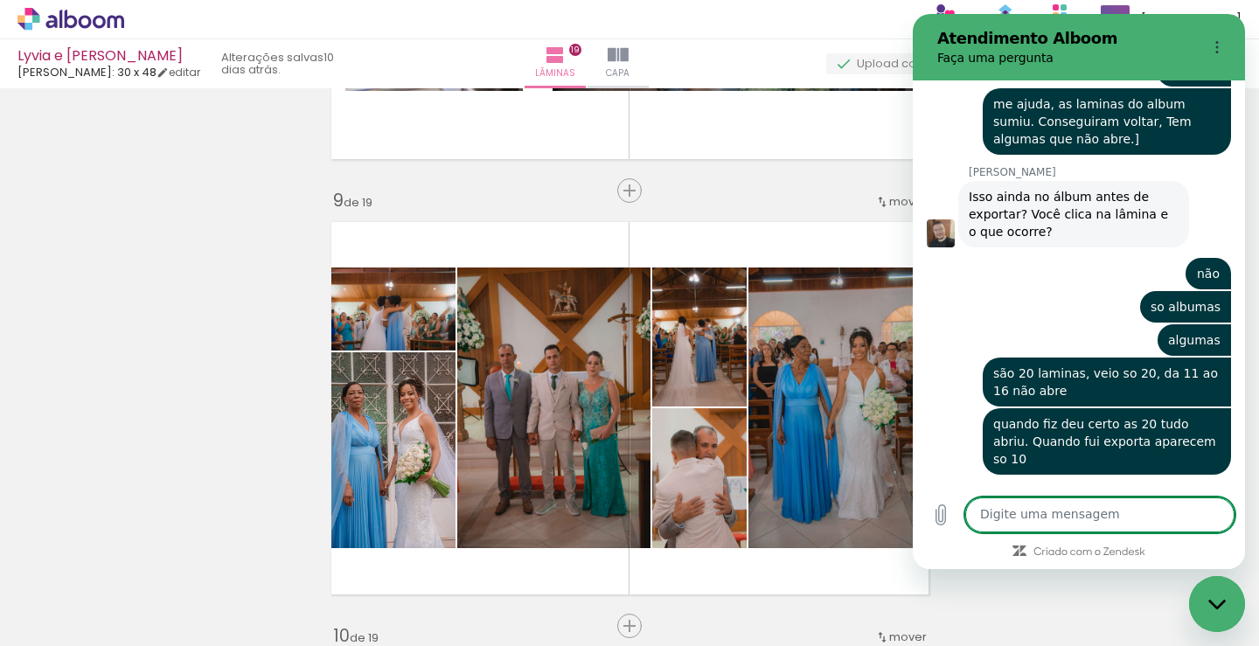
scroll to position [7904, 0]
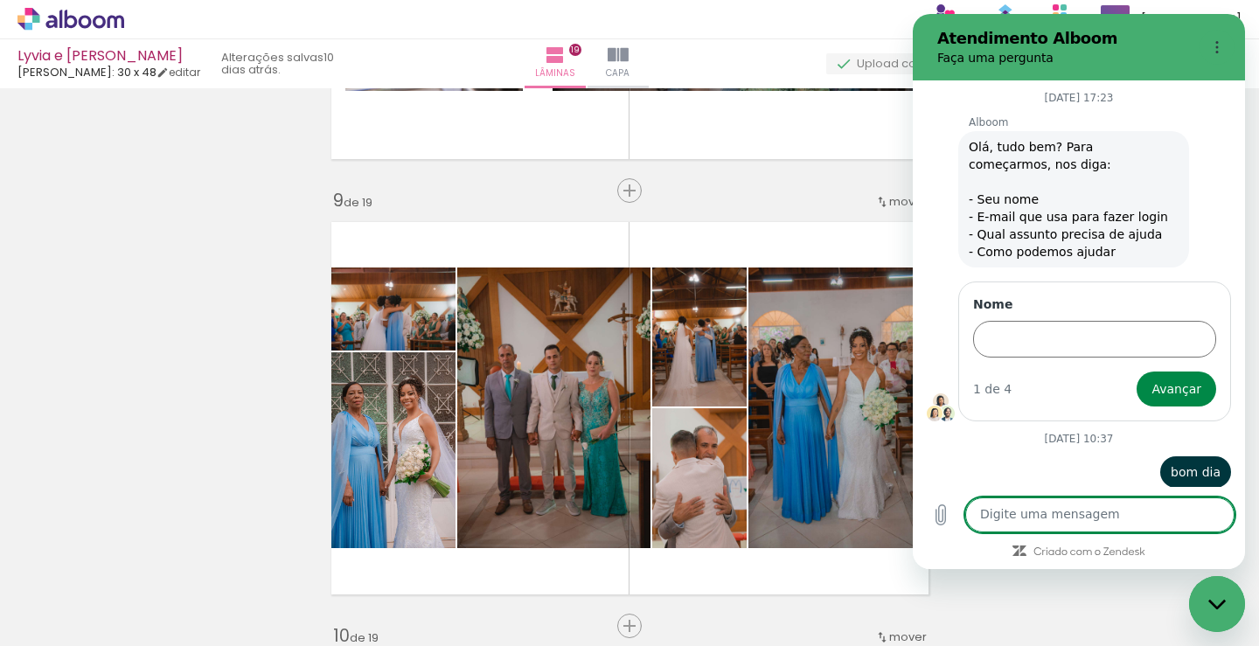
scroll to position [7904, 0]
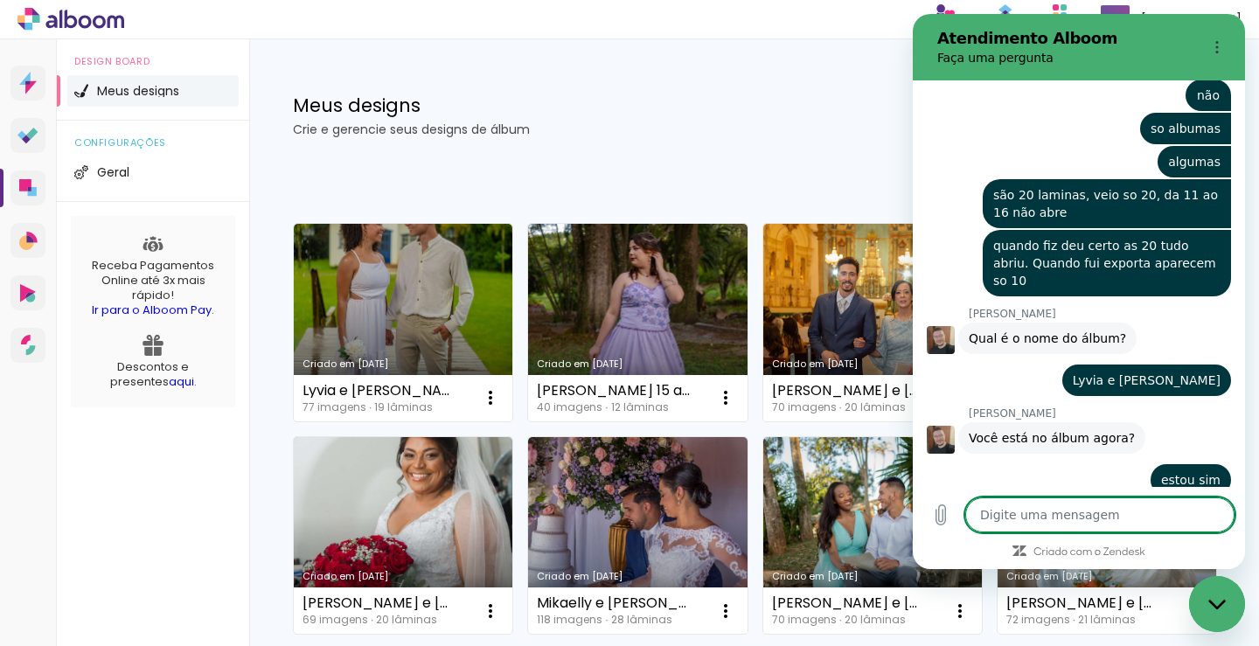
click at [1119, 507] on textarea at bounding box center [1100, 515] width 269 height 35
type textarea "j"
type textarea "x"
type textarea "ja"
type textarea "x"
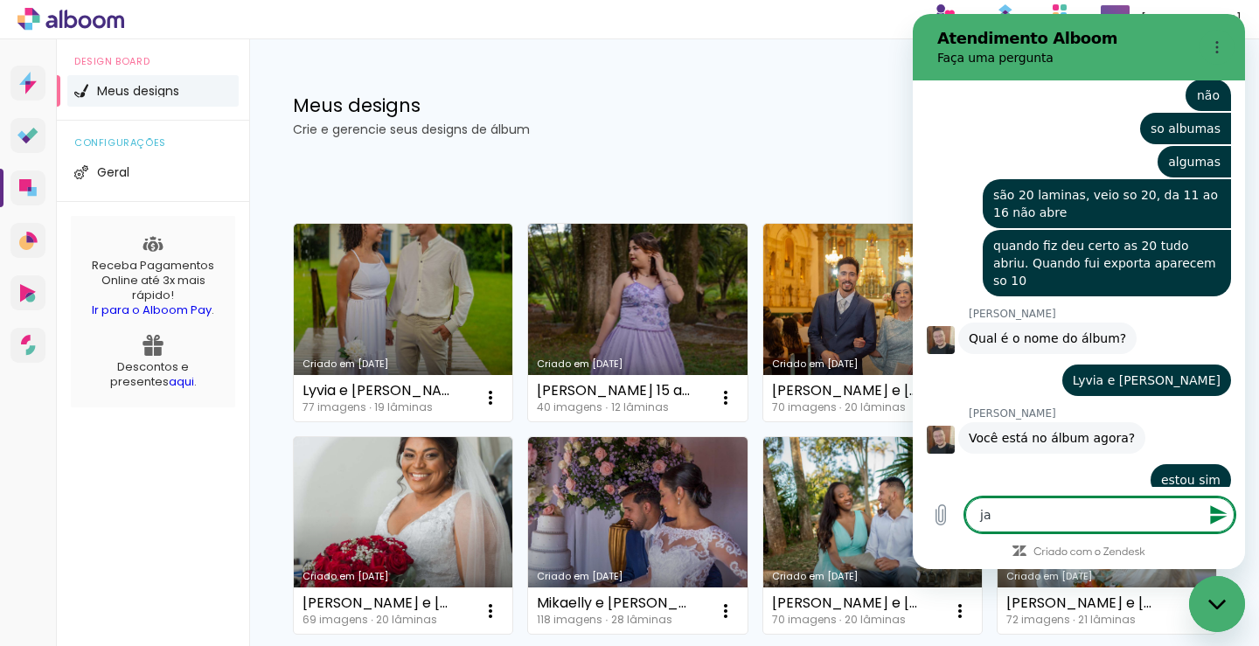
type textarea "ja"
type textarea "x"
type textarea "ja s"
type textarea "x"
type textarea "ja sa"
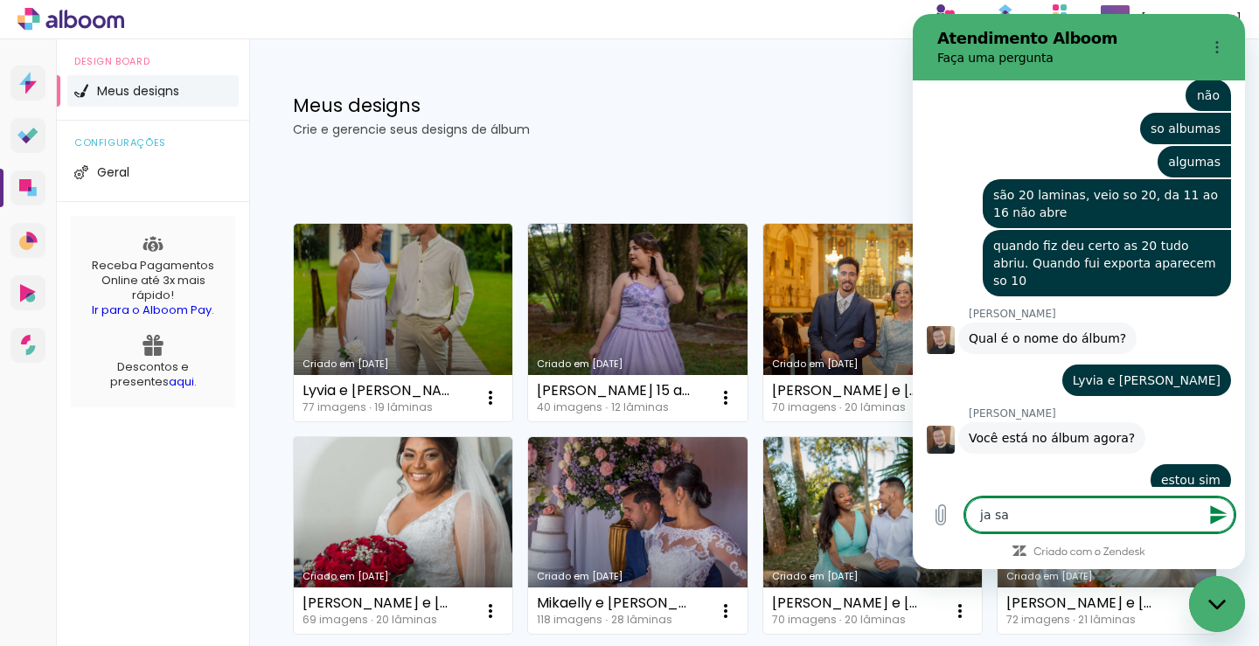
type textarea "x"
type textarea "ja sai"
type textarea "x"
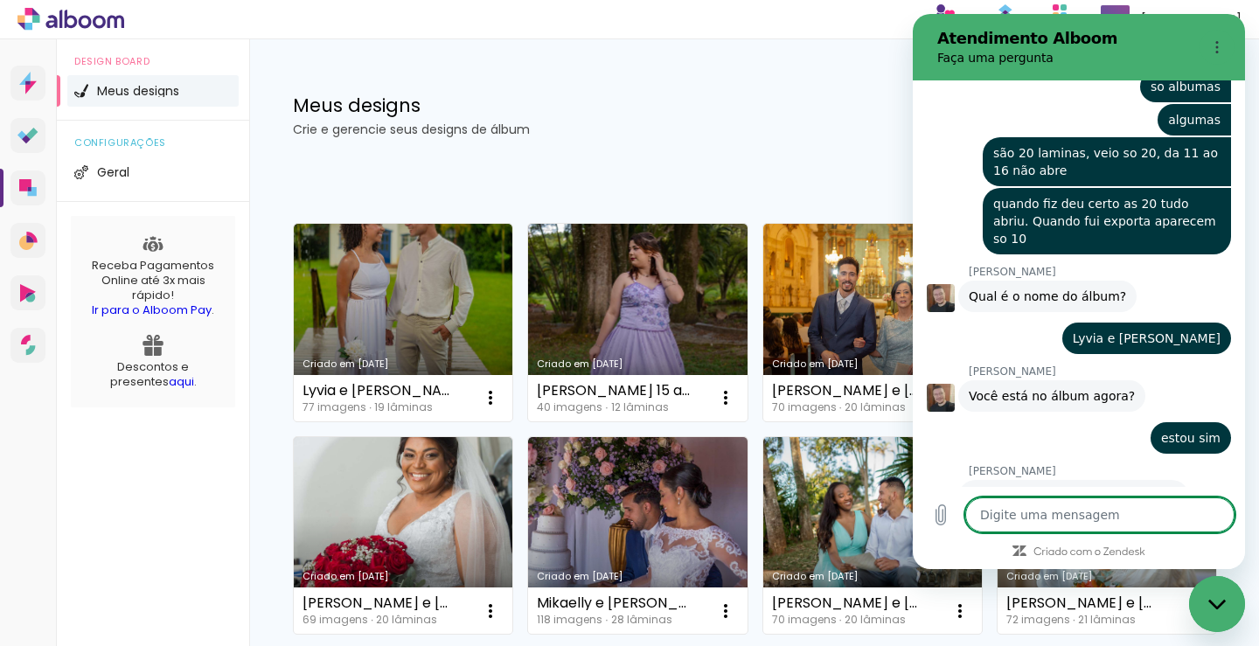
scroll to position [8178, 0]
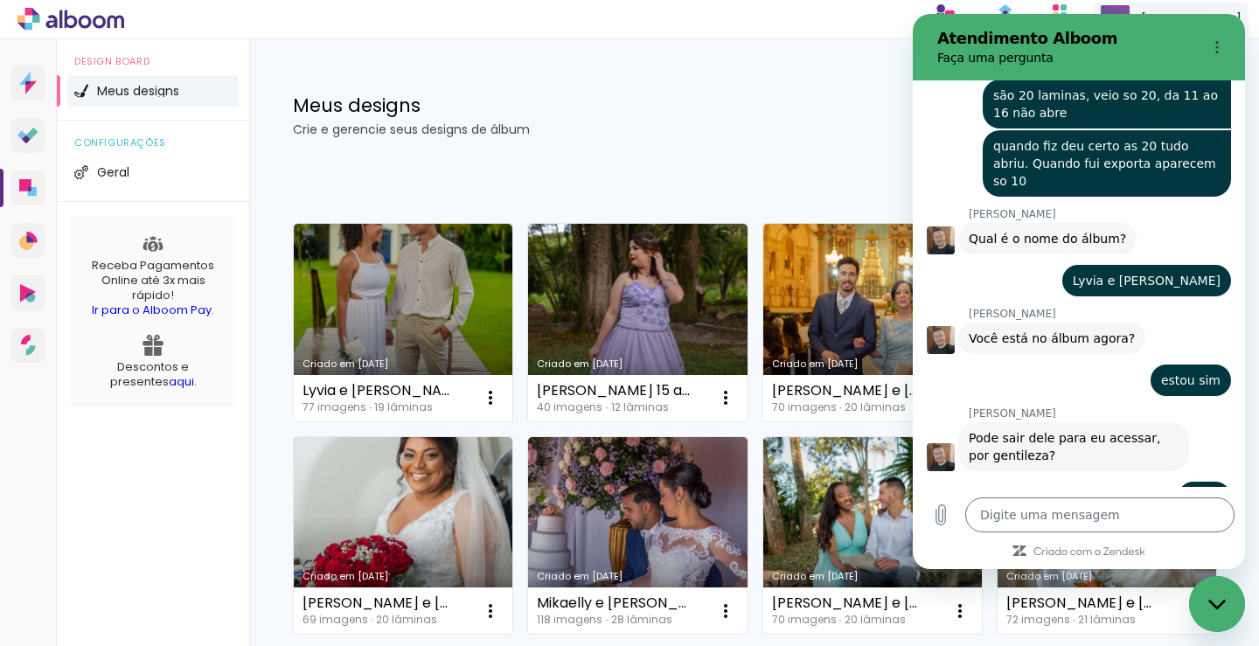
type textarea "x"
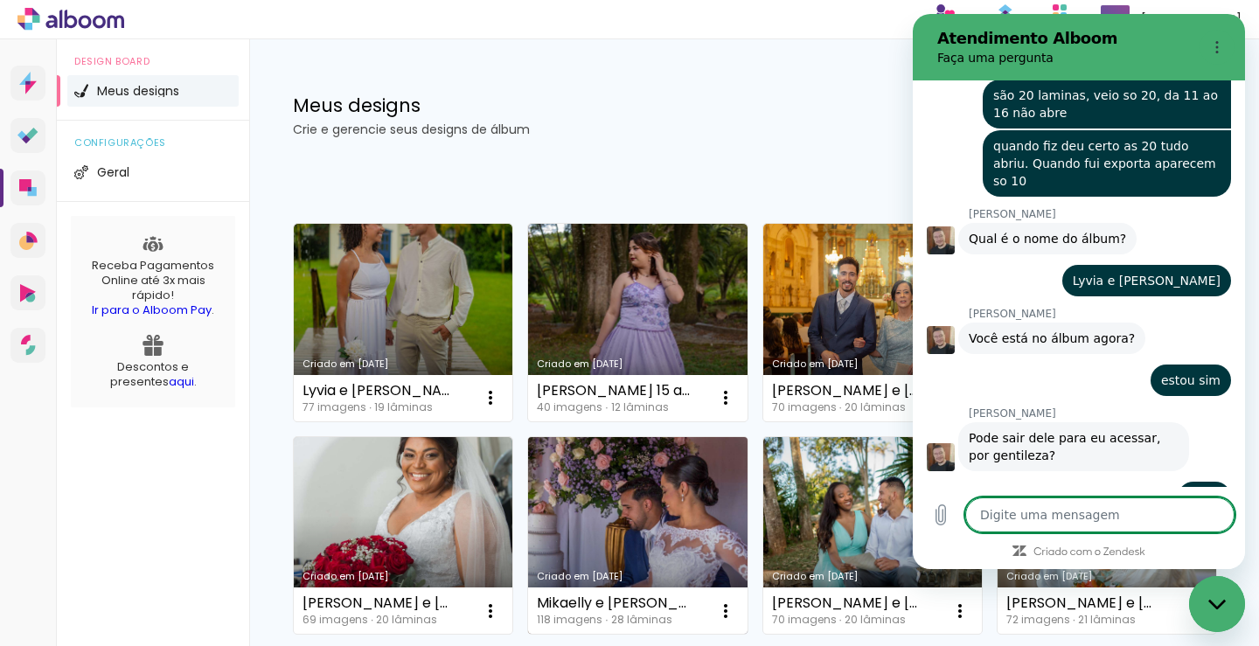
scroll to position [8432, 0]
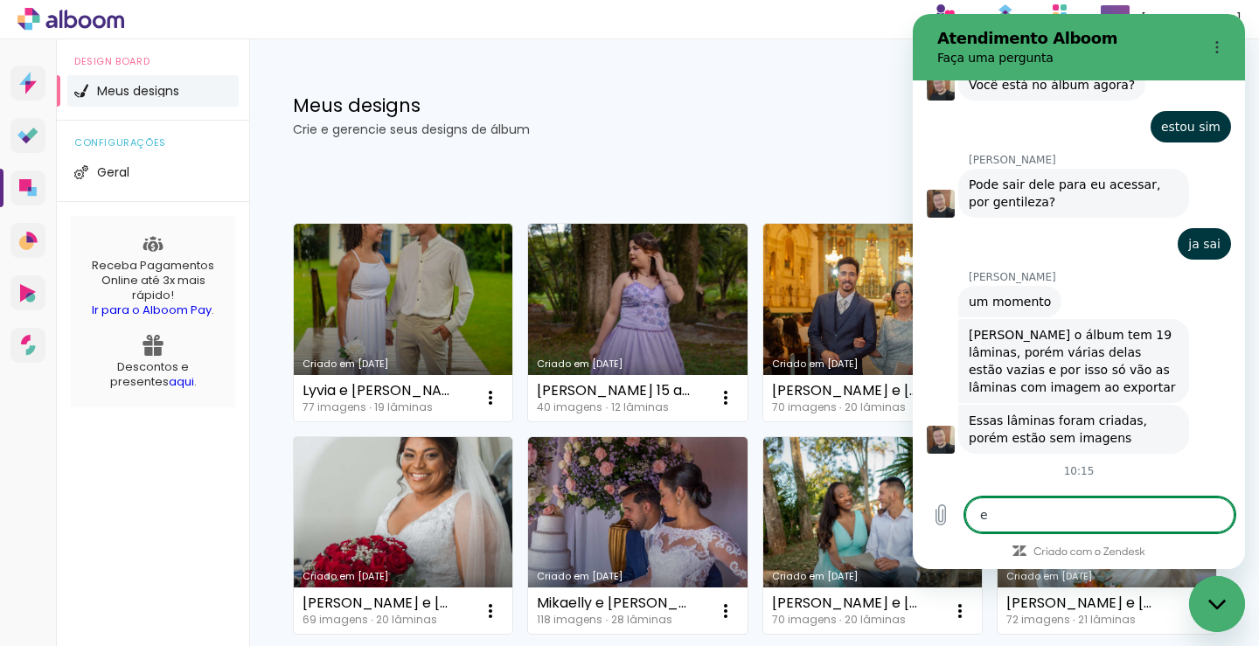
type textarea "en"
type textarea "x"
type textarea "ent"
type textarea "x"
type textarea "entç"
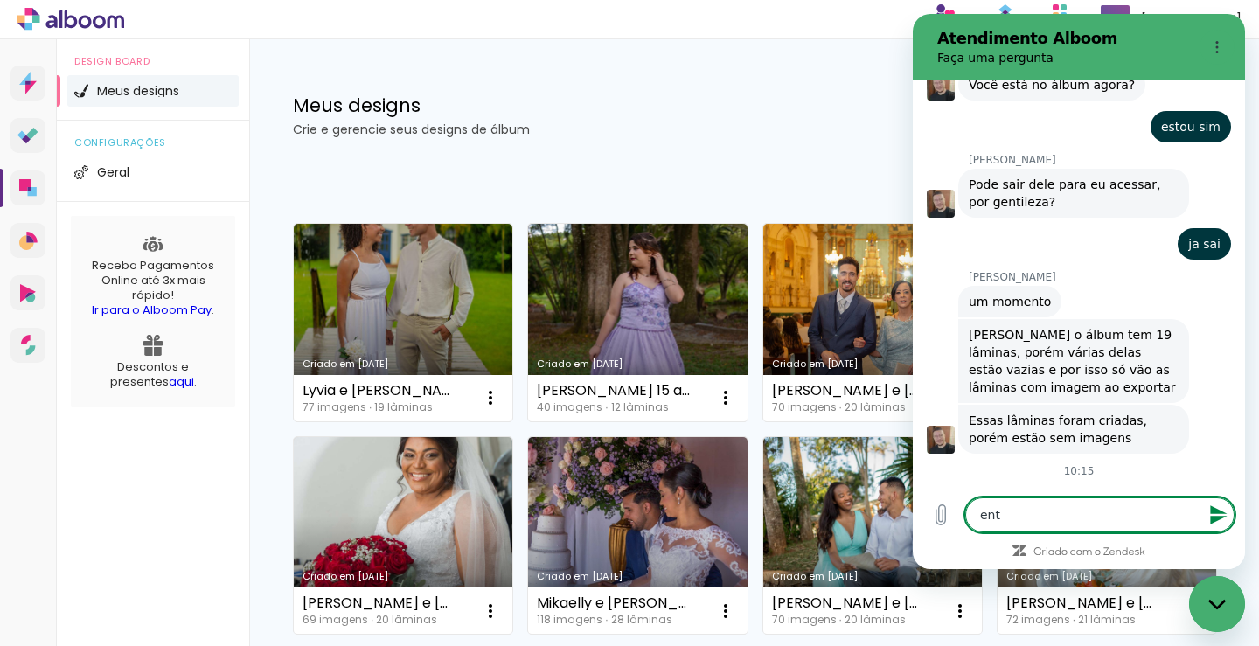
type textarea "x"
type textarea "ent"
type textarea "x"
type textarea "entã"
type textarea "x"
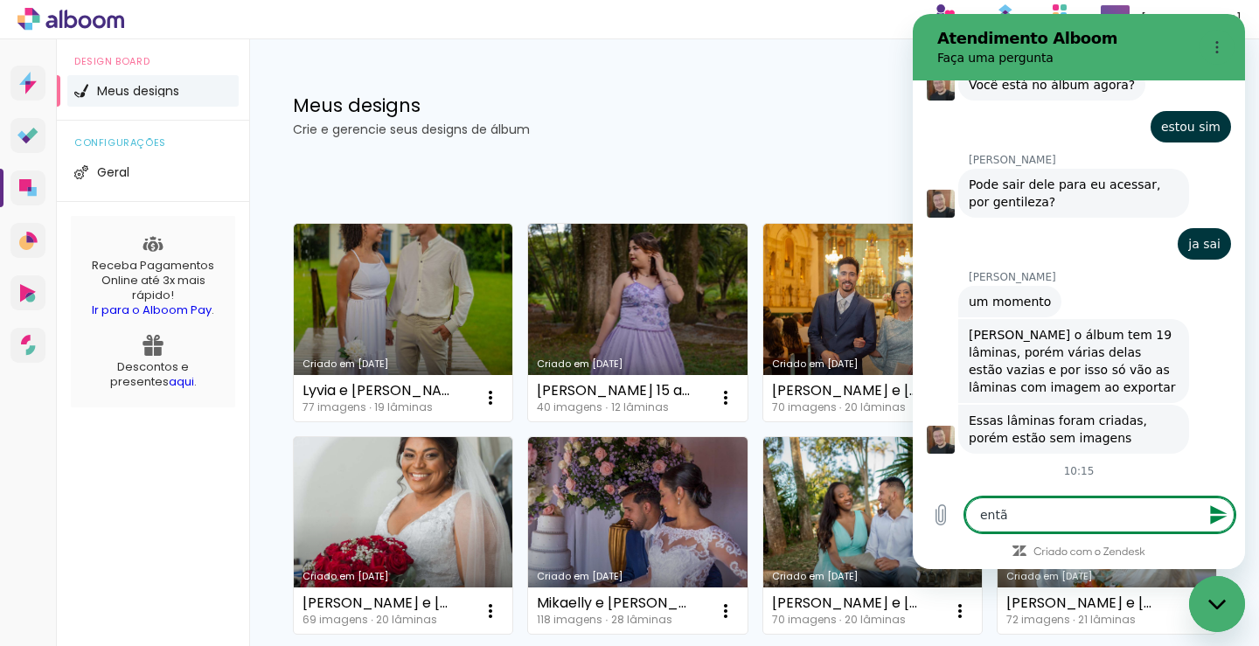
type textarea "entãi"
type textarea "x"
type textarea "entã"
type textarea "x"
type textarea "então"
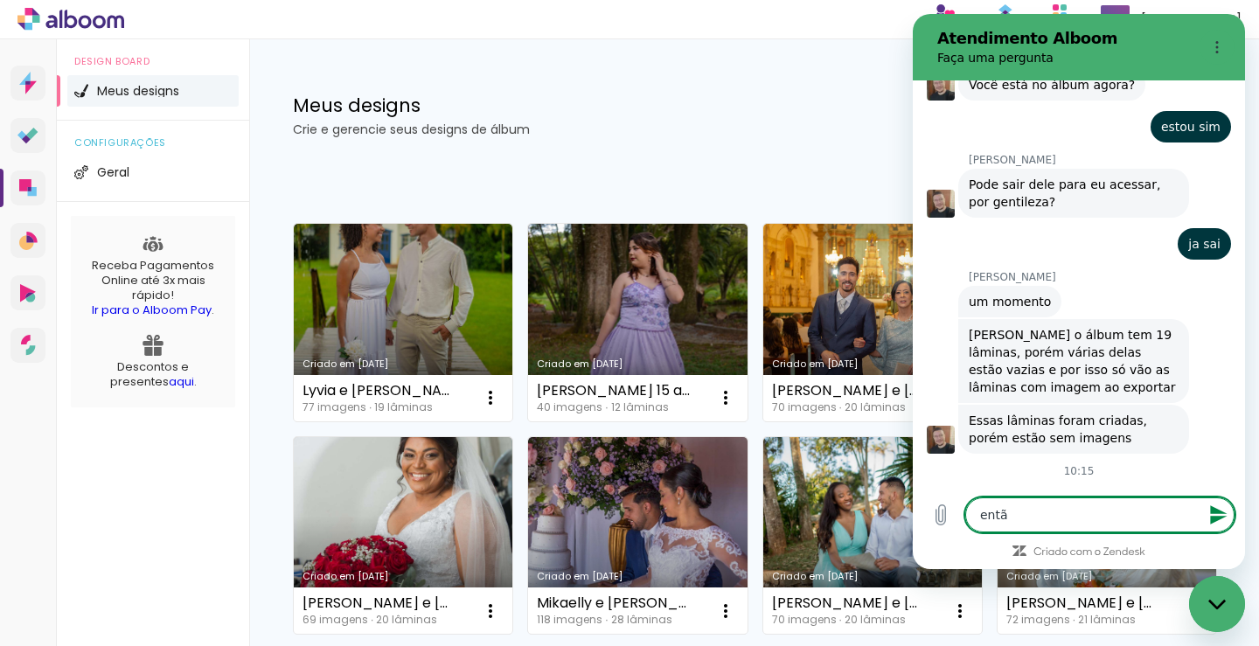
type textarea "x"
type textarea "entã"
type textarea "x"
type textarea "ent"
type textarea "x"
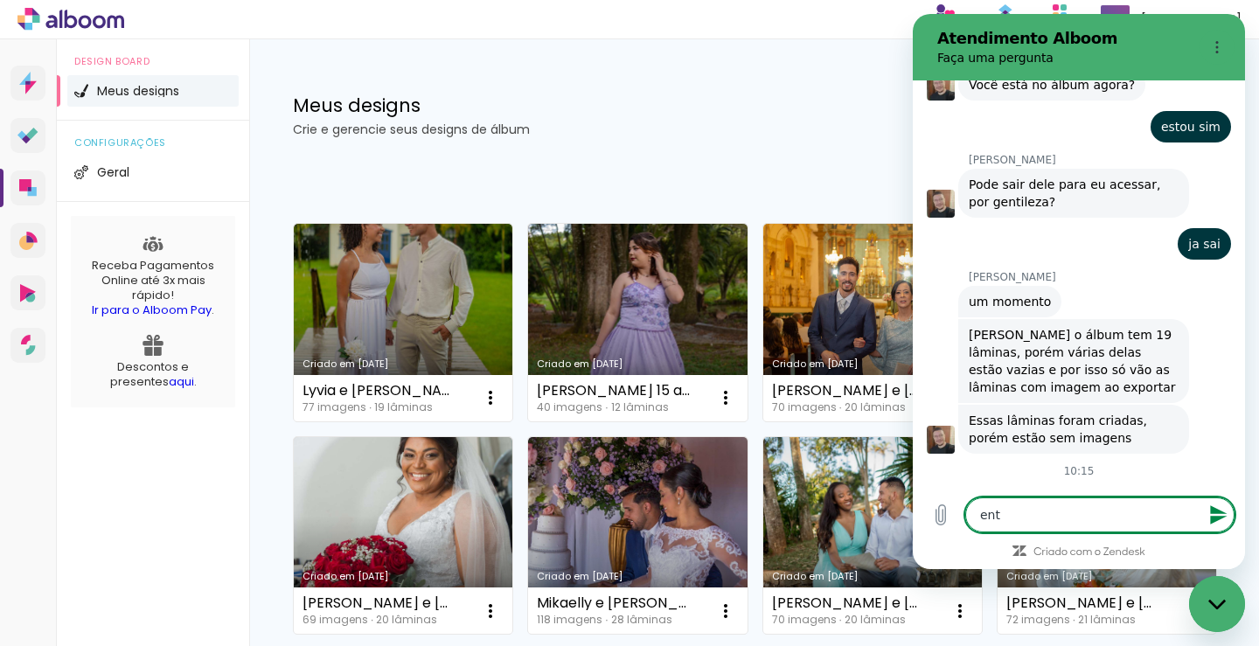
type textarea "entã"
type textarea "x"
type textarea "então"
type textarea "x"
type textarea "então,"
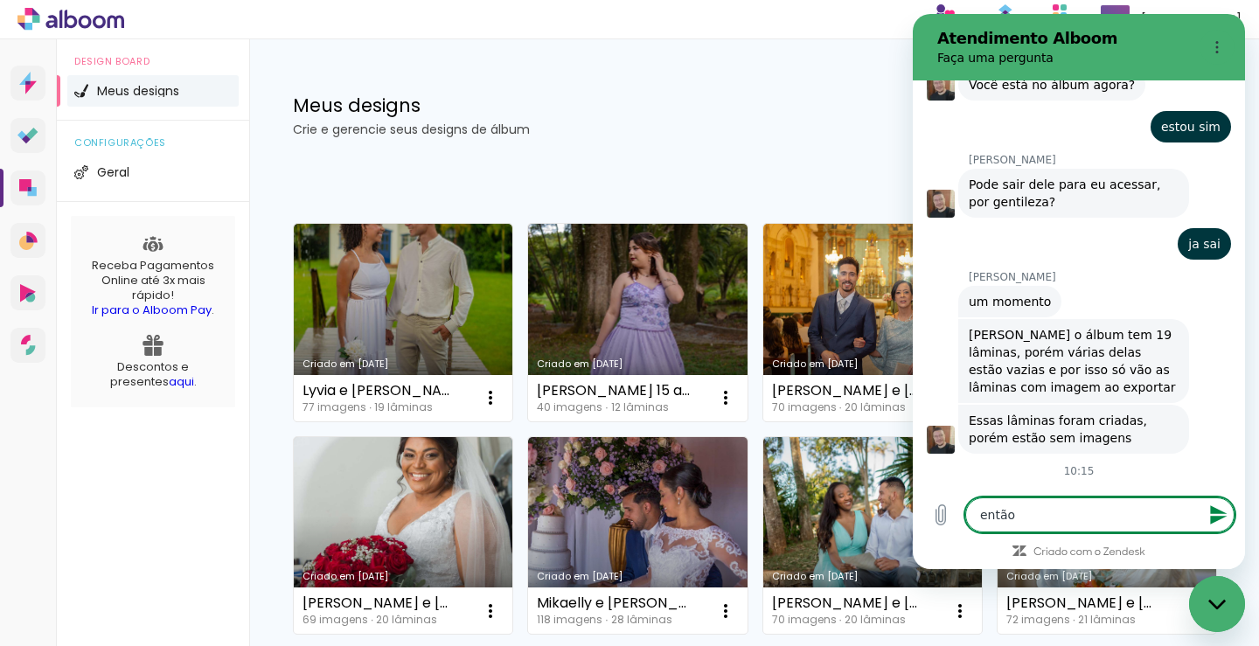
type textarea "x"
type textarea "então,"
type textarea "x"
type textarea "então, e"
type textarea "x"
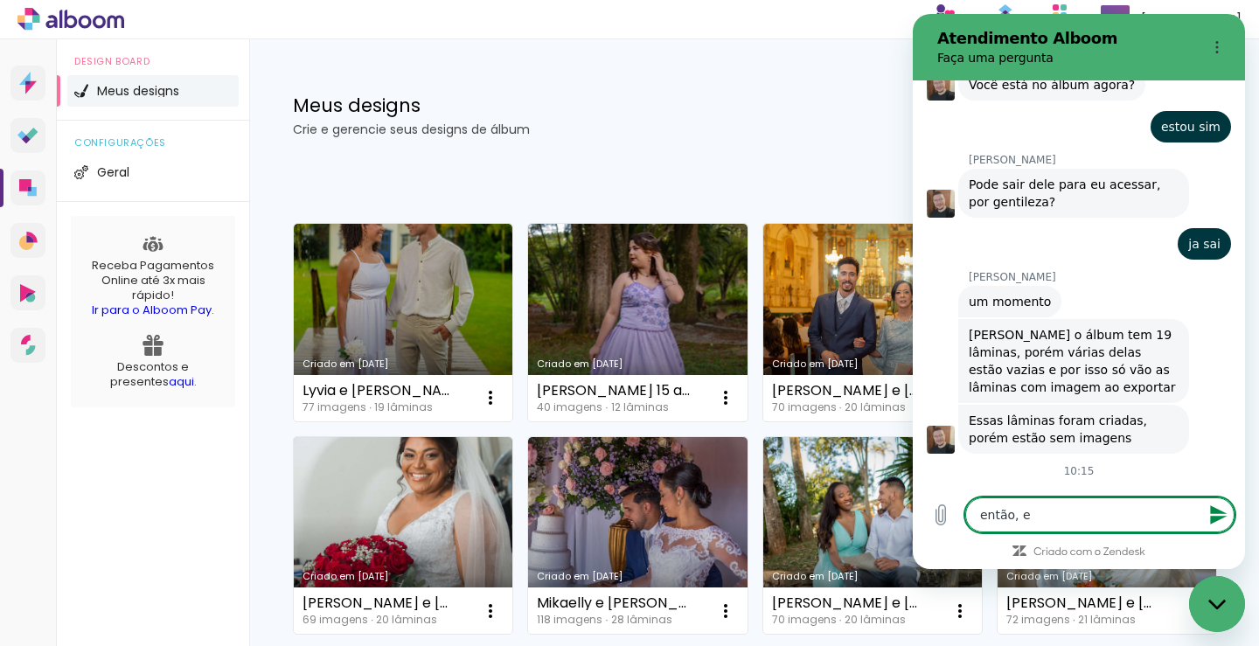
type textarea "então, el"
type textarea "x"
type textarea "então, ela"
type textarea "x"
type textarea "então, elas"
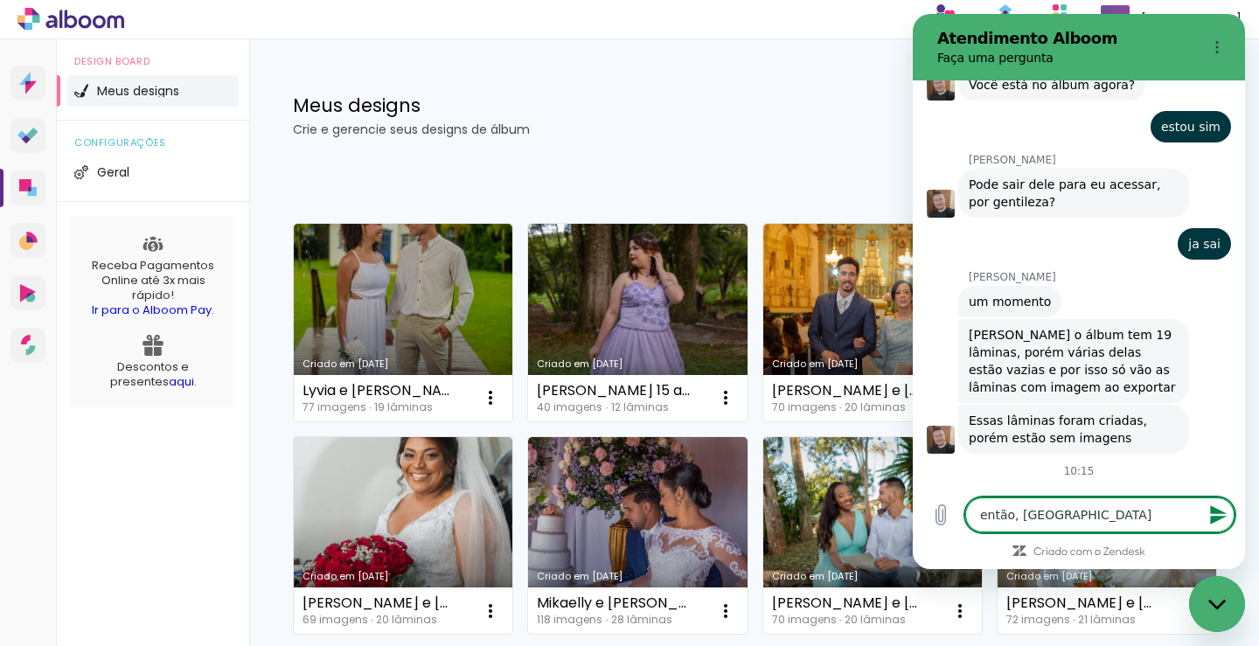
type textarea "x"
type textarea "então, elas"
type textarea "x"
type textarea "então, elas e"
type textarea "x"
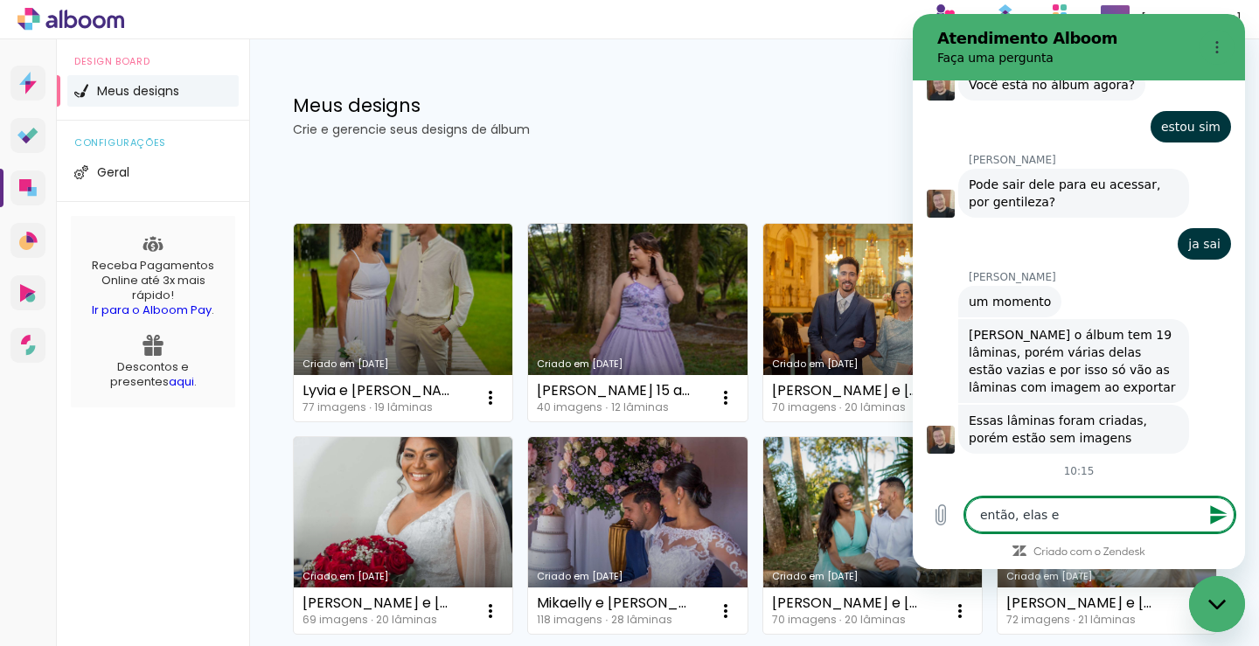
type textarea "então, elas es"
type textarea "x"
type textarea "então, elas est"
type textarea "x"
type textarea "então, elas esta"
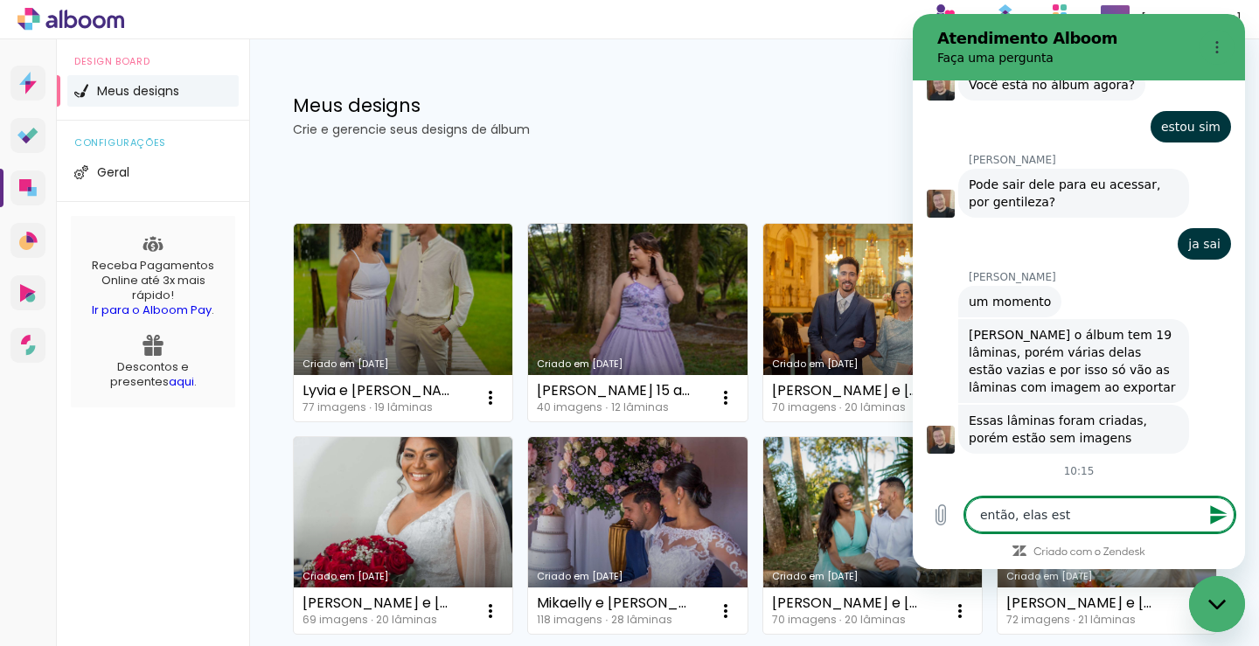
type textarea "x"
type textarea "então, elas estav"
type textarea "x"
type textarea "então, elas estava"
type textarea "x"
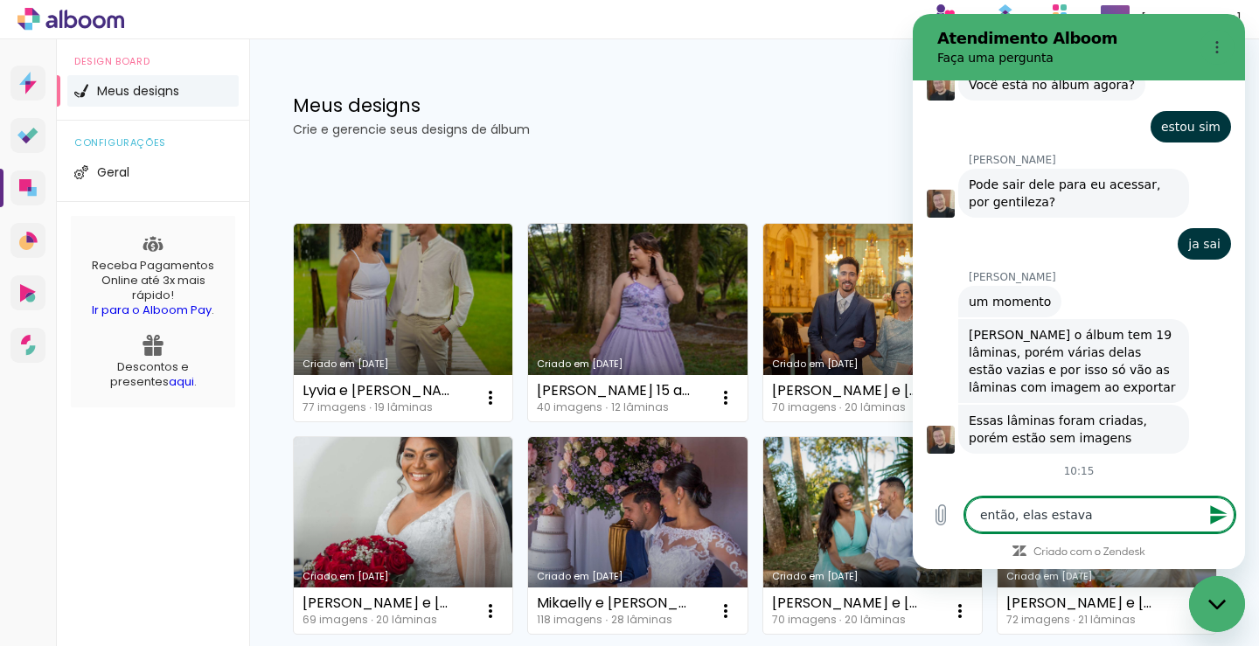
type textarea "então, elas estavam"
type textarea "x"
type textarea "então, elas estavam"
type textarea "x"
type textarea "então, elas estavam p"
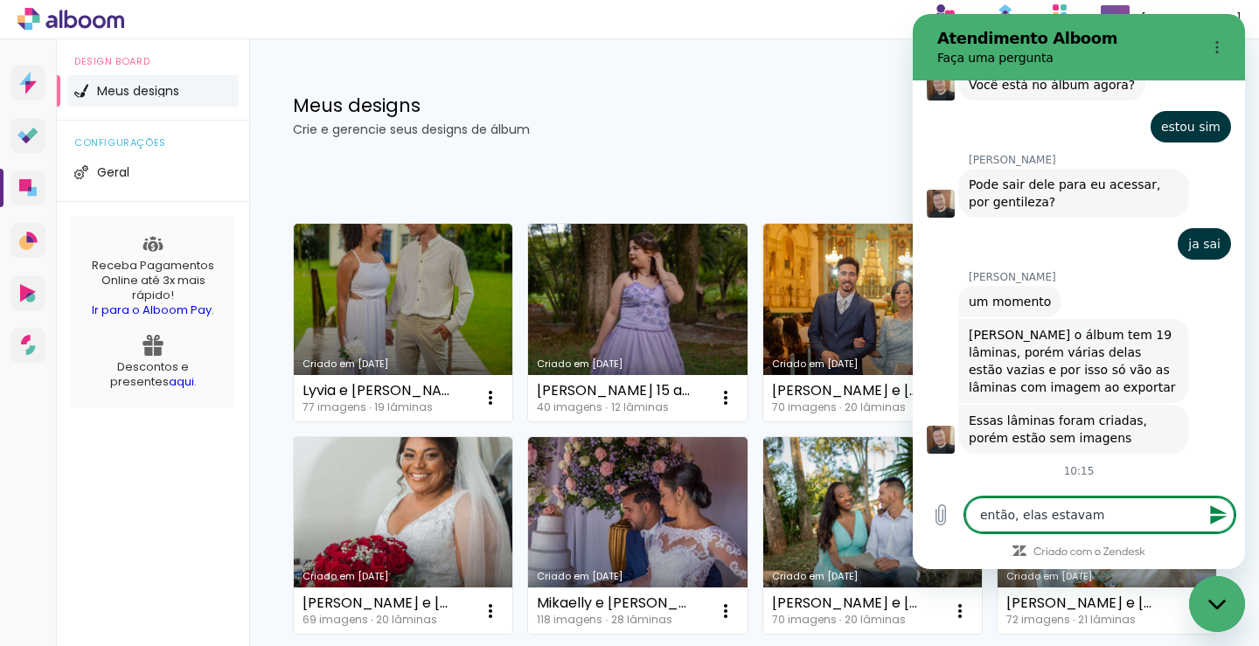
type textarea "x"
type textarea "então, elas estavam pr"
type textarea "x"
type textarea "então, elas estavam pro"
type textarea "x"
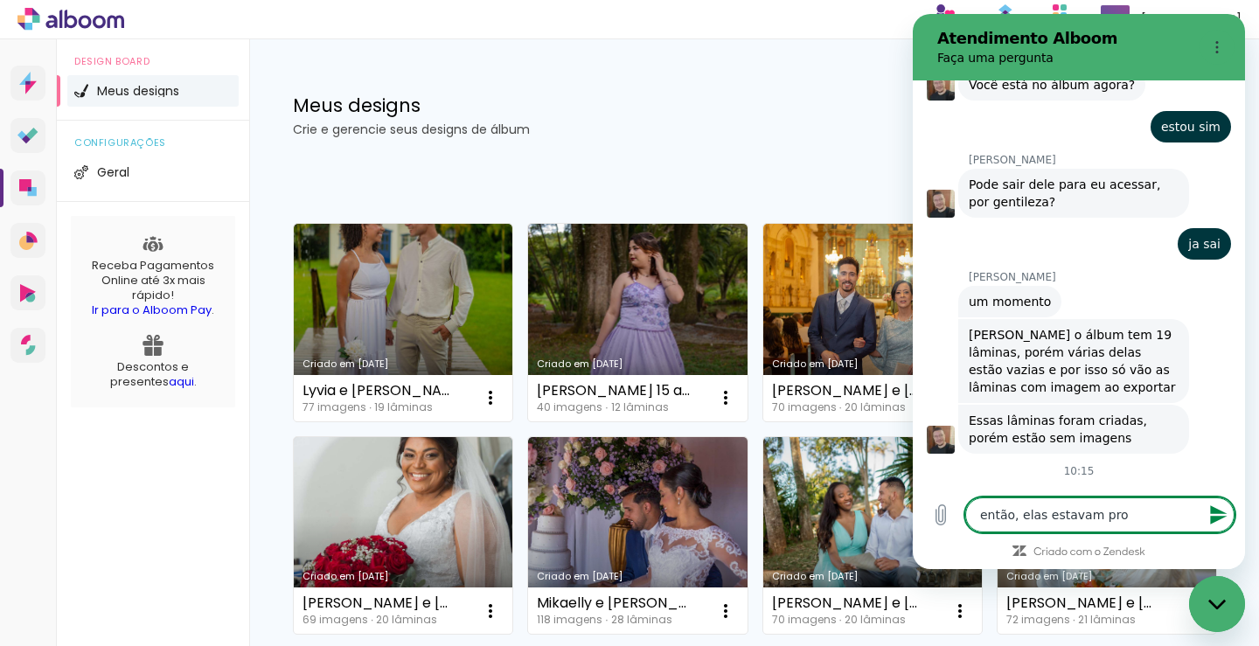
type textarea "então, elas estavam pron"
type textarea "x"
type textarea "então, elas estavam pront"
type textarea "x"
type textarea "então, elas estavam pronta"
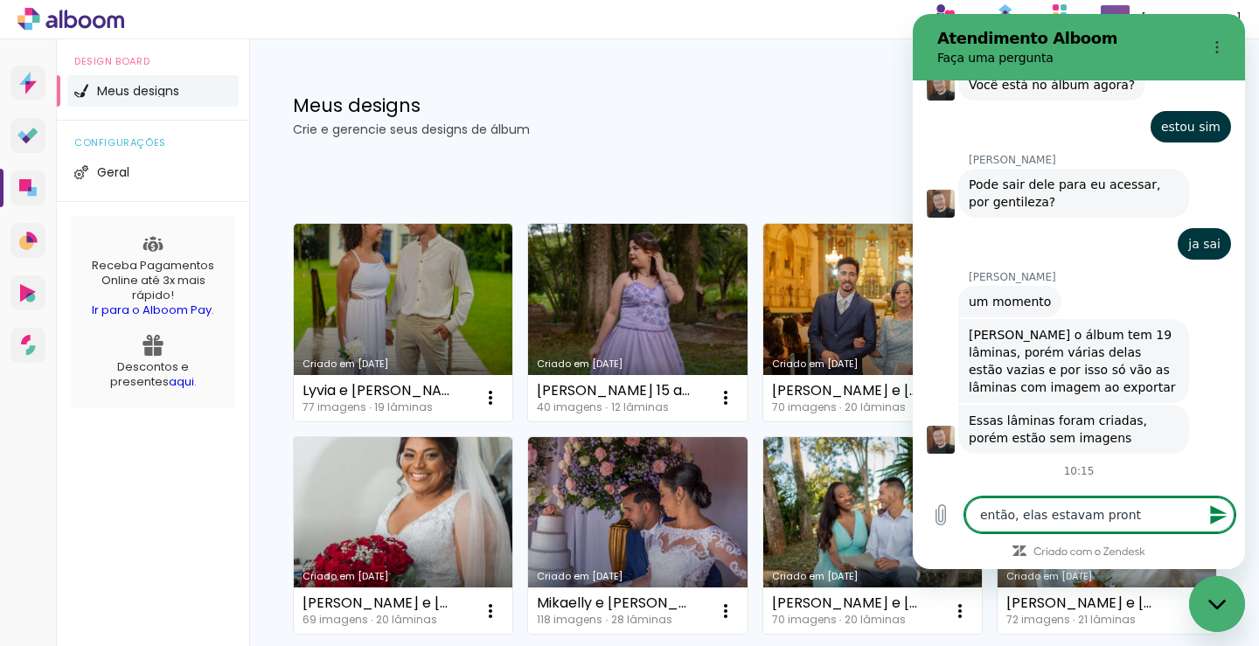
type textarea "x"
type textarea "então, elas estavam prontas"
type textarea "x"
type textarea "t"
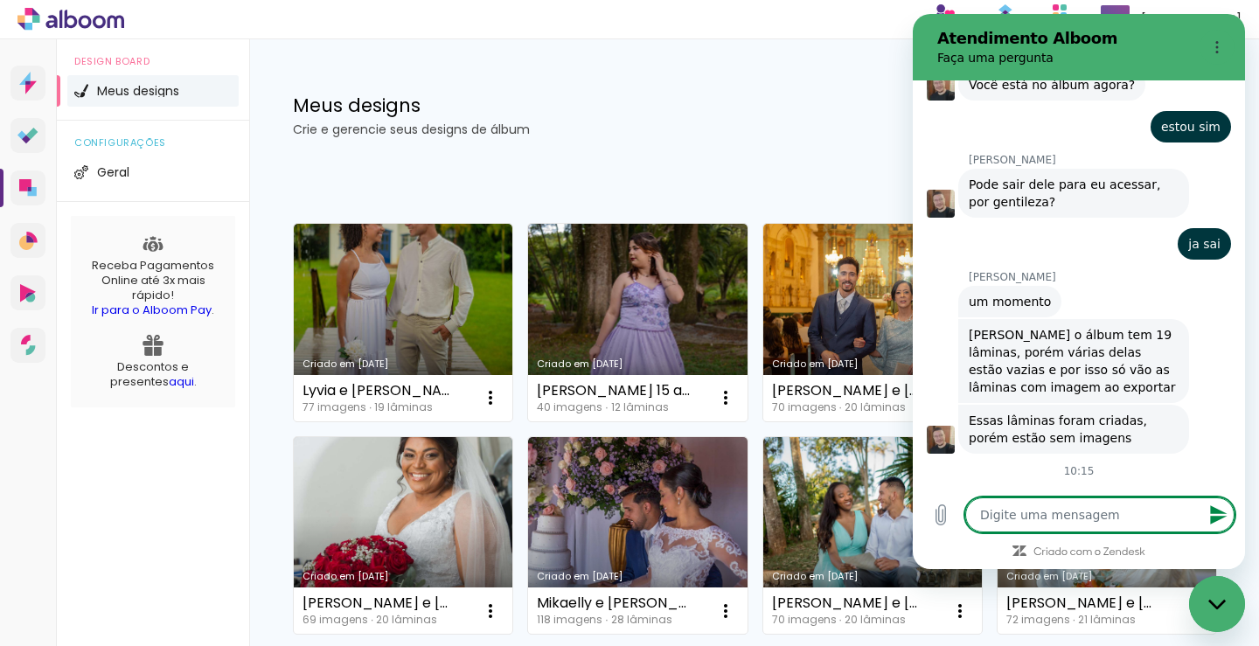
type textarea "x"
type textarea "ten"
type textarea "x"
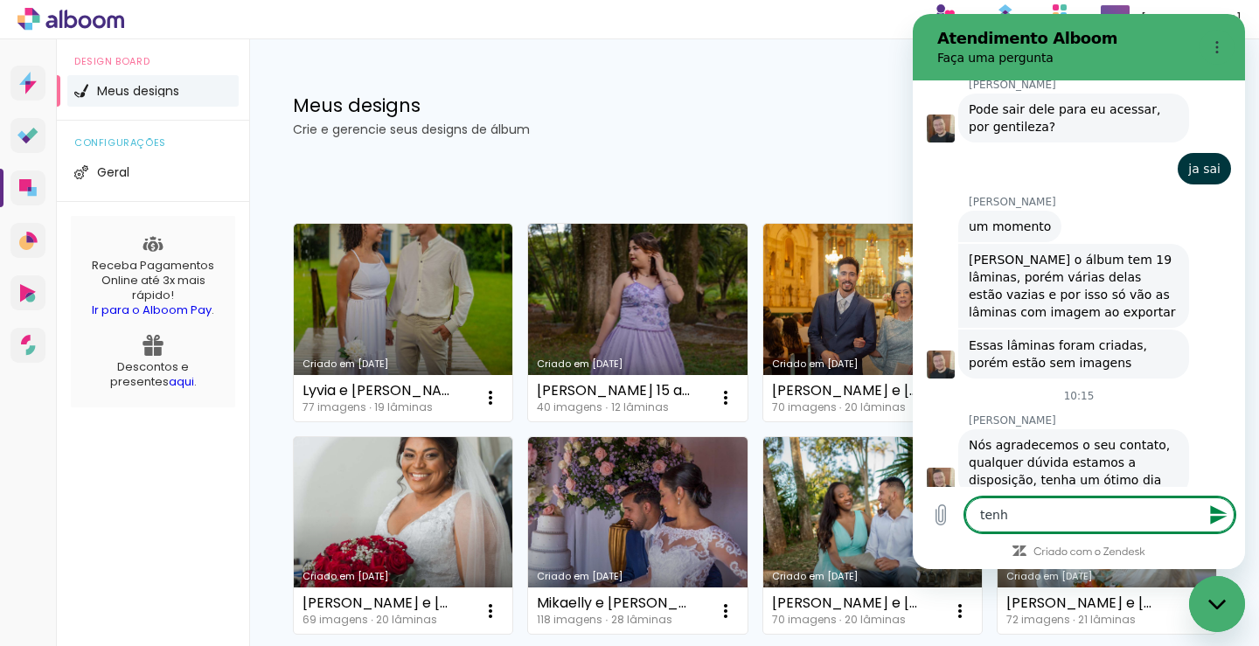
type textarea "tenho"
type textarea "x"
type textarea "tenho qu"
type textarea "x"
type textarea "tenho que"
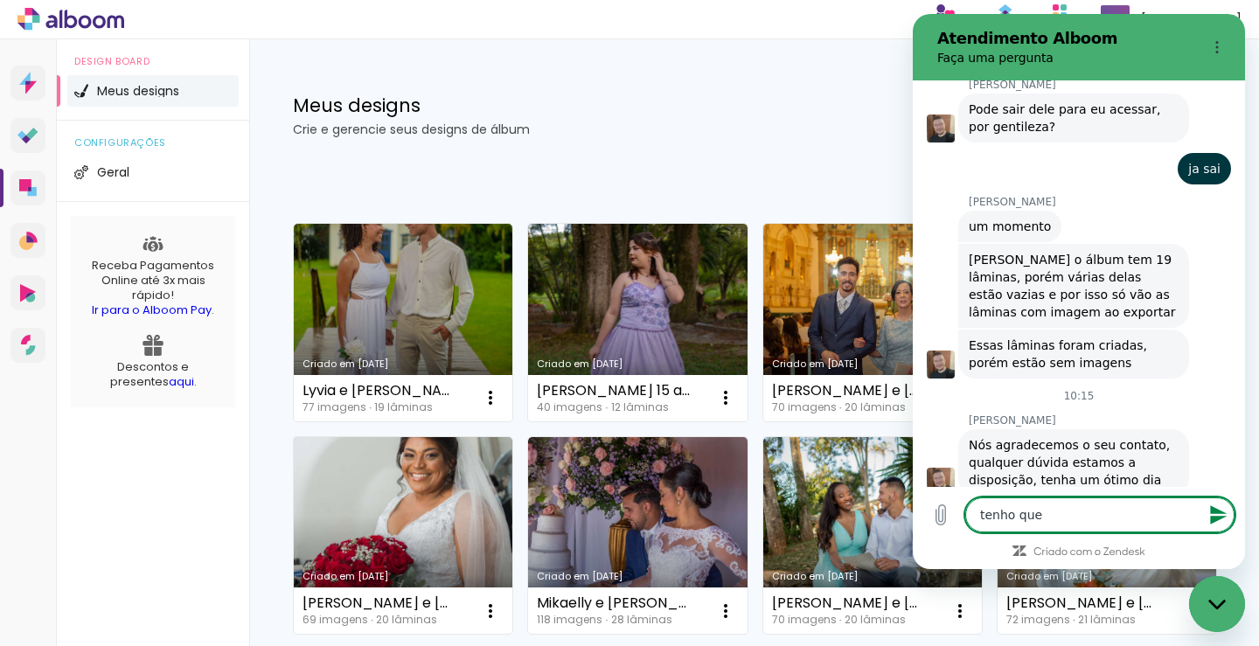
type textarea "x"
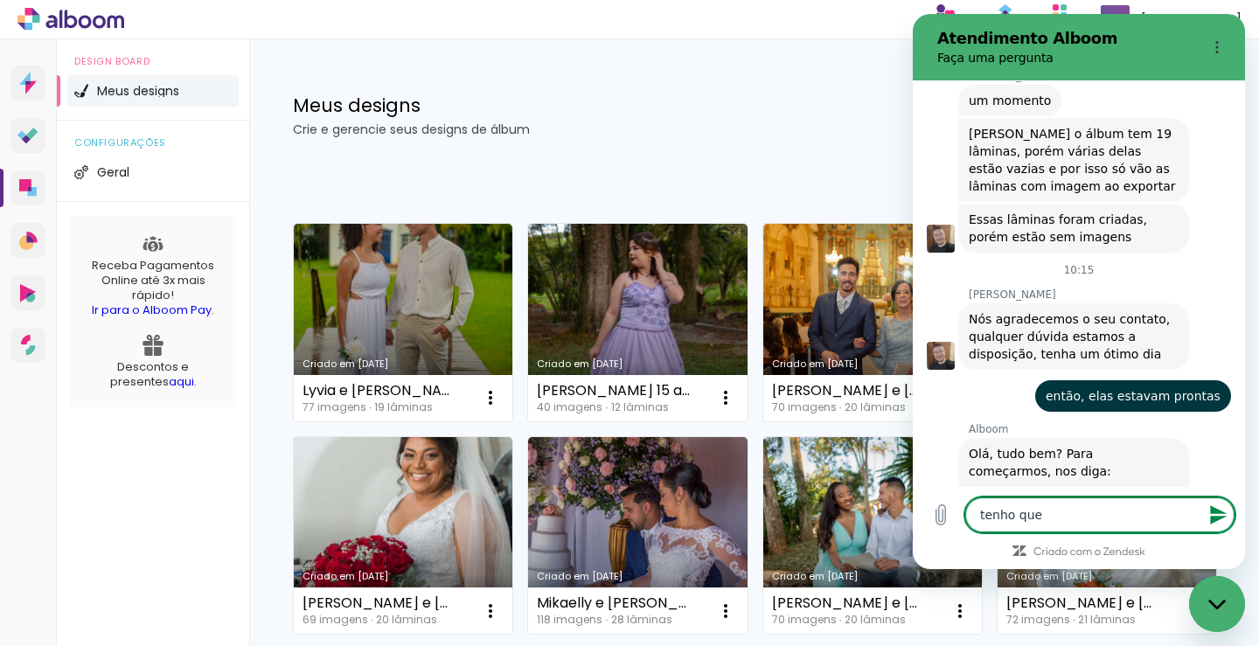
type textarea "tenho que"
type textarea "x"
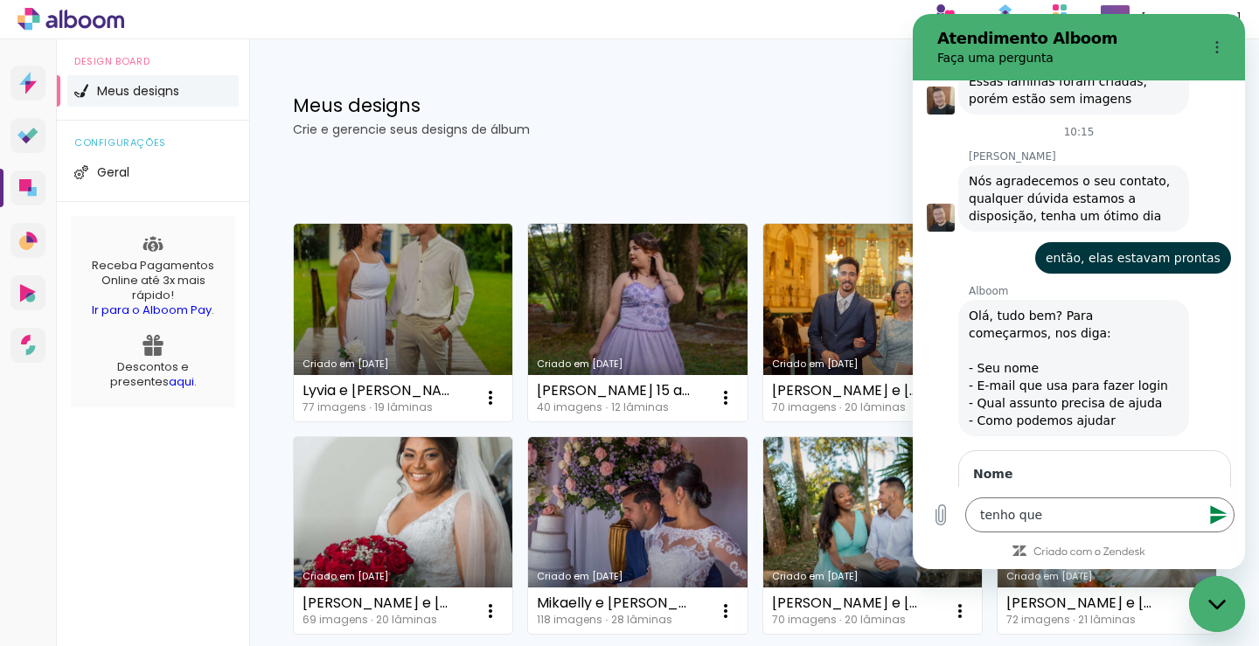
type input "r"
click at [1215, 51] on icon "Menu de opções" at bounding box center [1217, 47] width 14 height 14
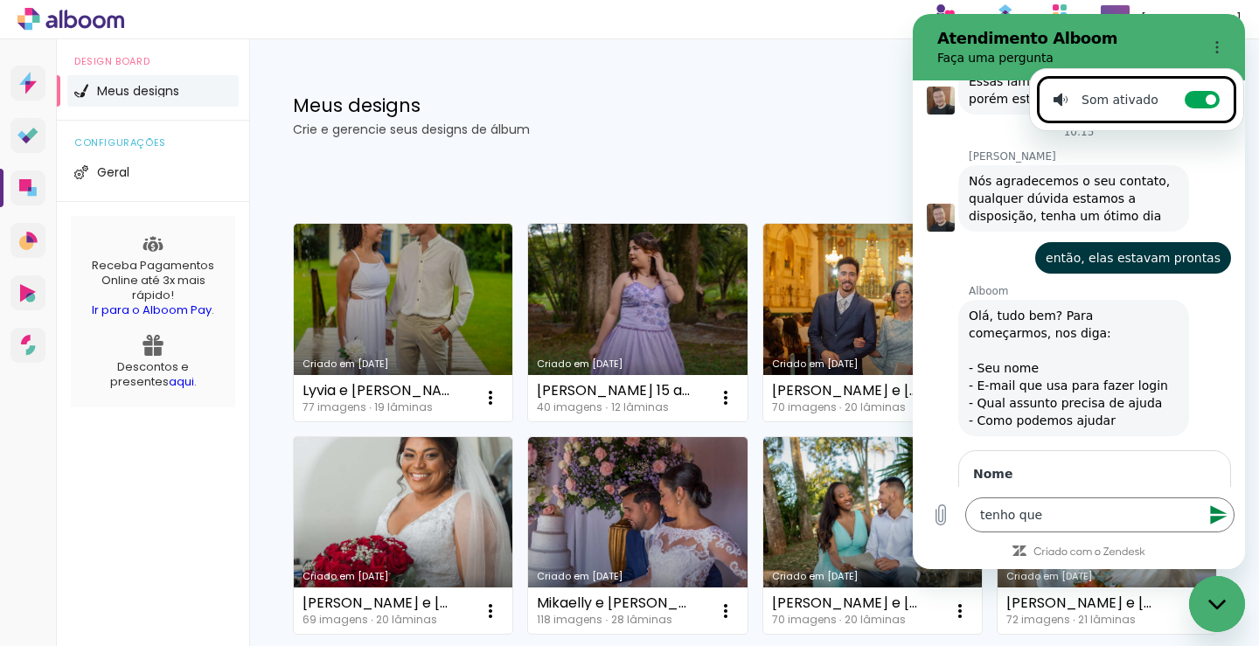
click at [1143, 46] on h2 "Atendimento Alboom" at bounding box center [1065, 38] width 255 height 21
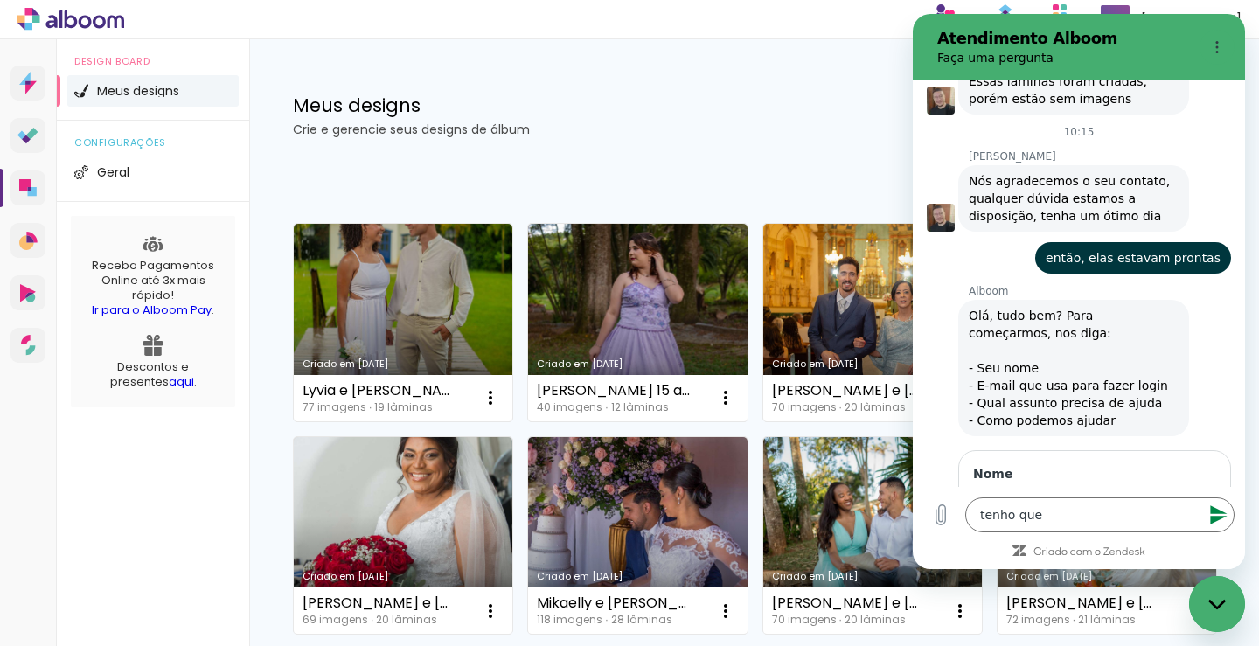
click at [1143, 46] on h2 "Atendimento Alboom" at bounding box center [1065, 38] width 255 height 21
click at [863, 118] on div "Meus designs Crie e gerencie seus designs de álbum" at bounding box center [685, 115] width 785 height 39
click at [1094, 490] on input "Nome" at bounding box center [1094, 508] width 243 height 37
type input "[PERSON_NAME]"
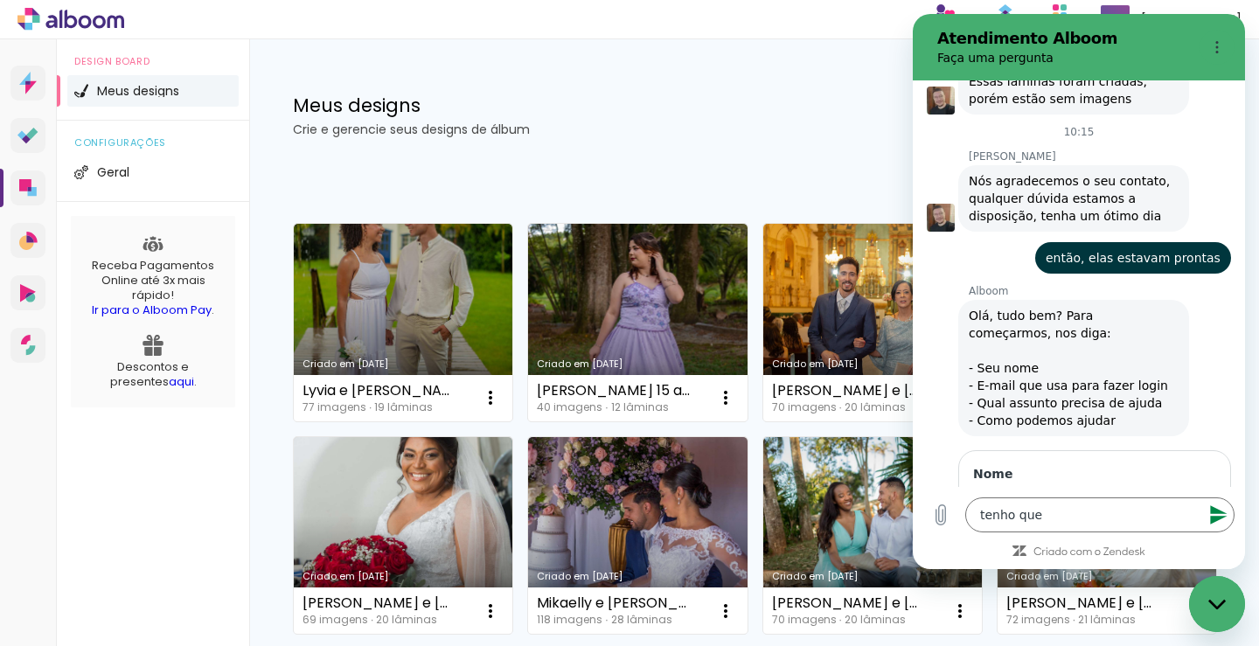
click at [1162, 547] on span "Avançar" at bounding box center [1177, 557] width 50 height 21
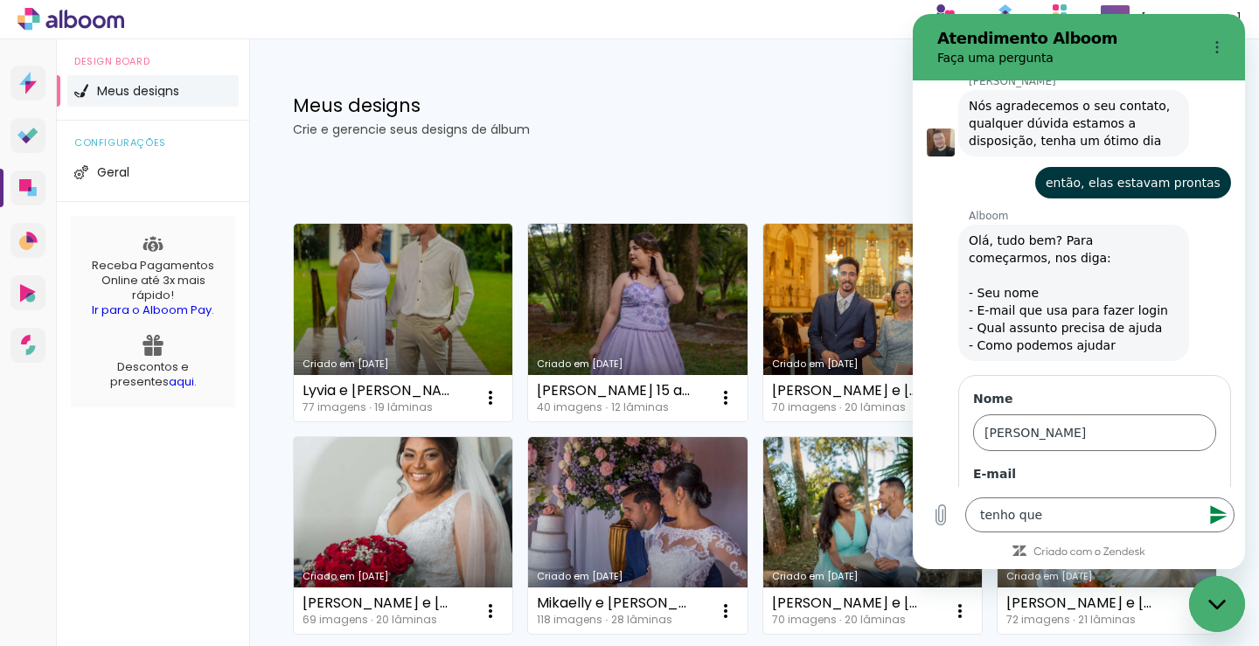
click at [1169, 547] on span "Avançar" at bounding box center [1177, 557] width 50 height 21
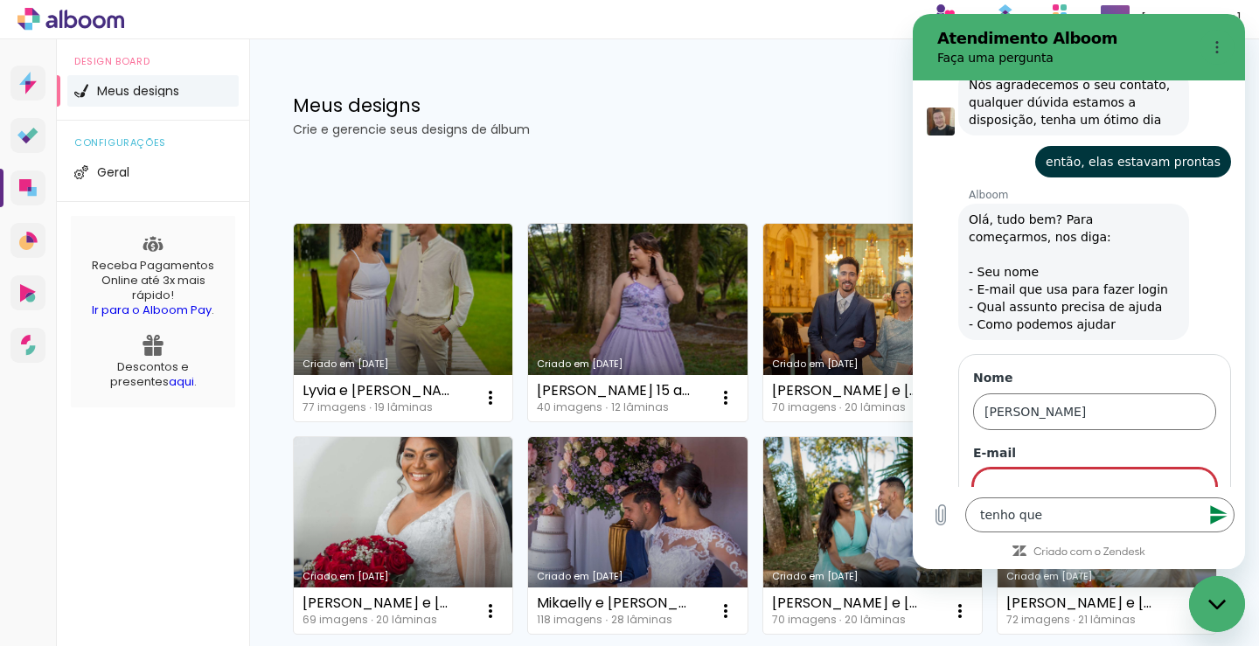
click at [1049, 469] on input "E-mail" at bounding box center [1094, 487] width 243 height 37
type input "[EMAIL_ADDRESS][DOMAIN_NAME]"
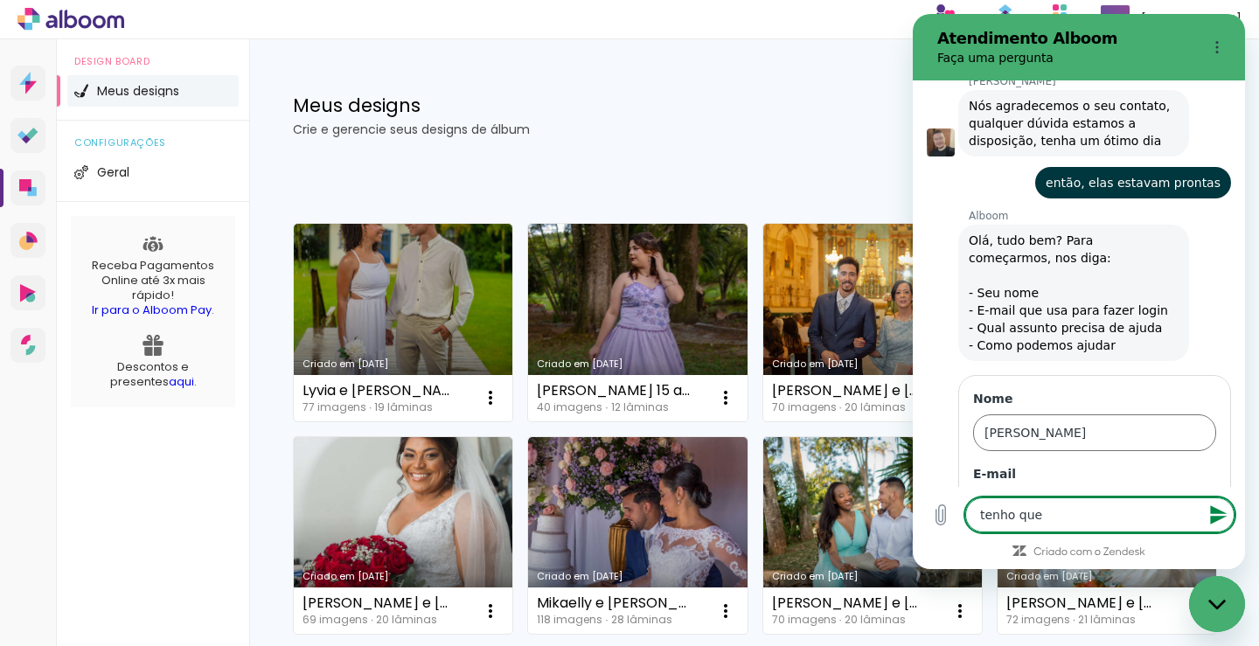
click at [1063, 525] on textarea "tenho que" at bounding box center [1100, 515] width 269 height 35
type textarea "tenho que"
type textarea "x"
type textarea "tenho que r"
type textarea "x"
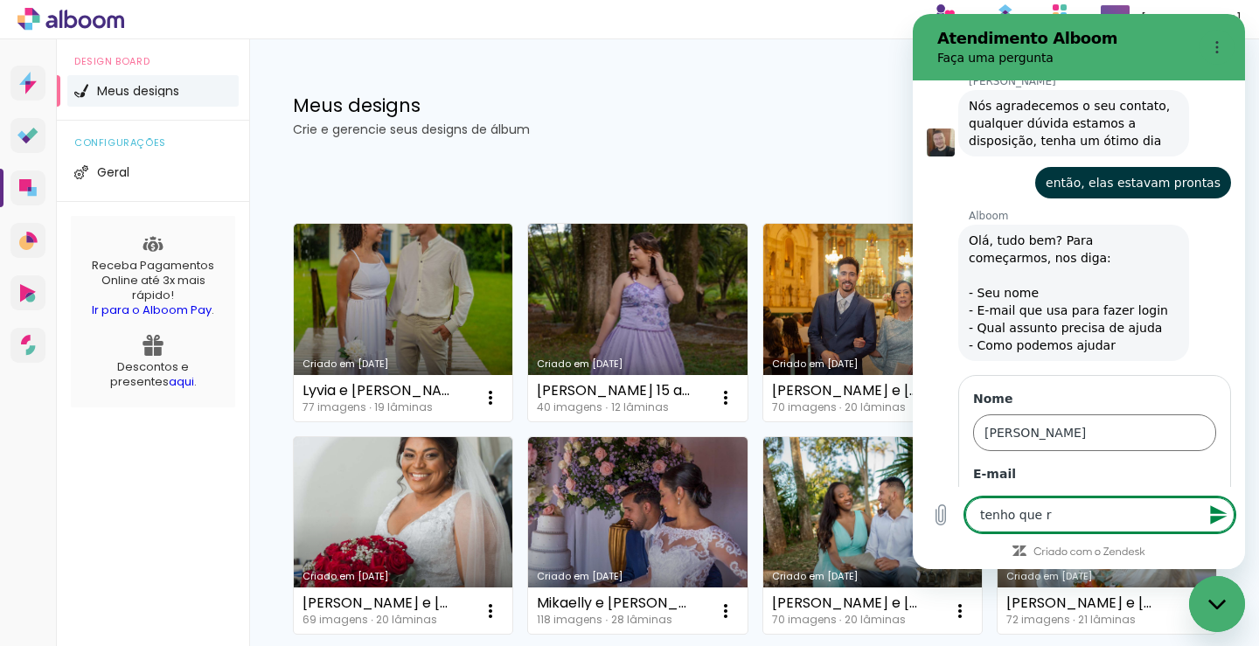
type textarea "tenho que re"
type textarea "x"
type textarea "tenho que ref"
type textarea "x"
type textarea "tenho que refa"
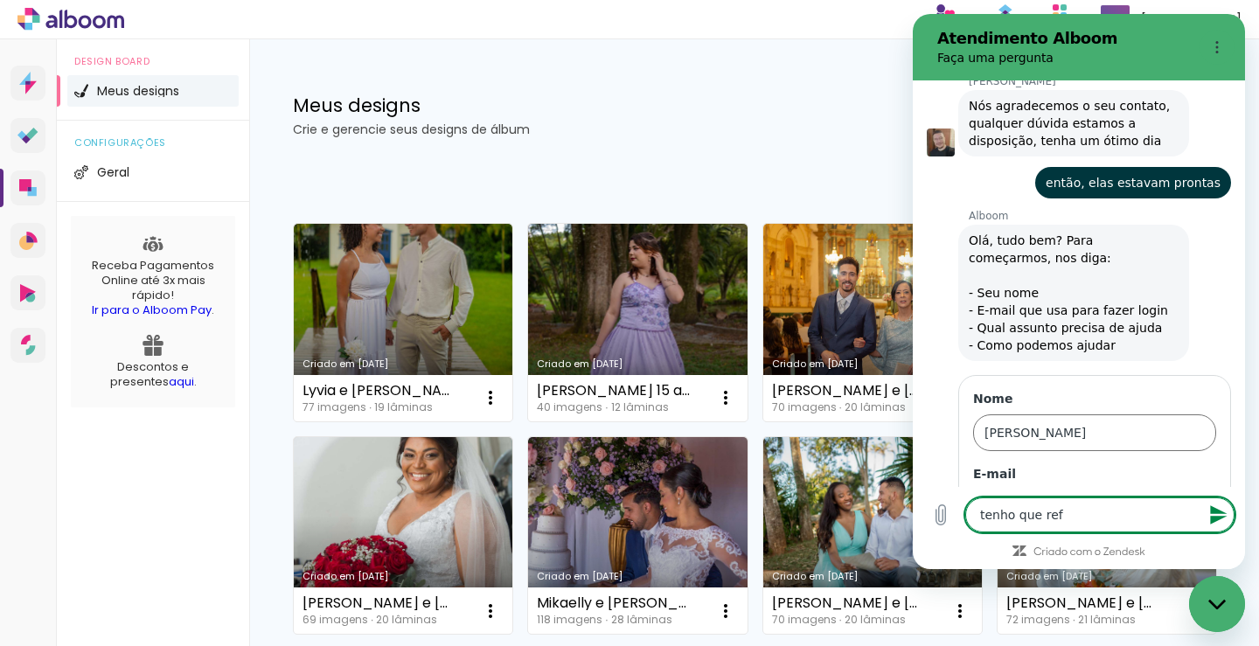
type textarea "x"
type textarea "tenho que refaz"
type textarea "x"
type textarea "tenho que refazer"
type textarea "x"
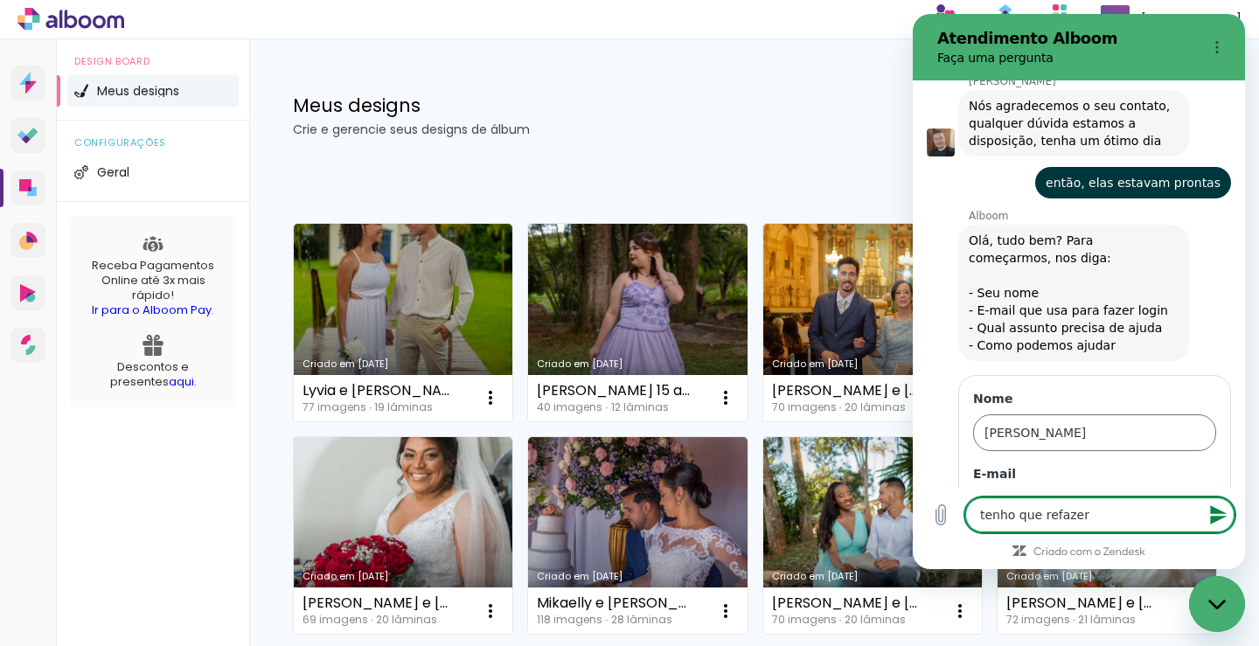
type textarea "tenho que refazer"
type textarea "x"
type textarea "tenho que refazer ?"
type textarea "x"
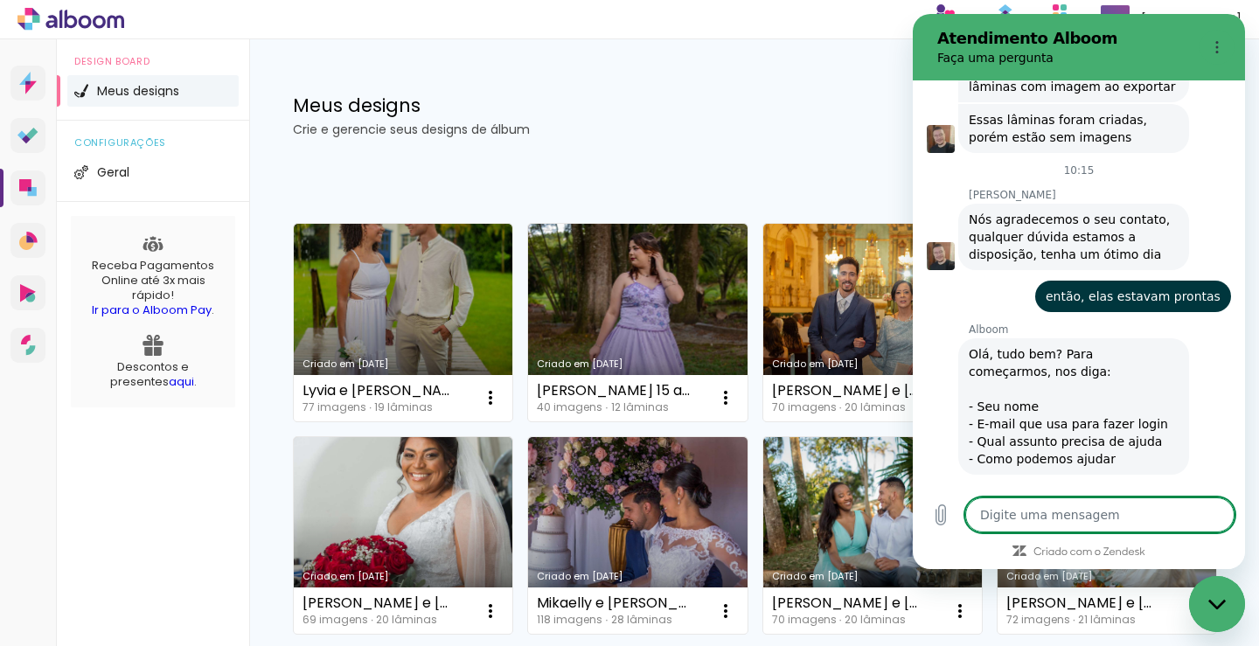
scroll to position [8908, 0]
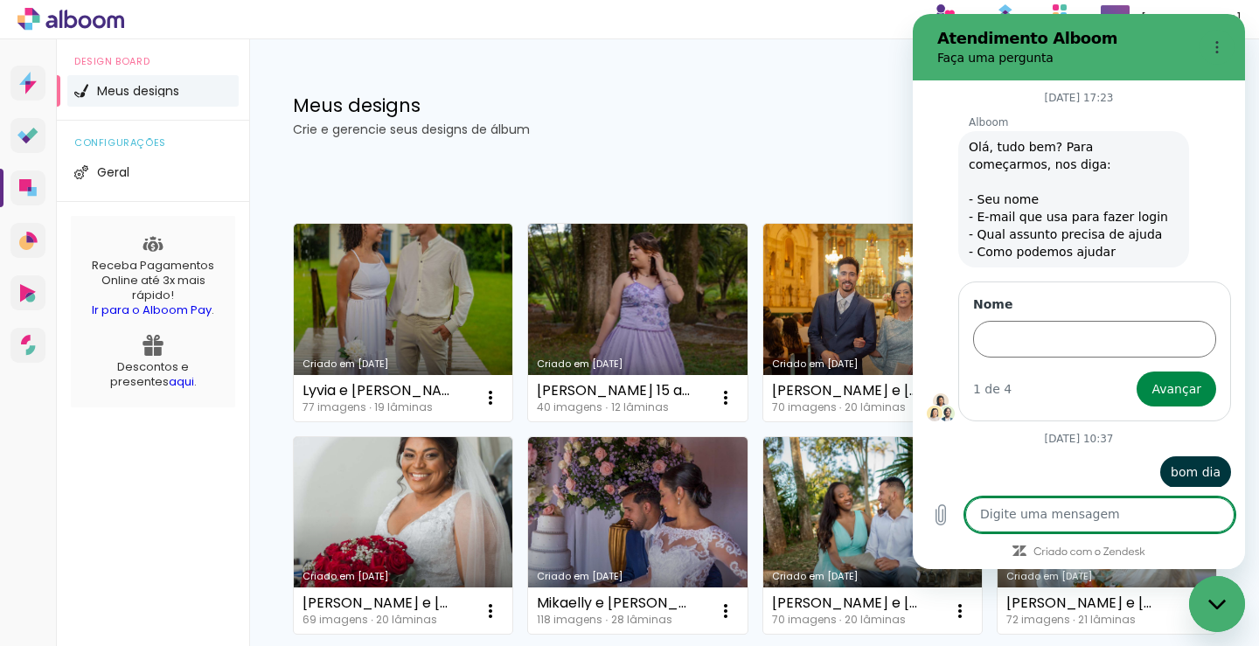
scroll to position [8860, 0]
